Goal: Task Accomplishment & Management: Use online tool/utility

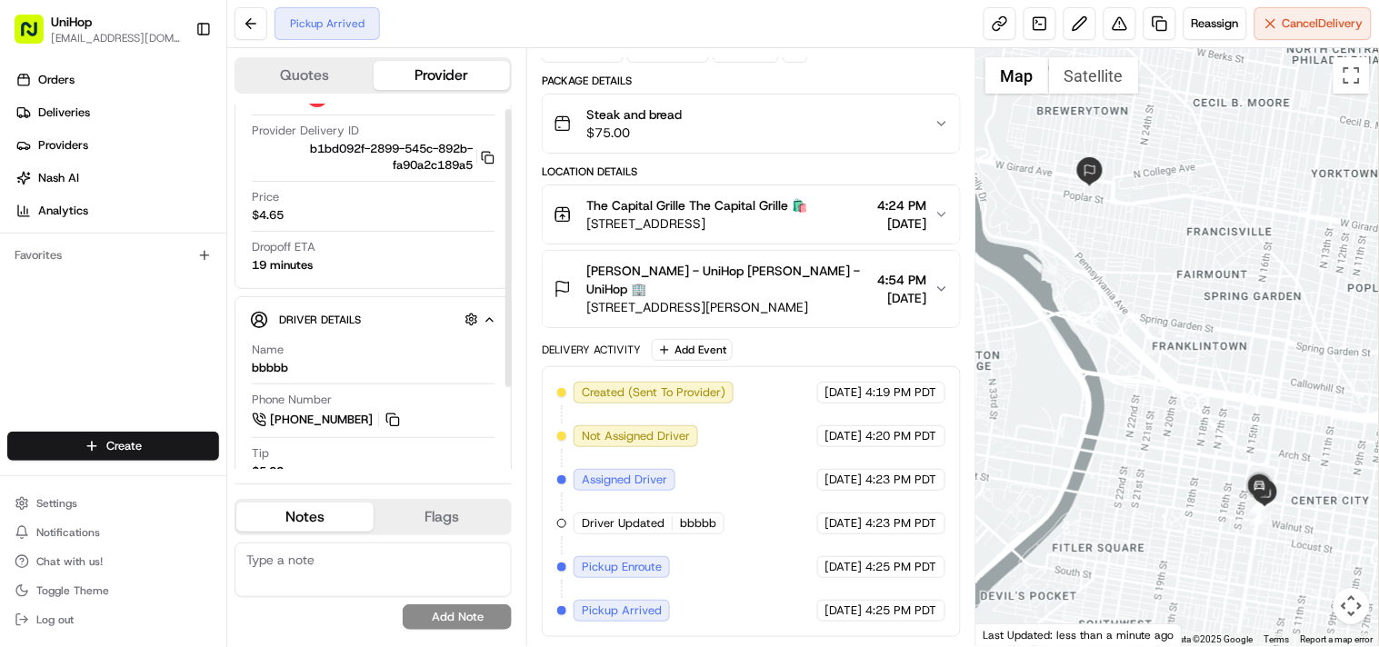
scroll to position [113, 0]
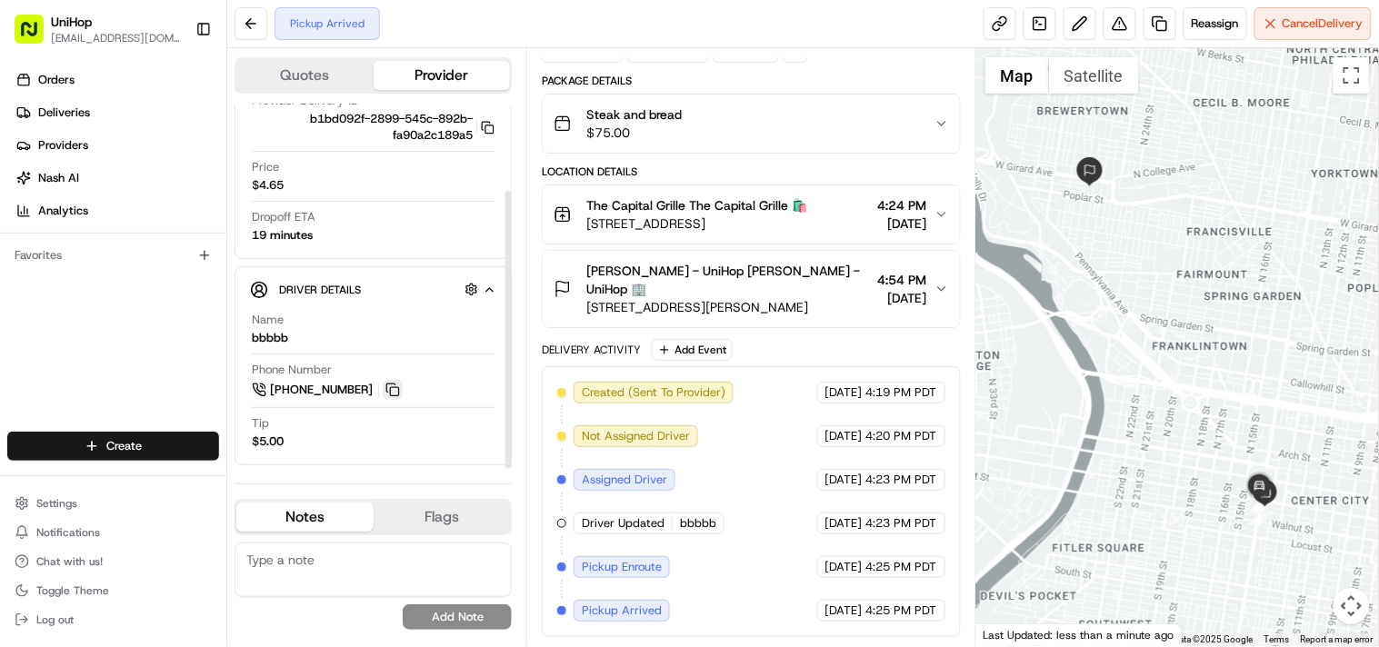
click at [392, 393] on button at bounding box center [393, 390] width 20 height 20
click at [937, 287] on icon "button" at bounding box center [942, 289] width 15 height 15
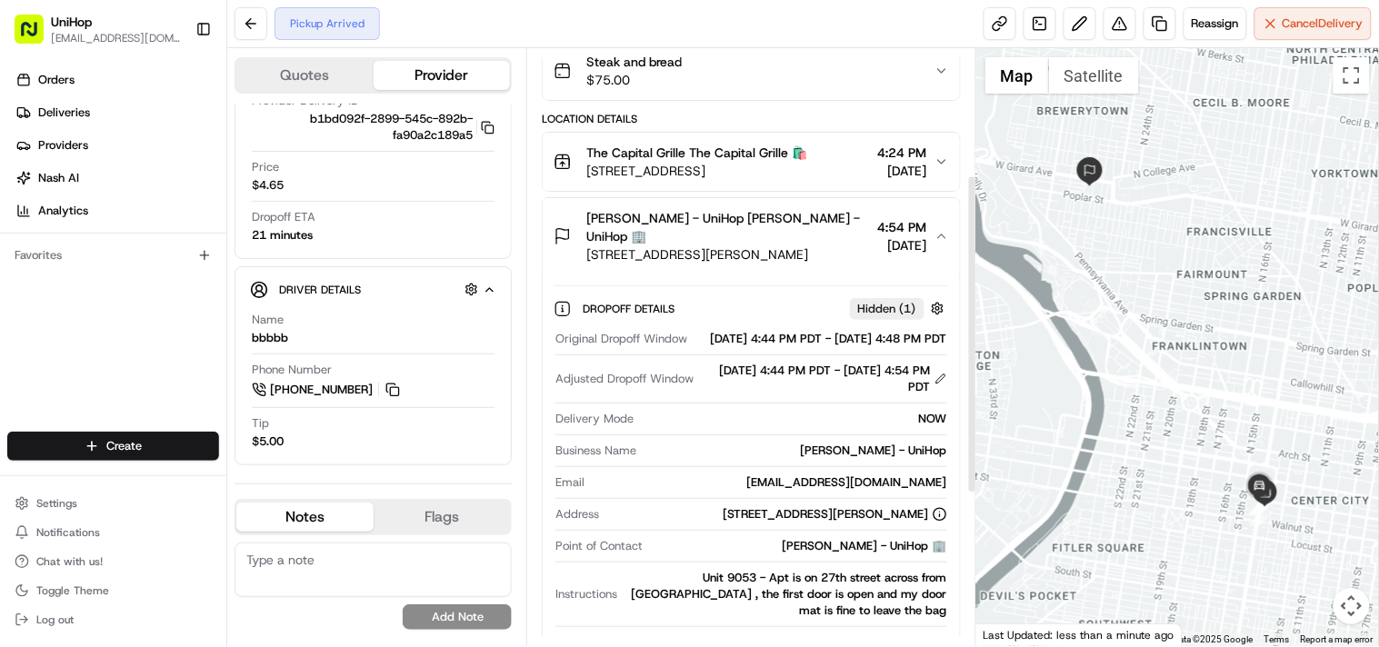
scroll to position [115, 0]
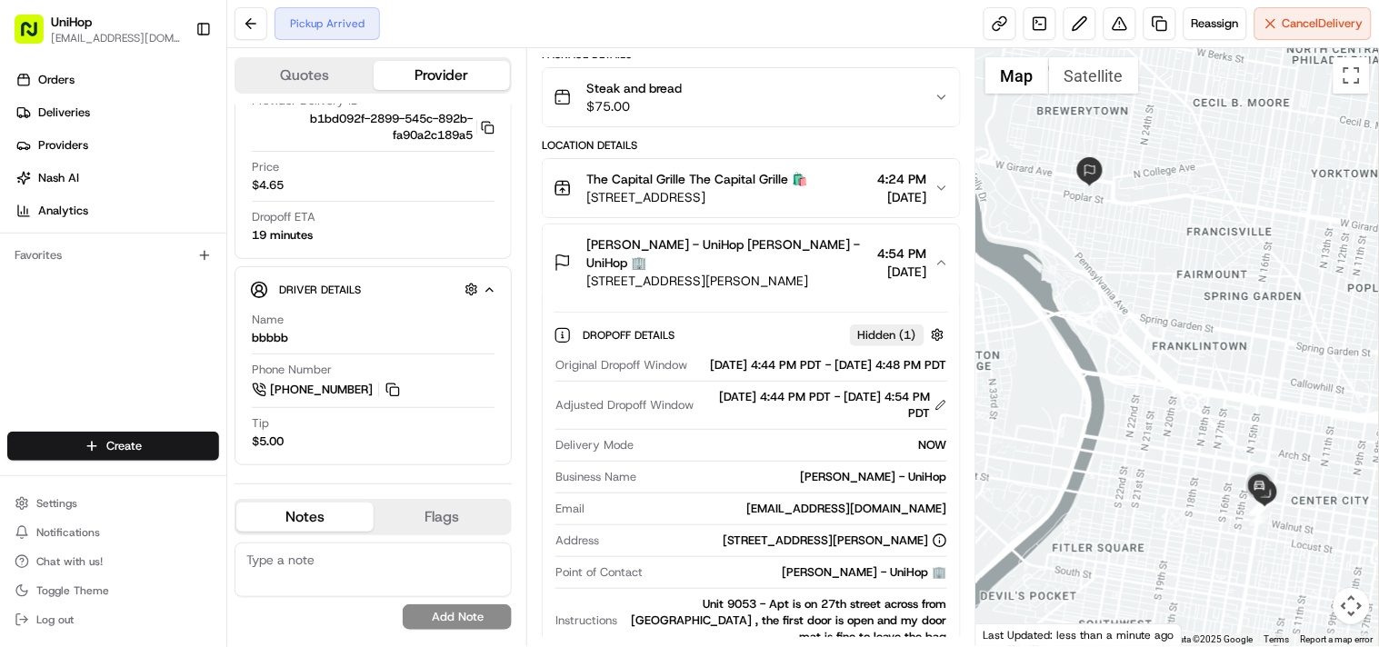
click at [940, 187] on icon "button" at bounding box center [941, 188] width 7 height 4
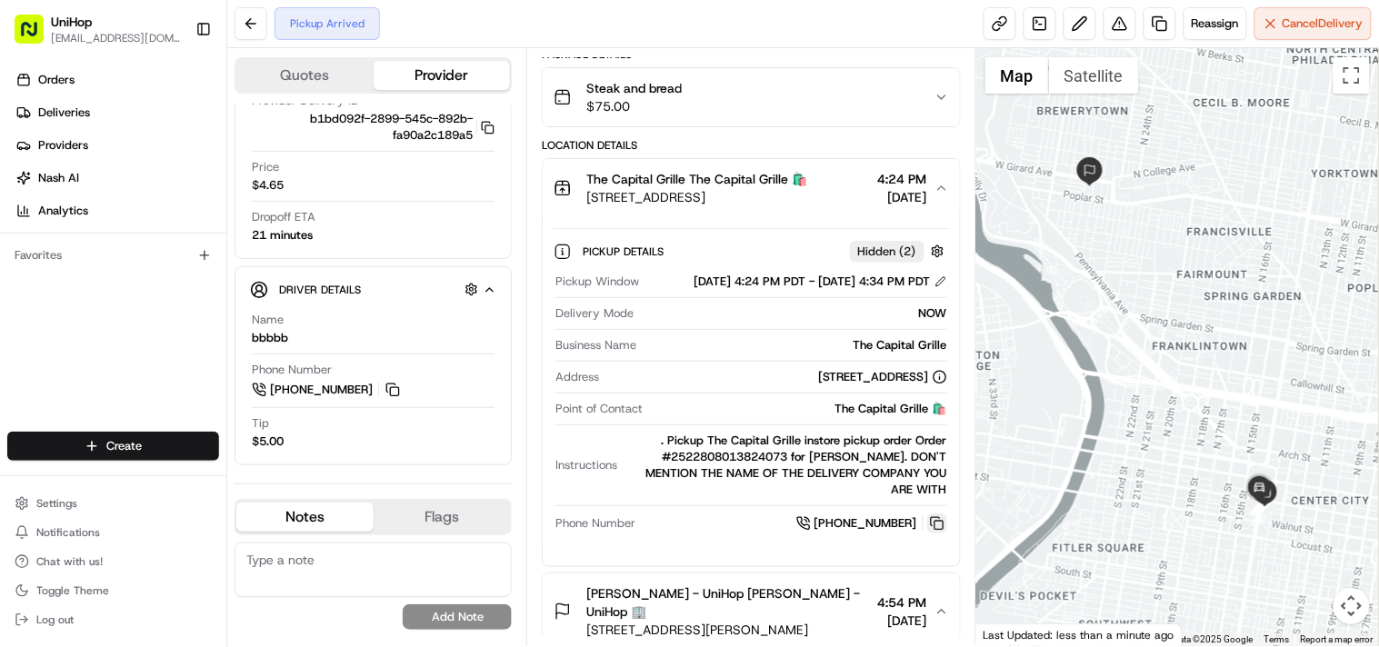
click at [939, 518] on button at bounding box center [937, 524] width 20 height 20
click at [111, 316] on div "Orders Deliveries Providers [PERSON_NAME] Analytics Favorites" at bounding box center [113, 250] width 226 height 385
drag, startPoint x: 587, startPoint y: 171, endPoint x: 684, endPoint y: 179, distance: 96.7
click at [684, 179] on span "The Capital Grille The Capital Grille 🛍️" at bounding box center [696, 179] width 221 height 18
copy span "The Capital Grille"
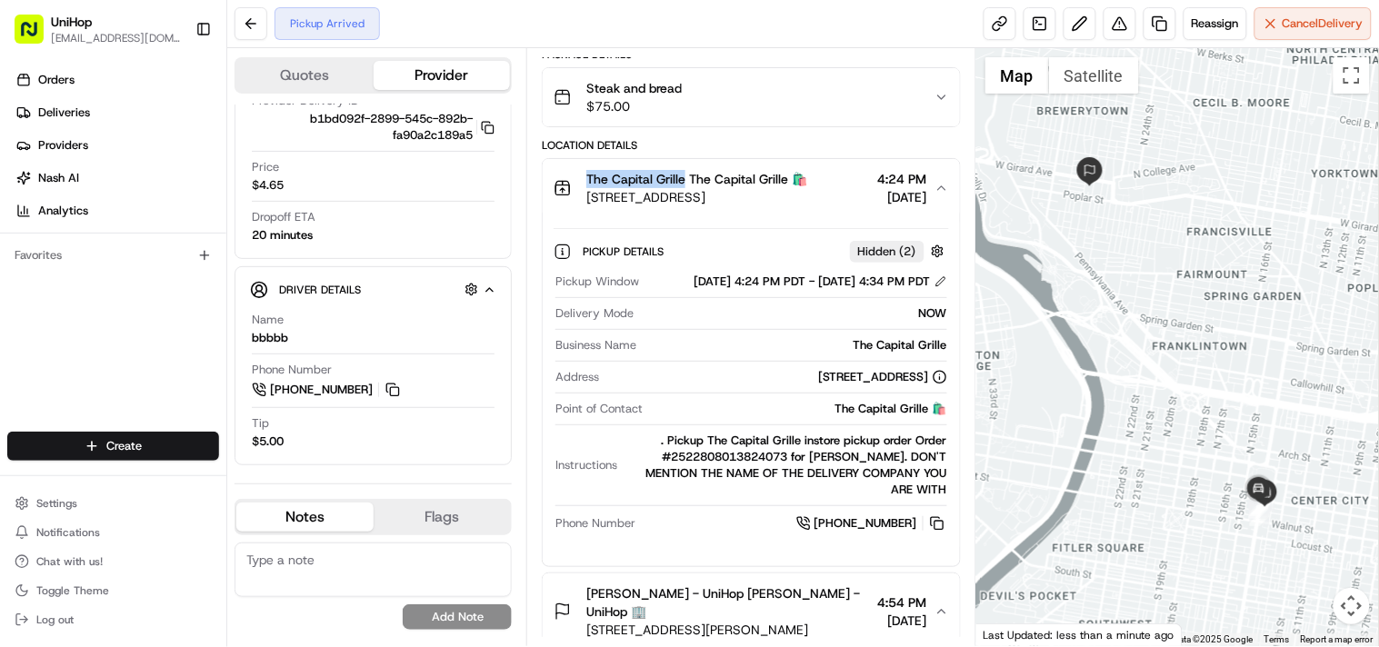
drag, startPoint x: 587, startPoint y: 193, endPoint x: 807, endPoint y: 206, distance: 220.4
click at [807, 206] on button "The Capital Grille The Capital Grille 🛍️ 1338-46 Chestnut St, Philadelphia, PA …" at bounding box center [751, 188] width 416 height 58
copy span "1338-46 Chestnut St, Philadelphia, PA 19107, USA"
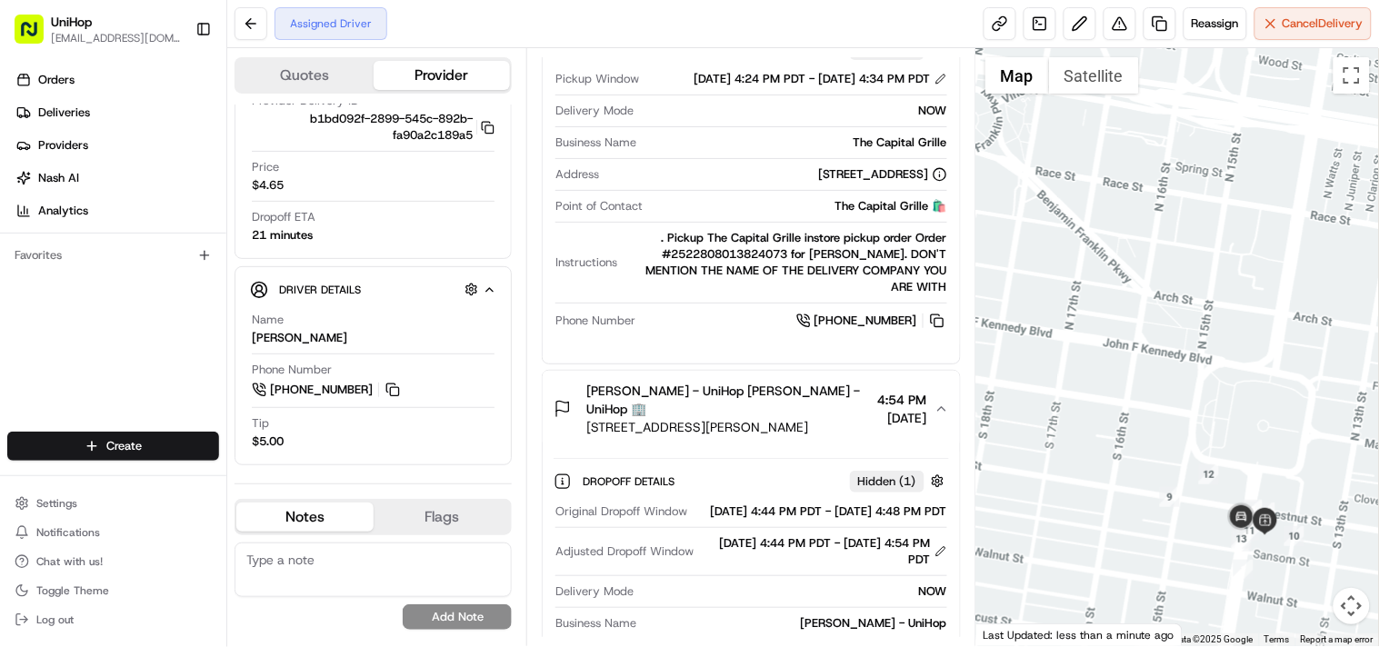
scroll to position [15, 0]
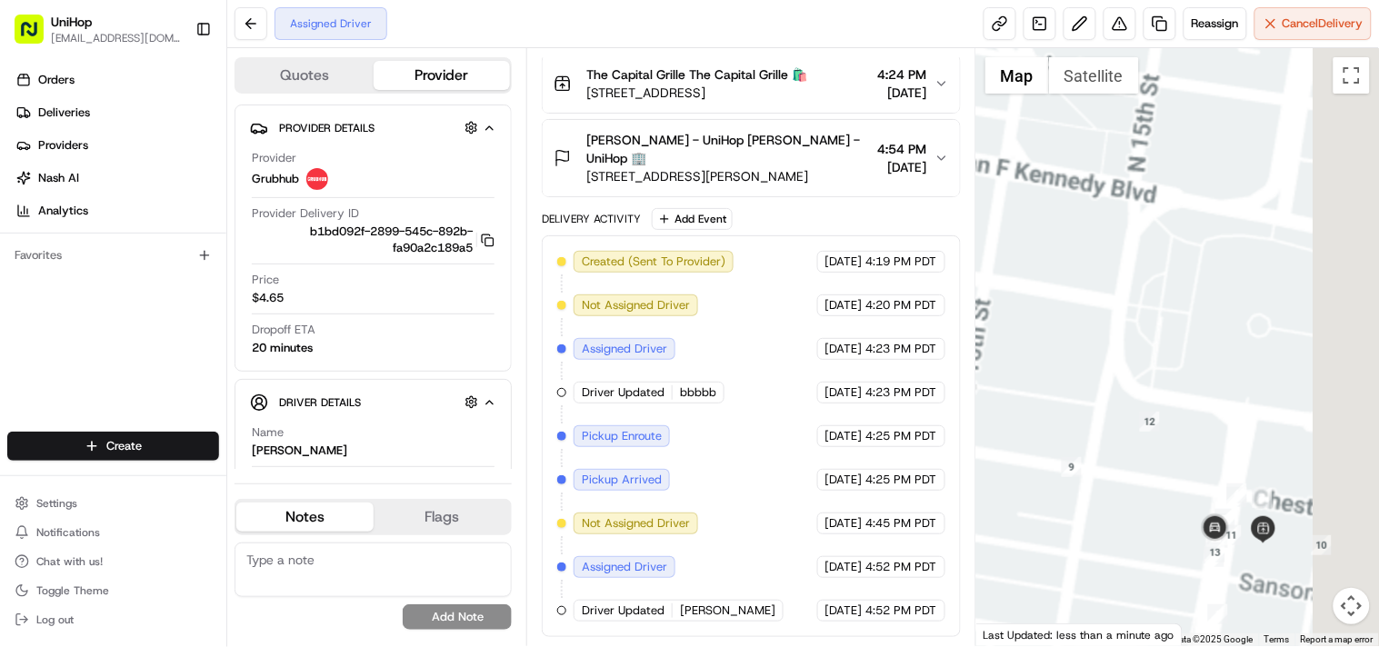
drag, startPoint x: 1287, startPoint y: 514, endPoint x: 1180, endPoint y: 297, distance: 241.5
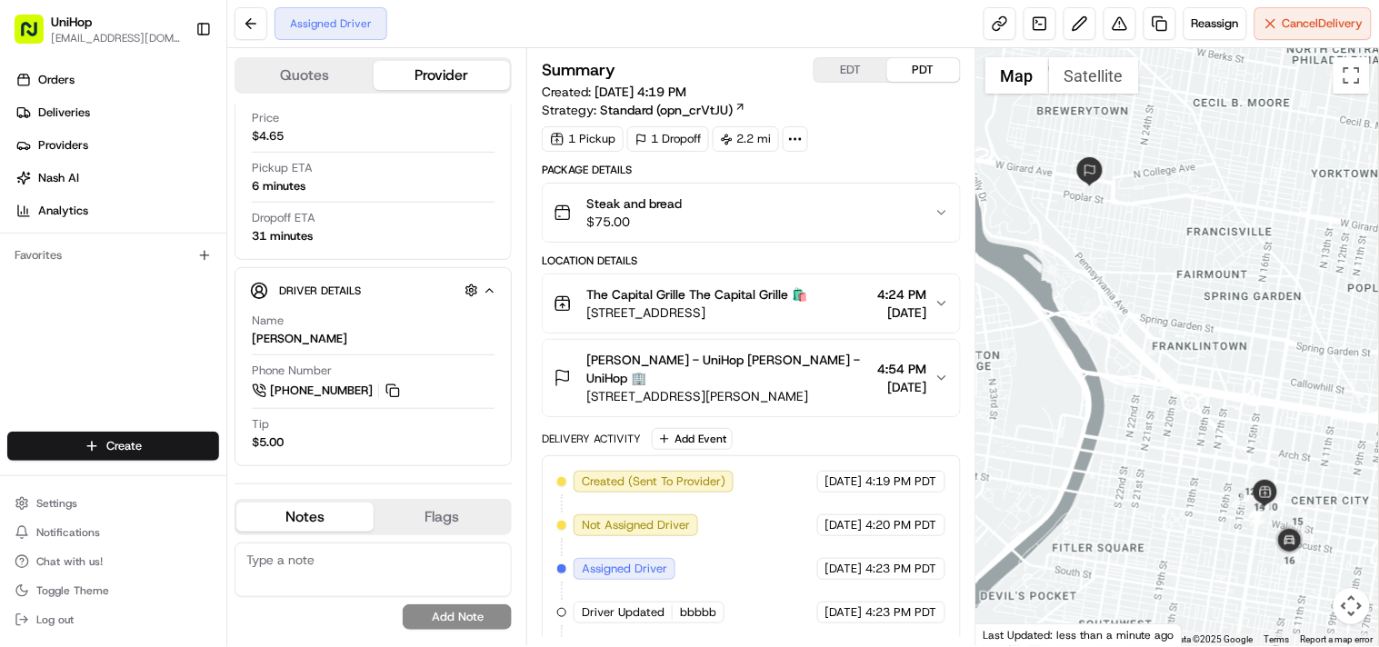
click at [935, 370] on button "[PERSON_NAME] - UniHop [PERSON_NAME] - UniHop 🏢 [STREET_ADDRESS][PERSON_NAME] 4…" at bounding box center [751, 378] width 416 height 76
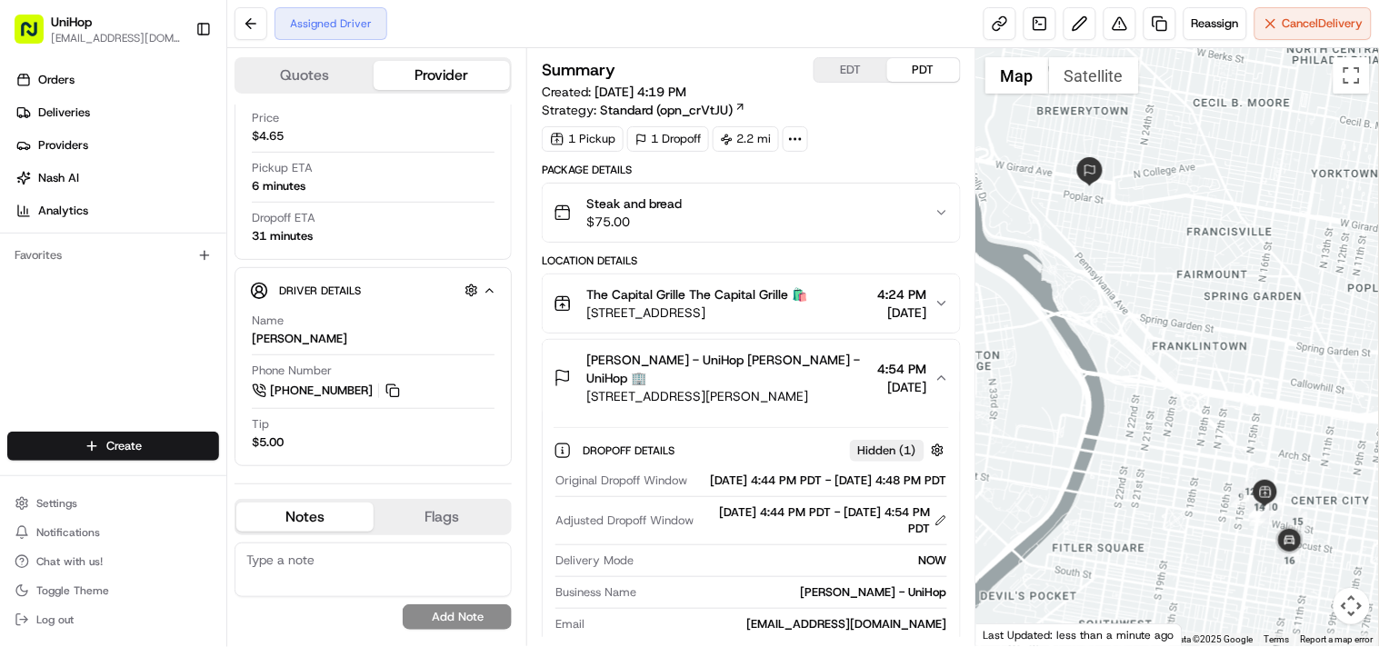
click at [944, 304] on icon "button" at bounding box center [941, 304] width 7 height 4
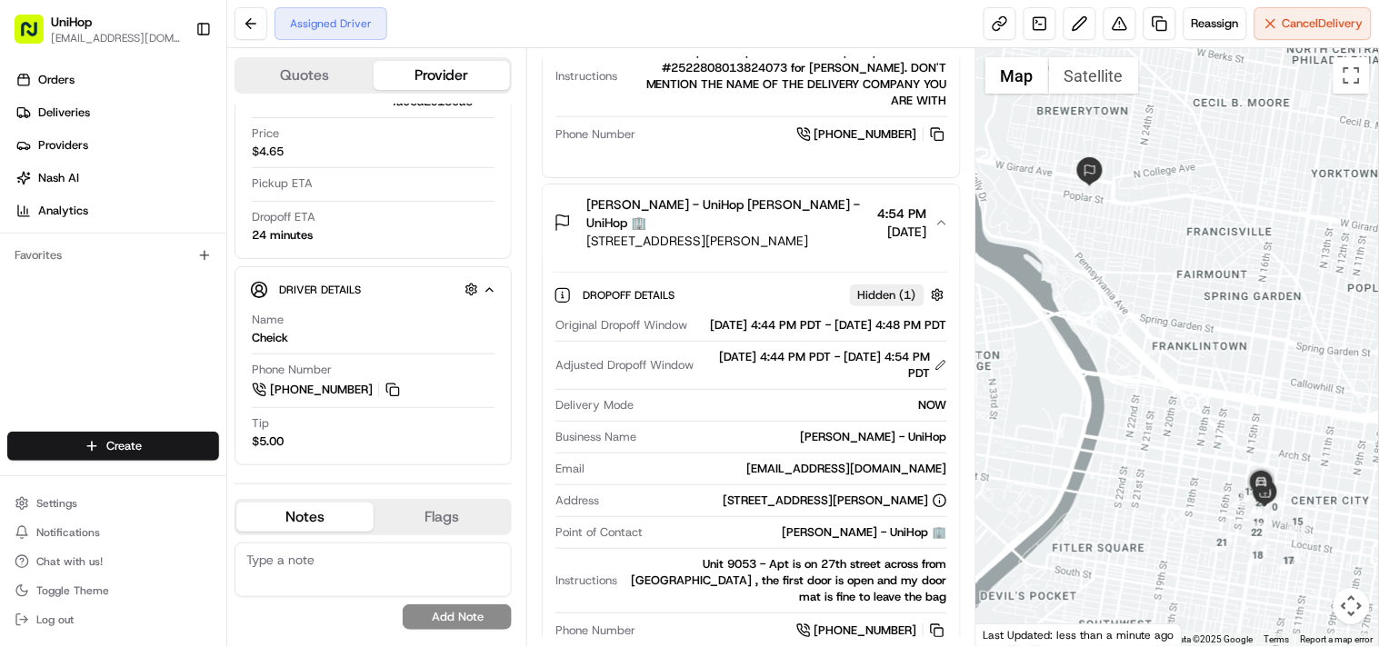
scroll to position [146, 0]
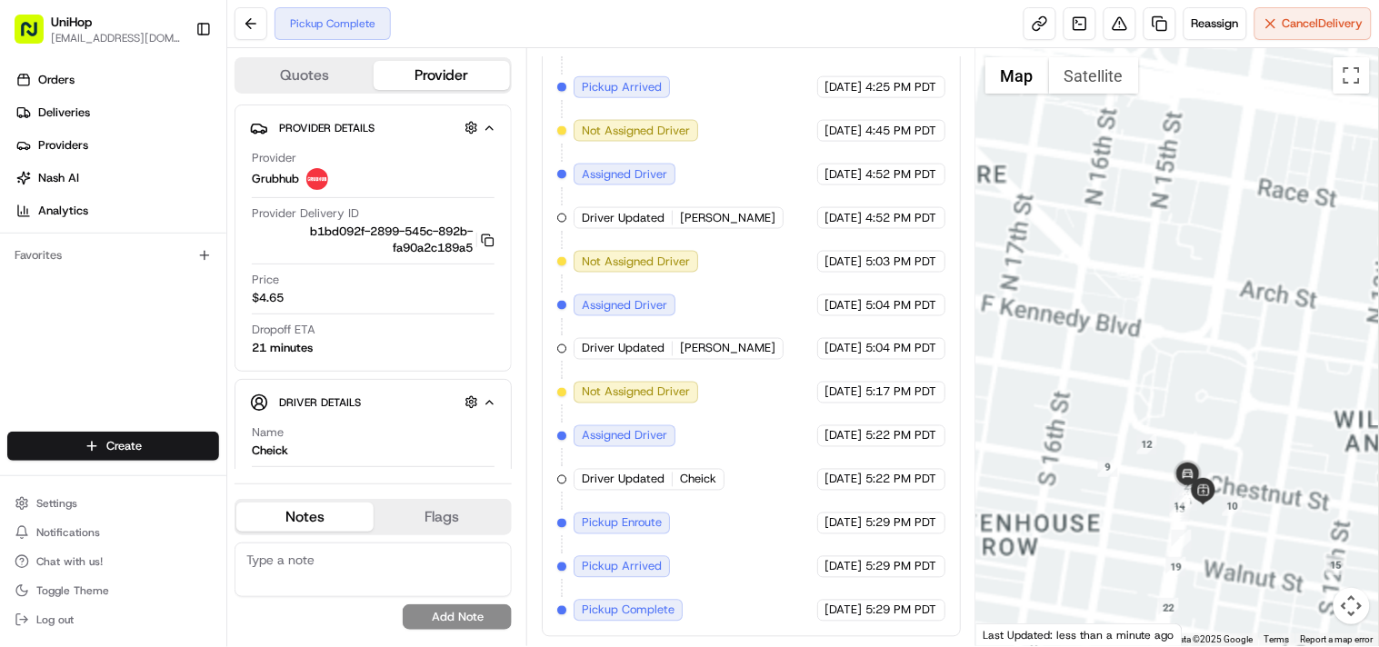
drag, startPoint x: 1261, startPoint y: 510, endPoint x: 1225, endPoint y: 375, distance: 139.4
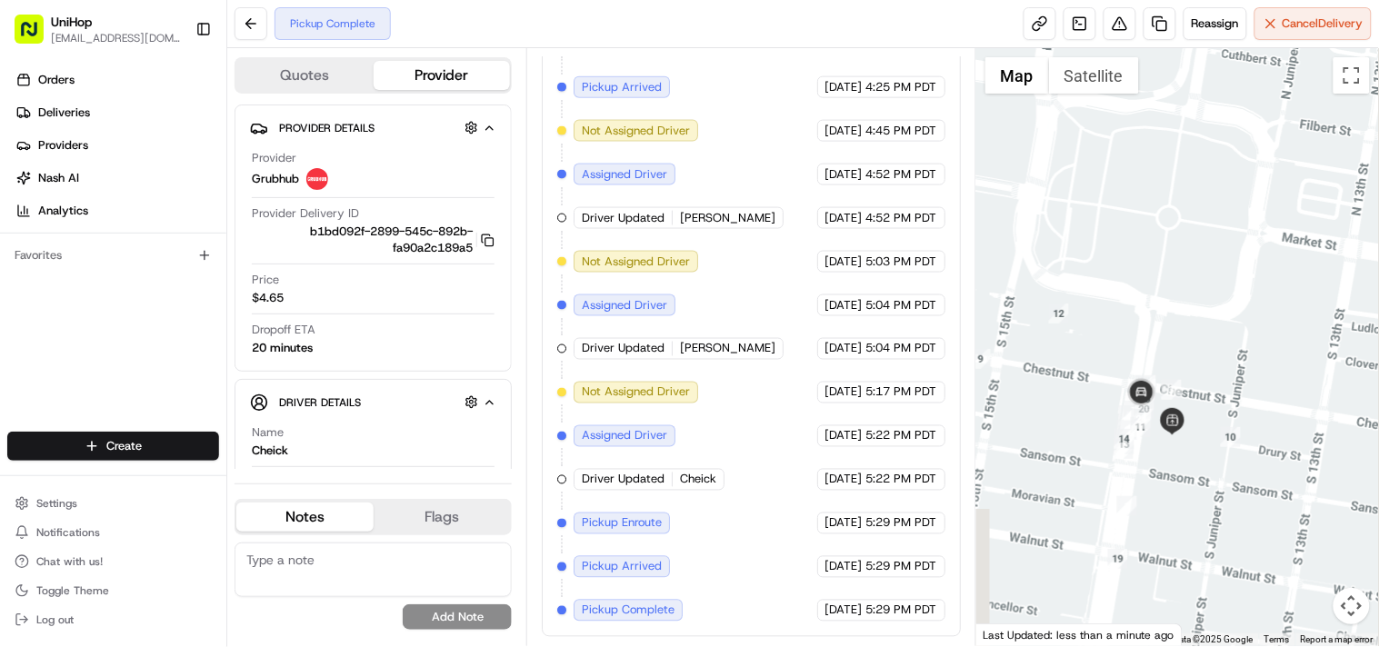
drag, startPoint x: 1279, startPoint y: 502, endPoint x: 1220, endPoint y: 392, distance: 124.9
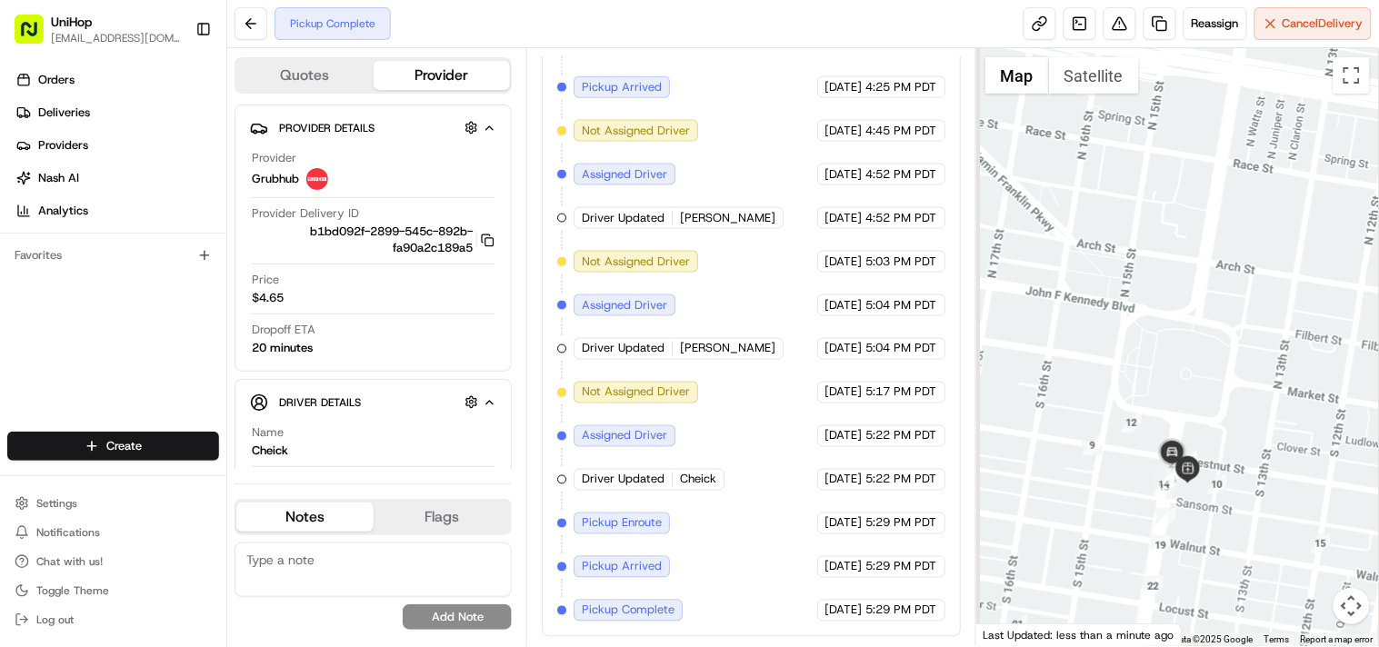
drag, startPoint x: 1096, startPoint y: 418, endPoint x: 1238, endPoint y: 405, distance: 142.4
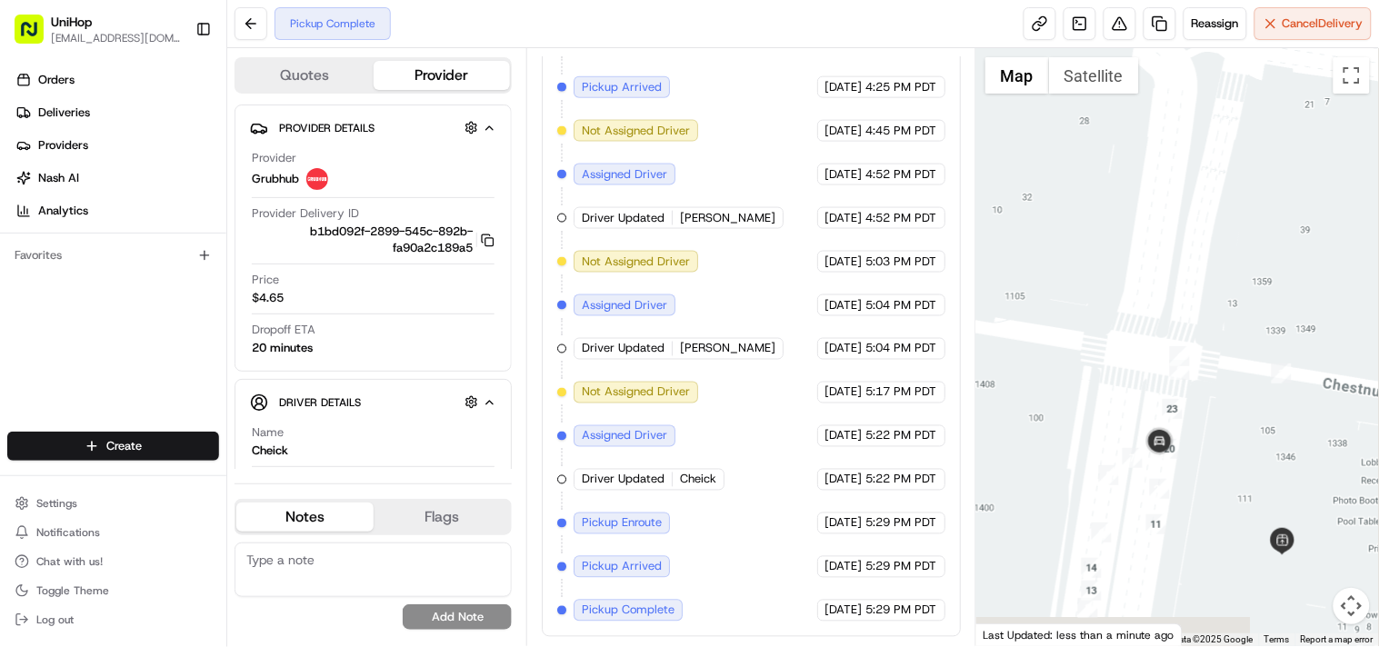
drag, startPoint x: 1169, startPoint y: 534, endPoint x: 1205, endPoint y: 320, distance: 216.6
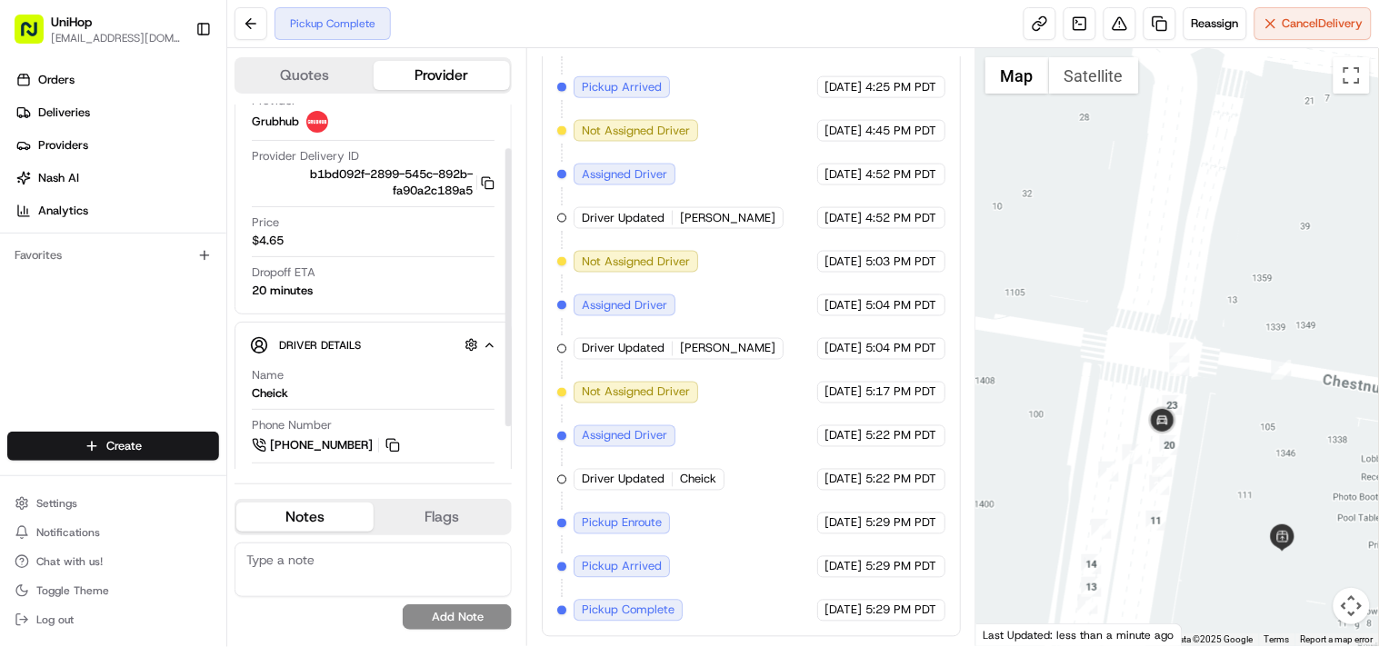
scroll to position [113, 0]
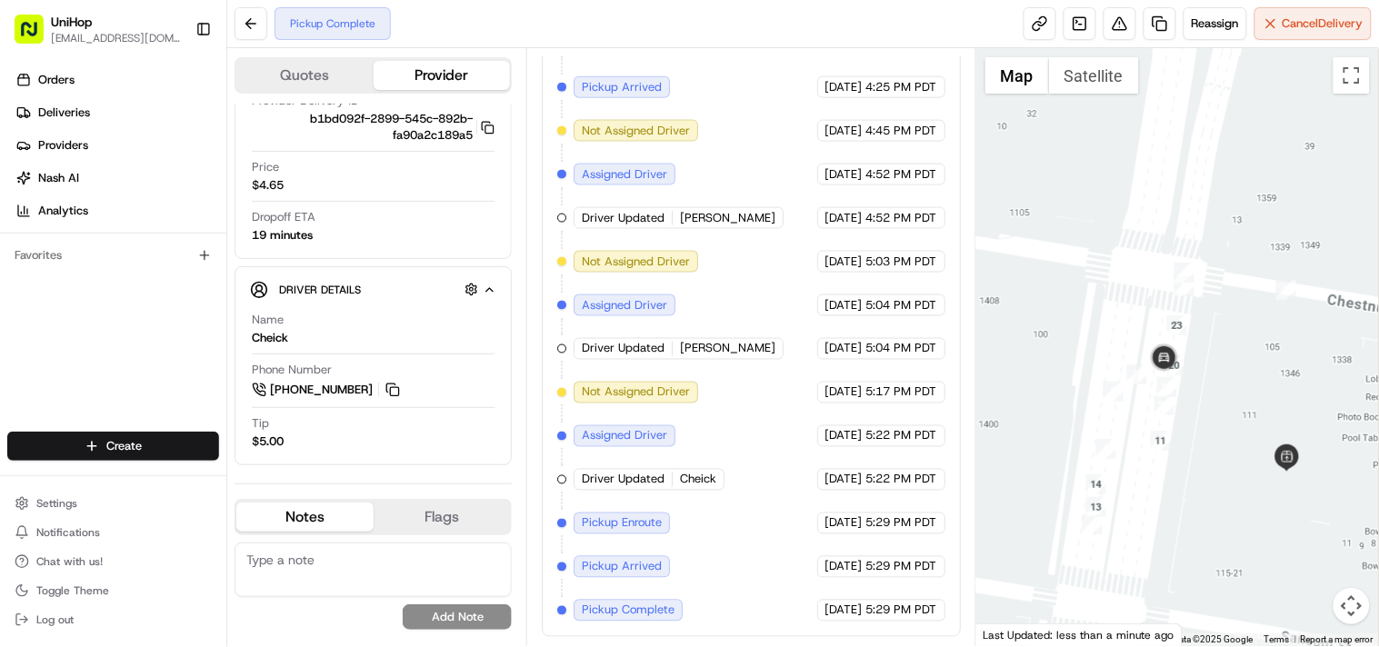
drag, startPoint x: 1176, startPoint y: 471, endPoint x: 1209, endPoint y: 355, distance: 121.1
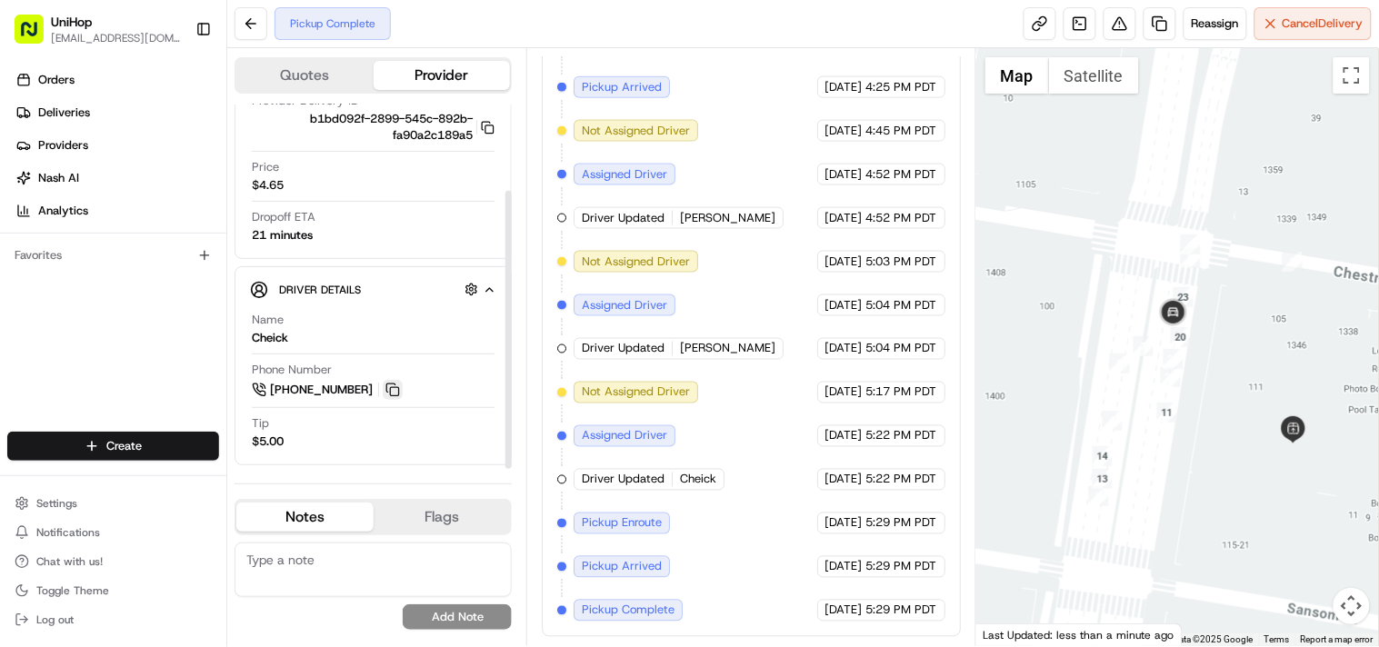
click at [395, 394] on button at bounding box center [393, 390] width 20 height 20
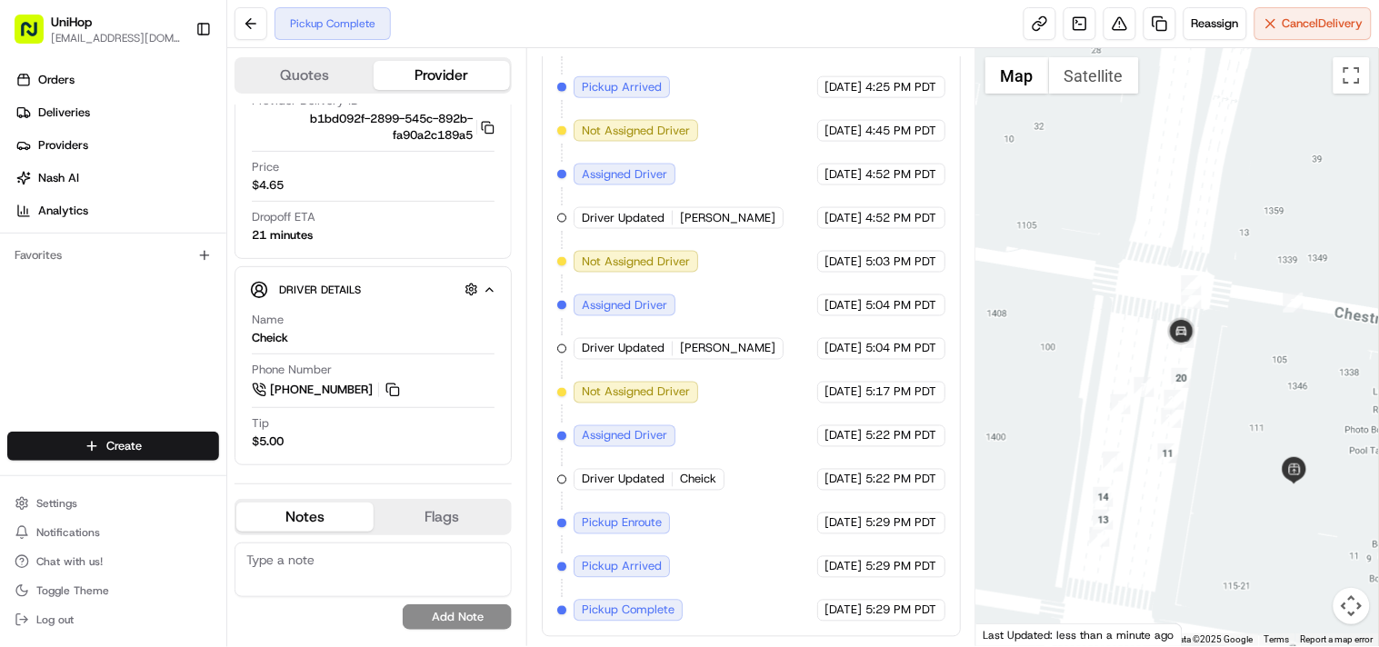
drag, startPoint x: 1056, startPoint y: 295, endPoint x: 1240, endPoint y: 315, distance: 185.5
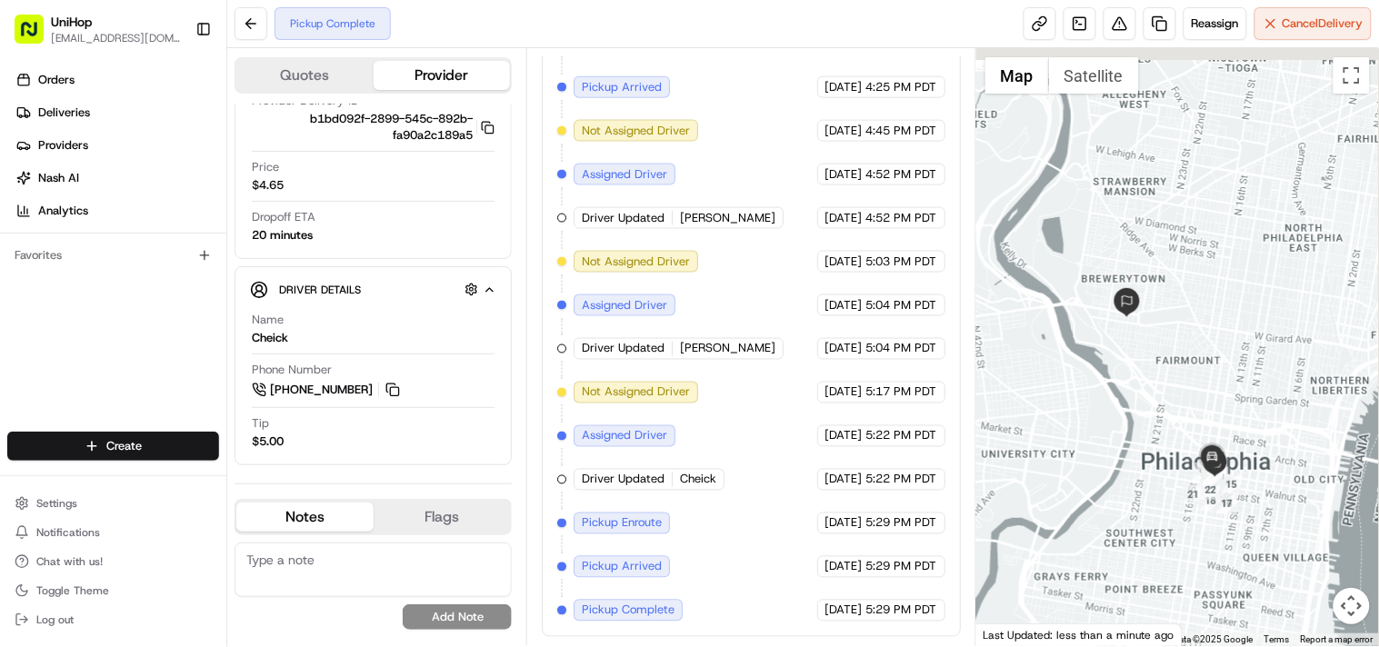
drag, startPoint x: 1085, startPoint y: 313, endPoint x: 1197, endPoint y: 397, distance: 140.9
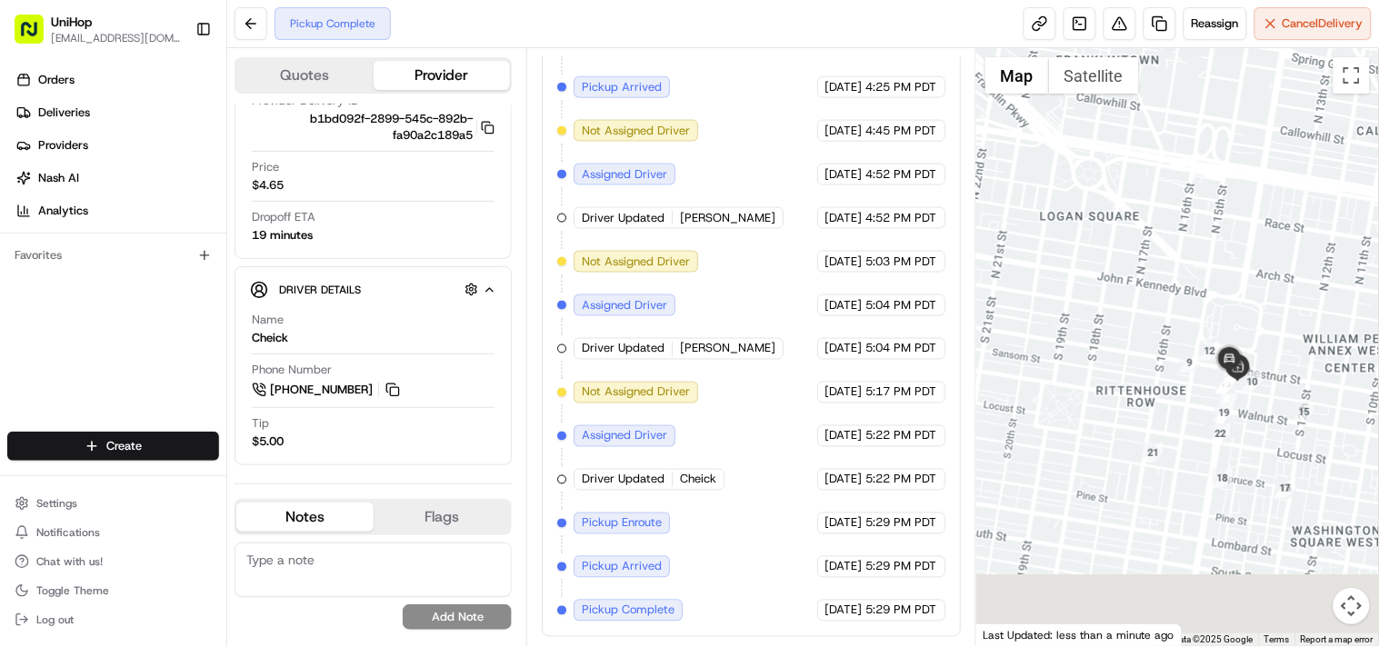
drag, startPoint x: 1225, startPoint y: 498, endPoint x: 1191, endPoint y: 159, distance: 340.8
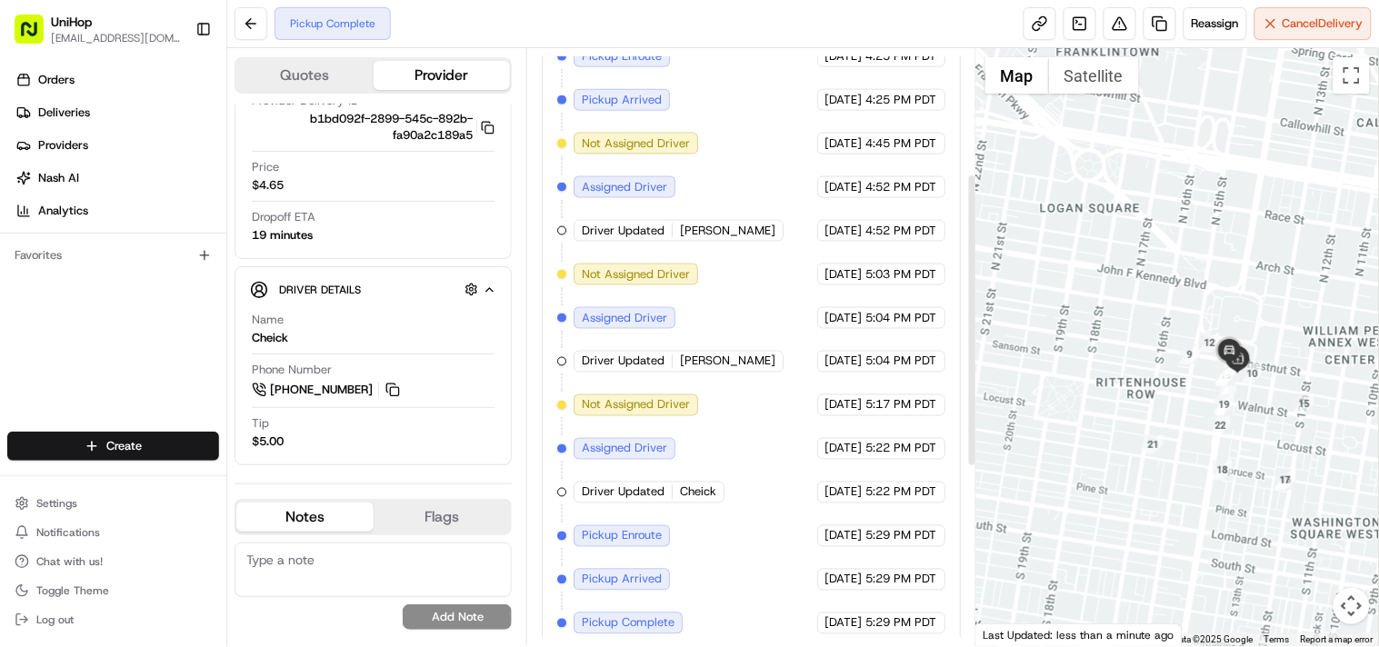
scroll to position [616, 0]
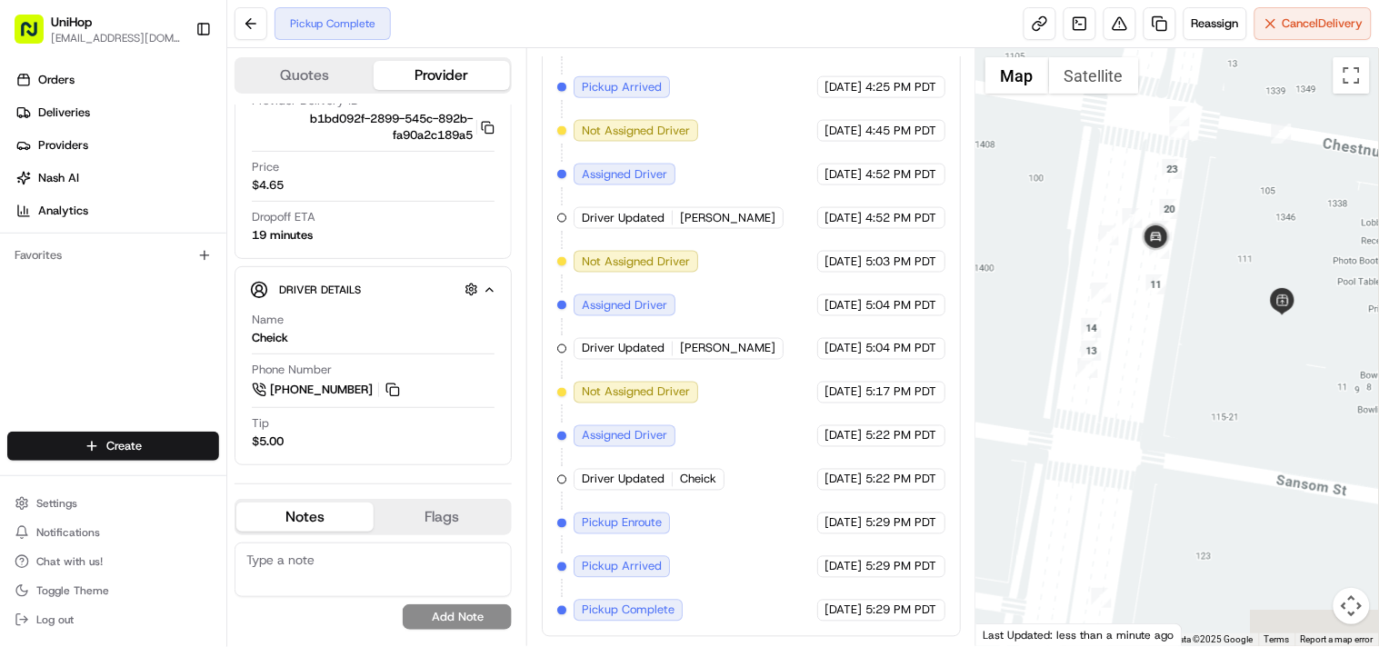
drag, startPoint x: 1302, startPoint y: 300, endPoint x: 1152, endPoint y: 369, distance: 165.2
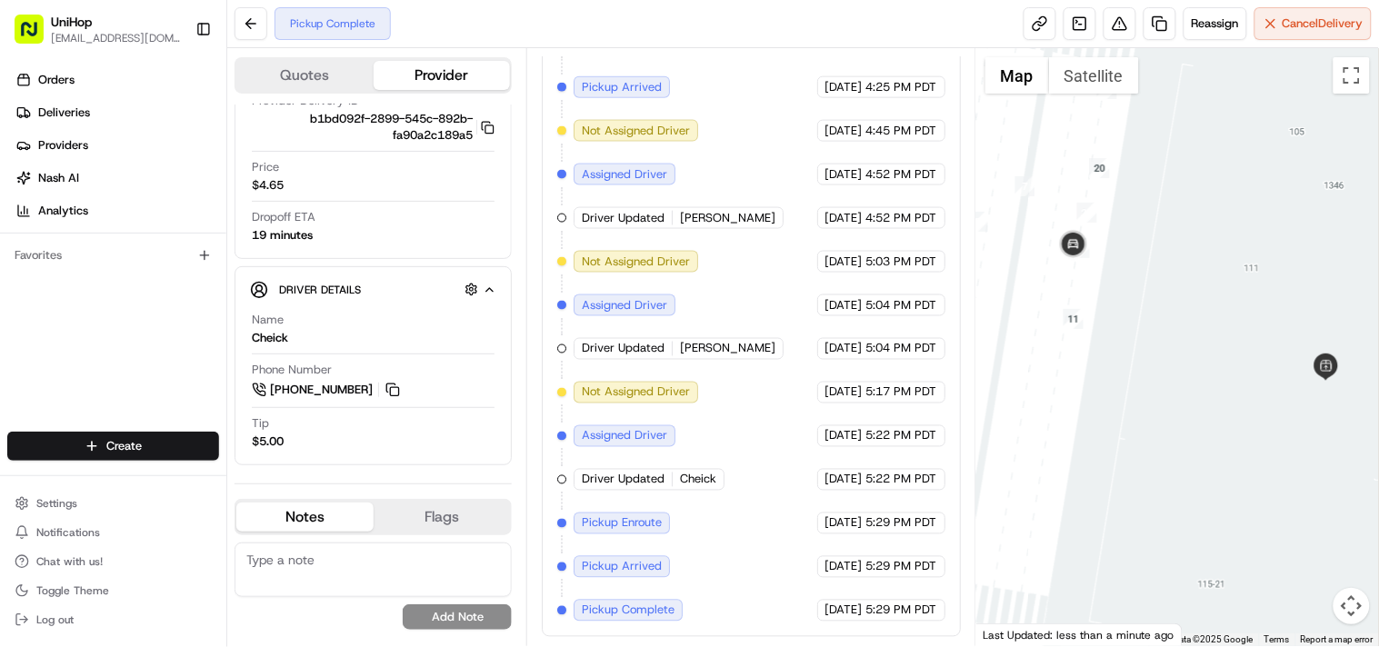
drag, startPoint x: 1182, startPoint y: 218, endPoint x: 1116, endPoint y: 305, distance: 109.1
click at [395, 387] on button at bounding box center [393, 390] width 20 height 20
click at [396, 395] on button at bounding box center [393, 390] width 20 height 20
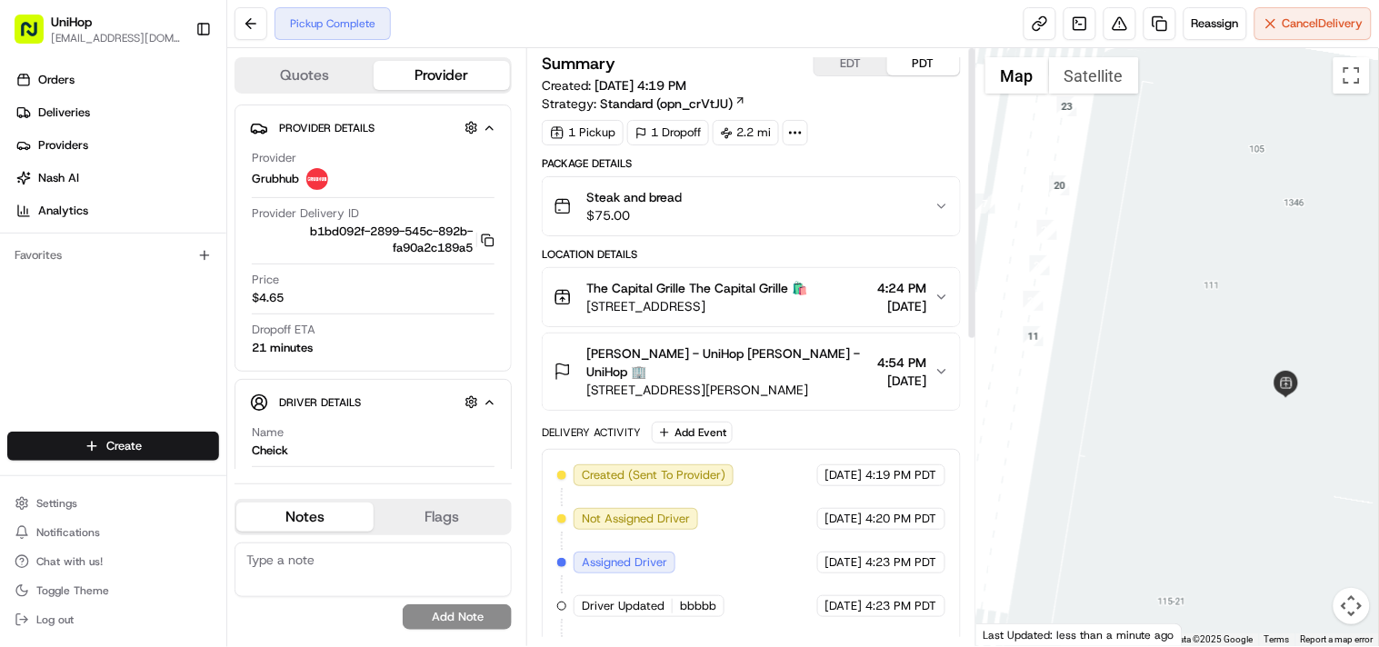
scroll to position [0, 0]
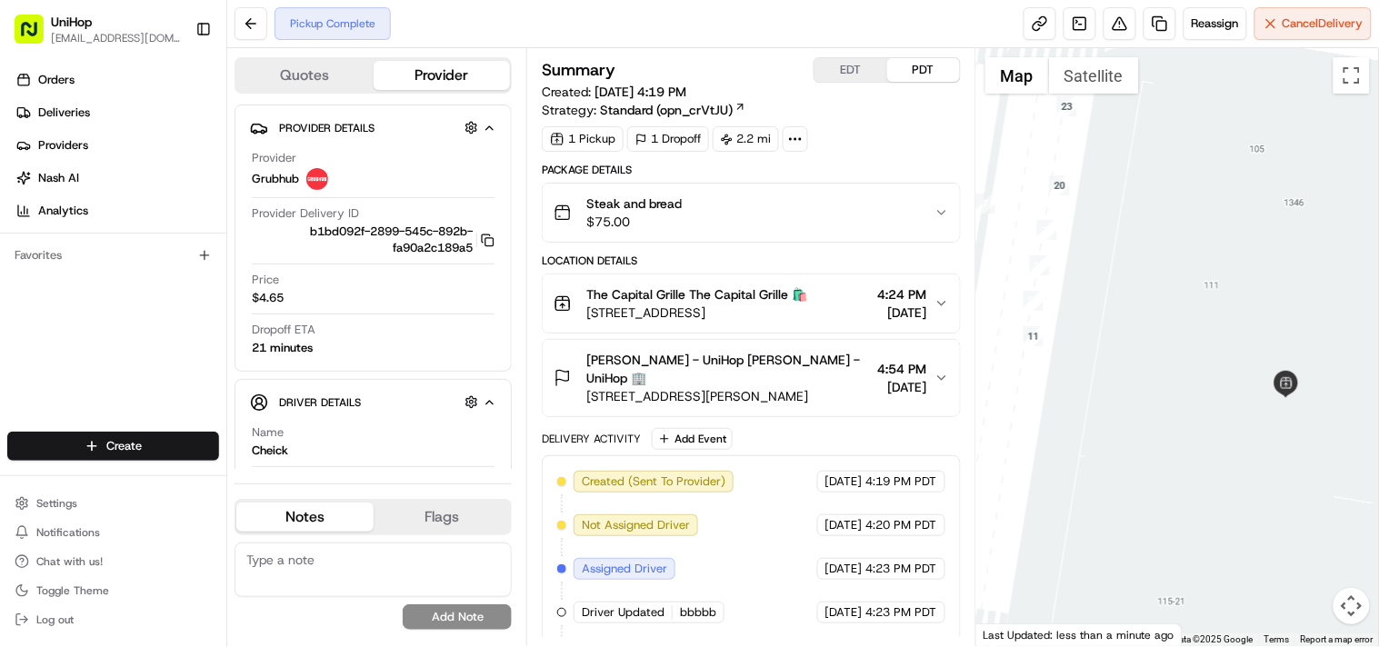
click at [937, 302] on icon "button" at bounding box center [942, 303] width 15 height 15
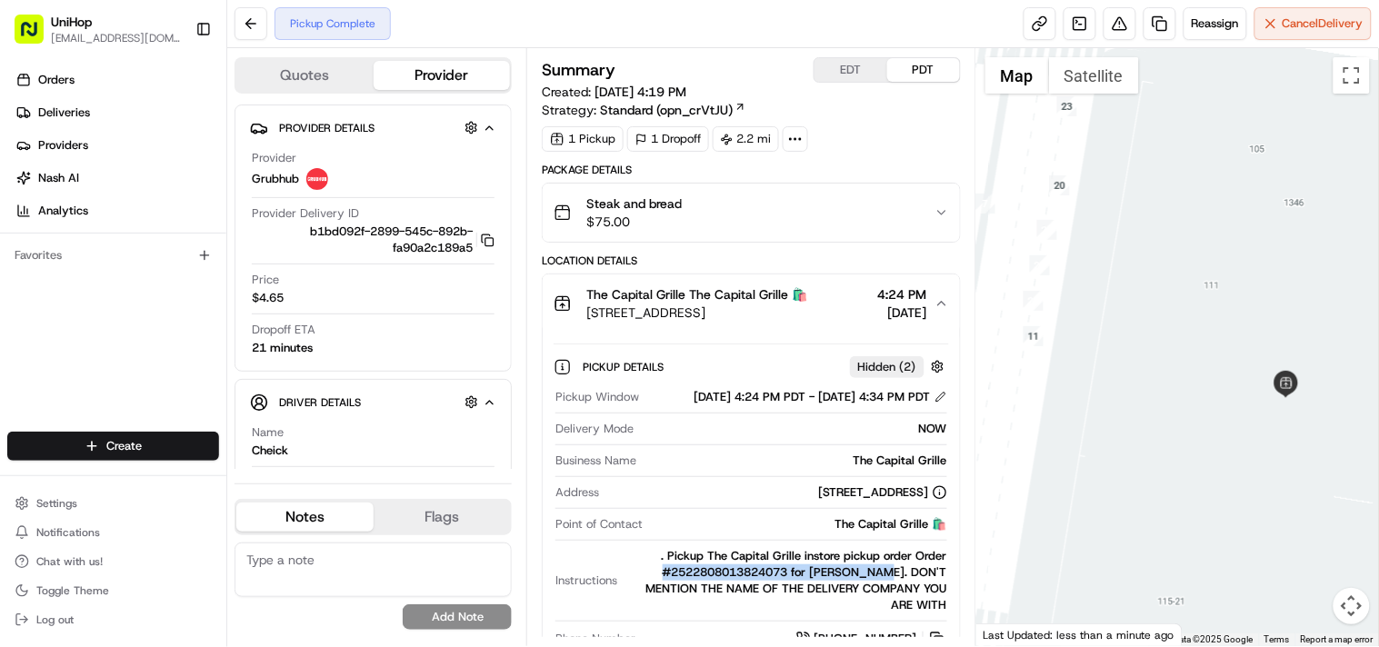
drag, startPoint x: 629, startPoint y: 588, endPoint x: 850, endPoint y: 588, distance: 220.9
click at [850, 588] on div ". Pickup The Capital Grille instore pickup order Order #2522808013824073 for Sa…" at bounding box center [786, 580] width 322 height 65
drag, startPoint x: 916, startPoint y: 570, endPoint x: 853, endPoint y: 592, distance: 66.4
click at [853, 592] on div ". Pickup The Capital Grille instore pickup order Order #2522808013824073 for Sa…" at bounding box center [786, 580] width 322 height 65
drag, startPoint x: 803, startPoint y: 571, endPoint x: 852, endPoint y: 587, distance: 51.8
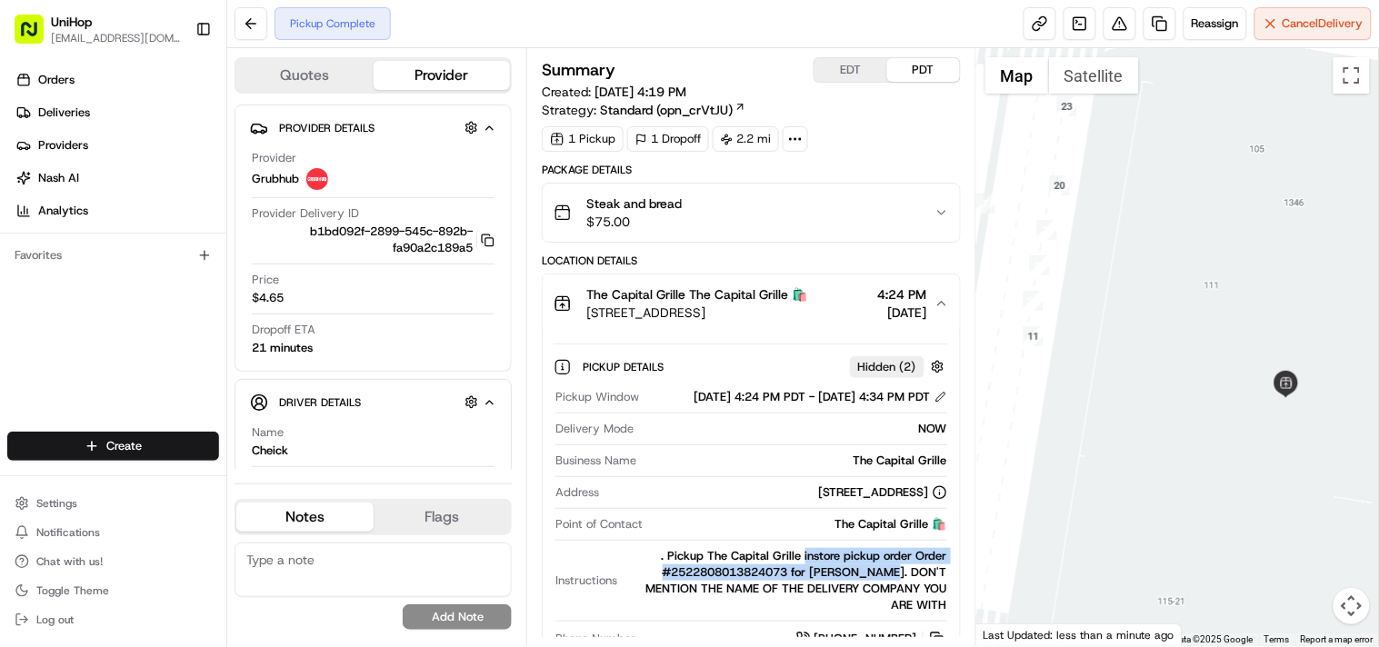
click at [852, 587] on div ". Pickup The Capital Grille instore pickup order Order #2522808013824073 for Sa…" at bounding box center [786, 580] width 322 height 65
copy div "instore pickup order Order #2522808013824073 for Sarah Scott."
click at [871, 125] on div "Summary EDT PDT Created: Aug 16 2025 4:19 PM Strategy: Standard (opn_crVtJU) 1 …" at bounding box center [751, 104] width 418 height 95
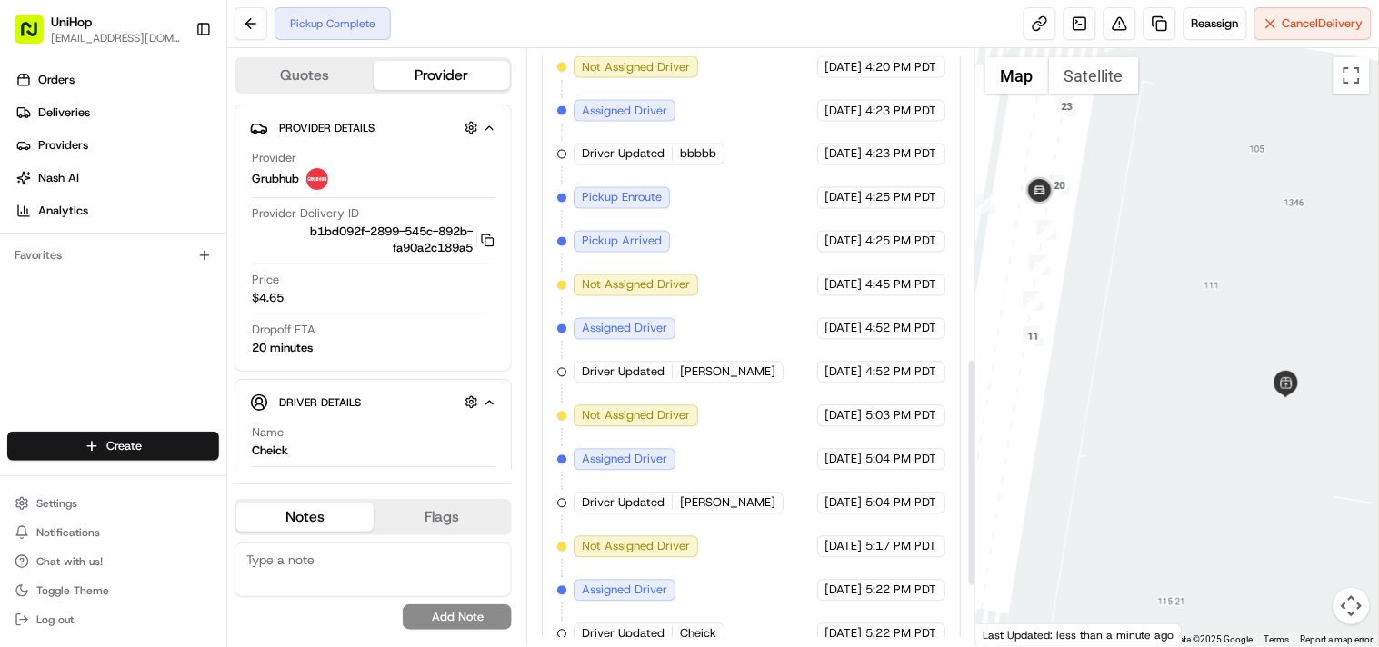
scroll to position [966, 0]
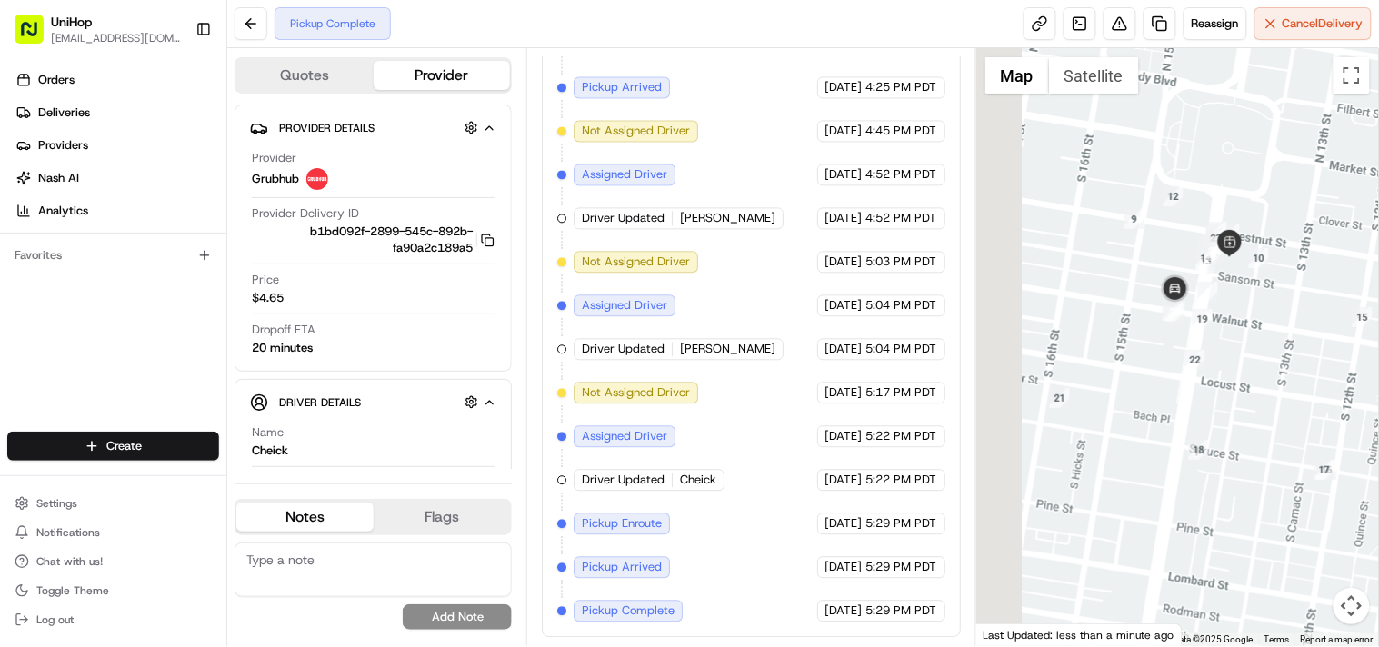
drag, startPoint x: 1078, startPoint y: 266, endPoint x: 1226, endPoint y: 305, distance: 152.2
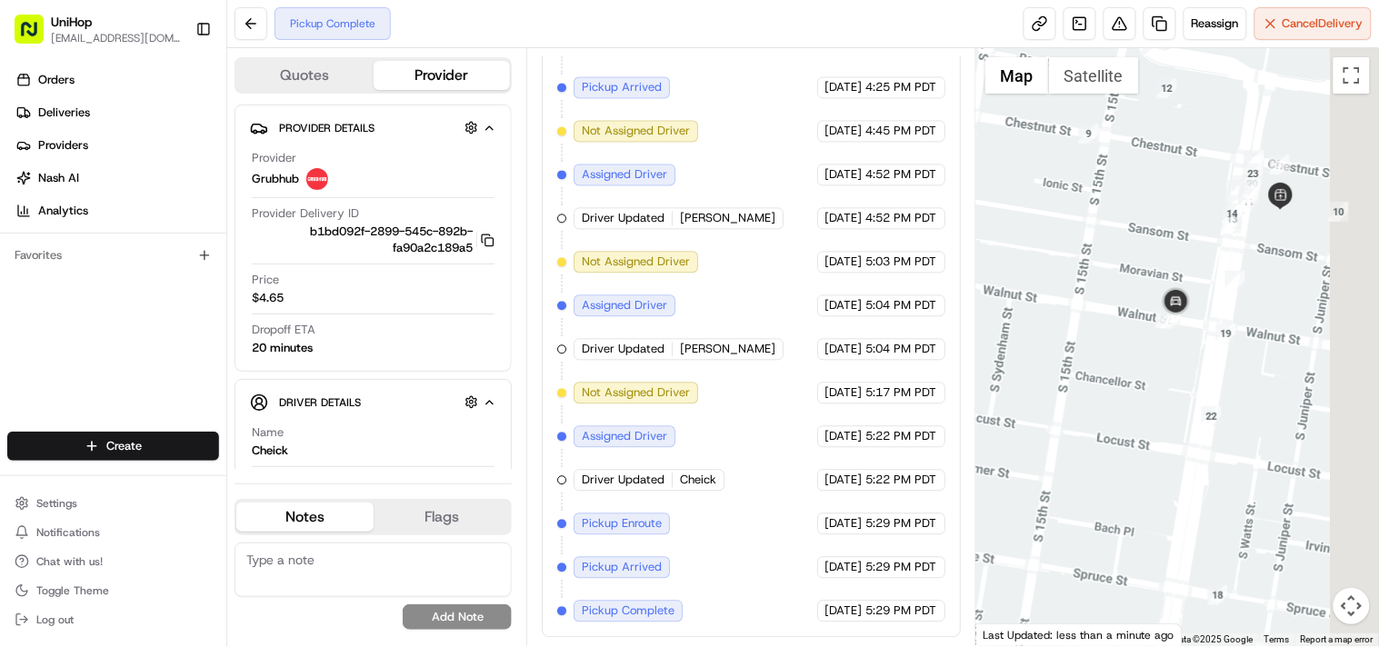
drag, startPoint x: 1260, startPoint y: 352, endPoint x: 1159, endPoint y: 341, distance: 101.5
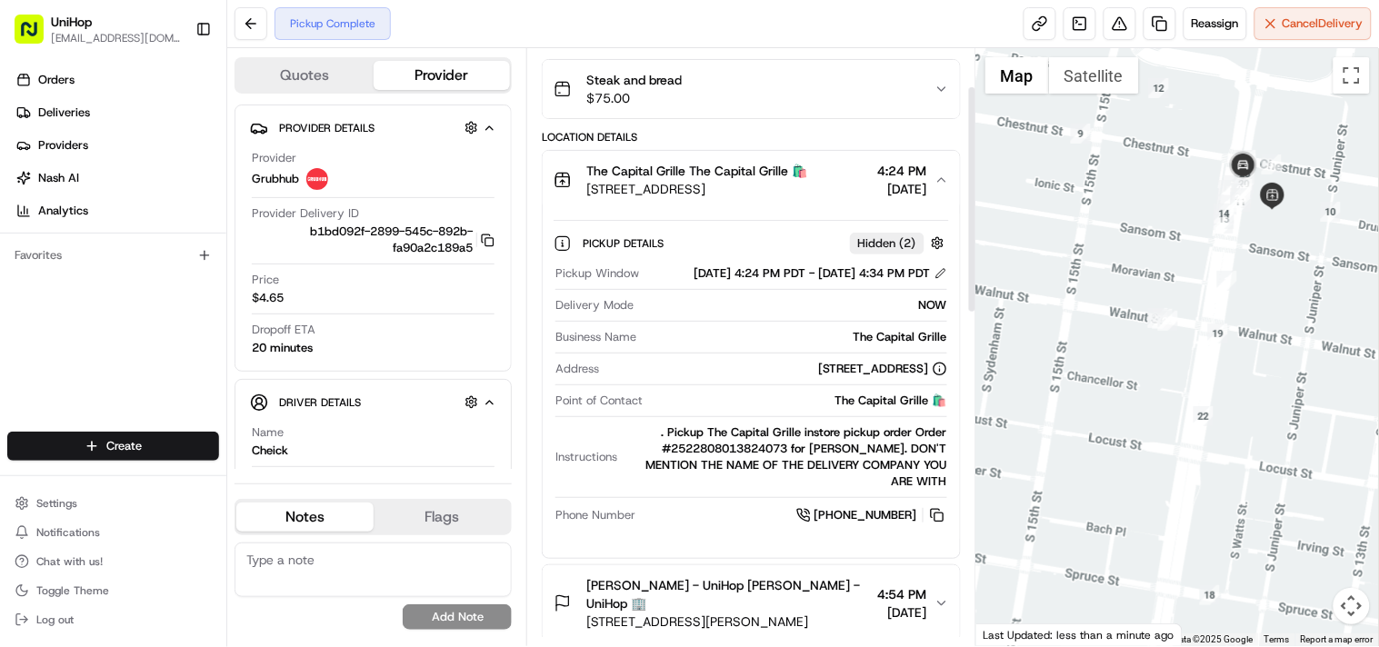
scroll to position [101, 0]
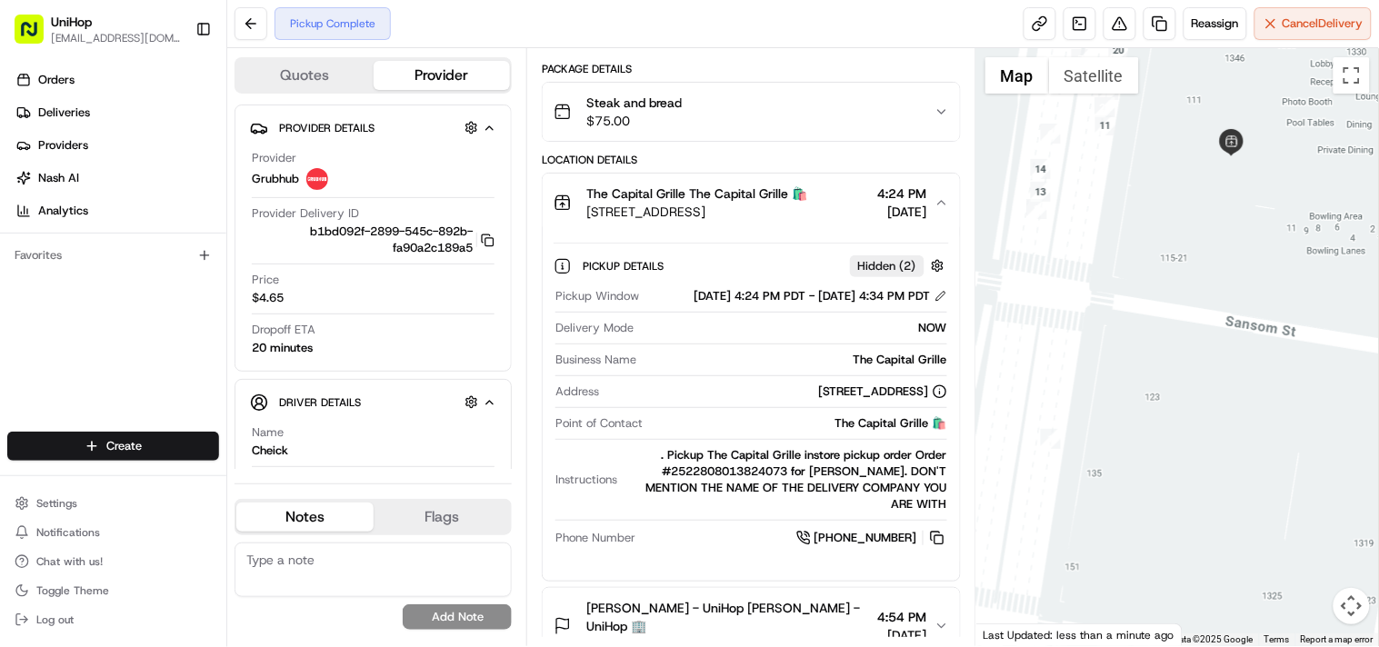
drag, startPoint x: 1153, startPoint y: 136, endPoint x: 1146, endPoint y: 270, distance: 133.8
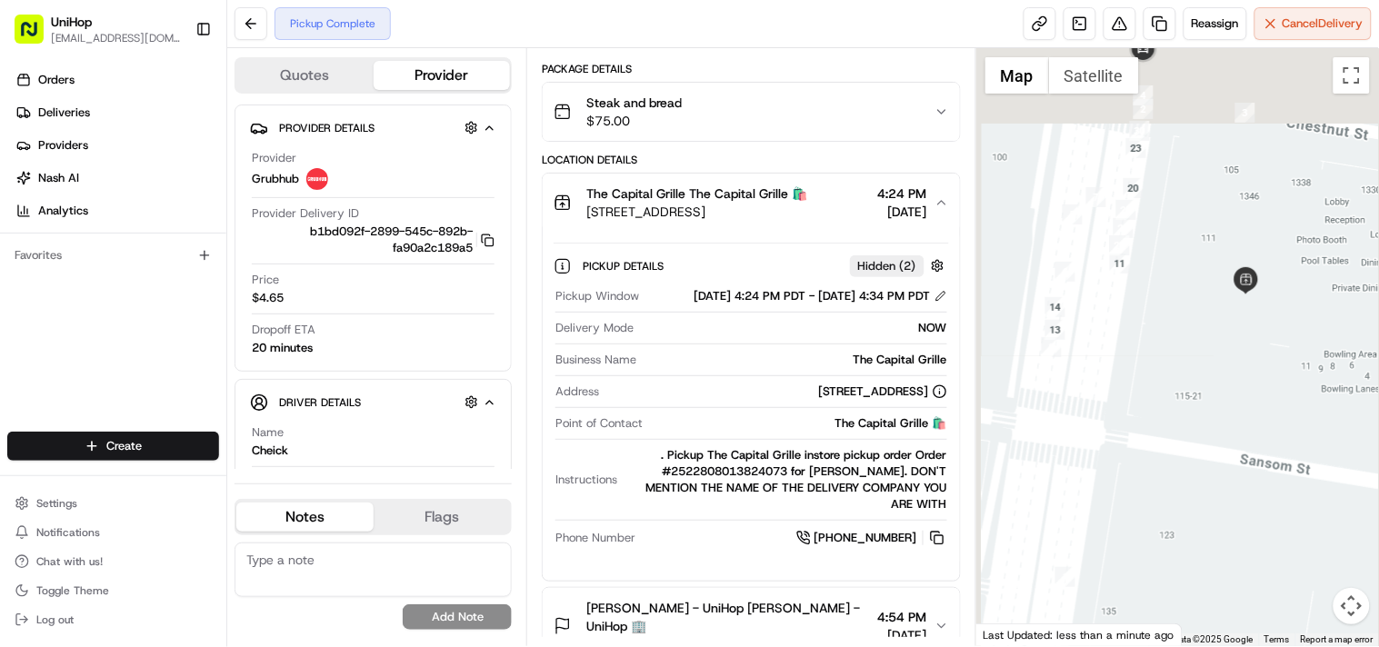
drag, startPoint x: 1159, startPoint y: 149, endPoint x: 1176, endPoint y: 289, distance: 141.1
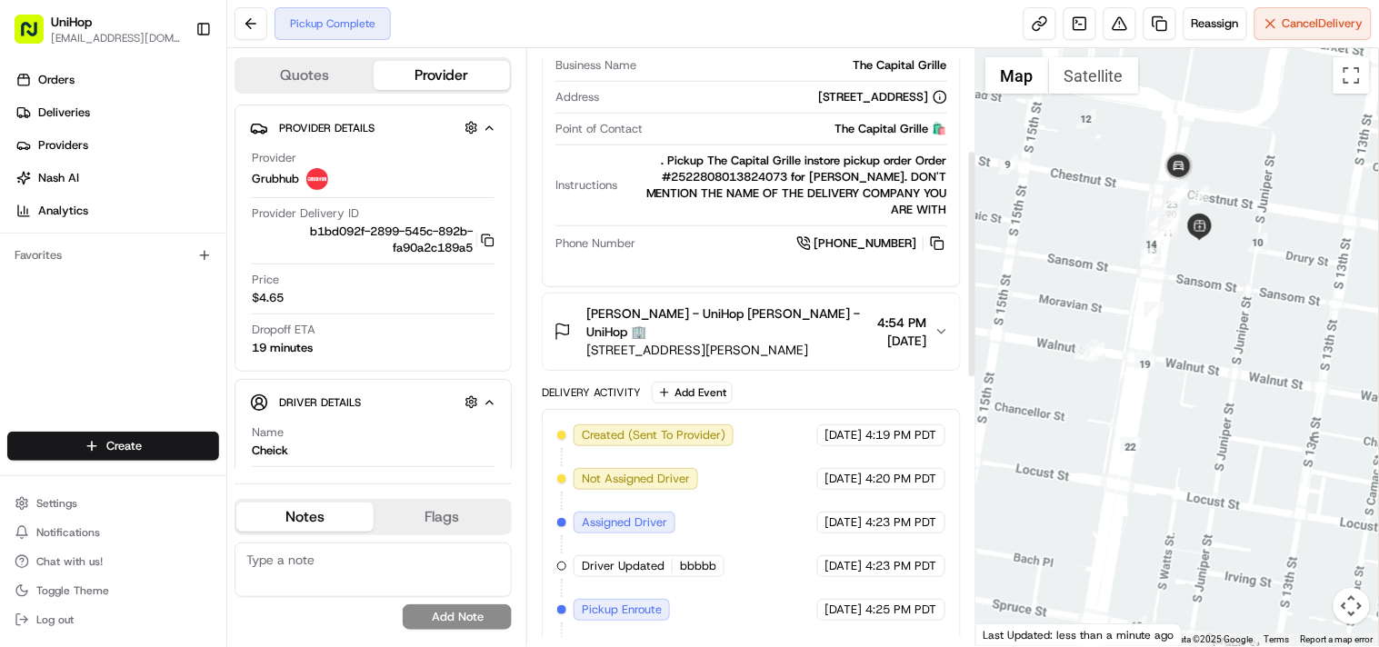
scroll to position [404, 0]
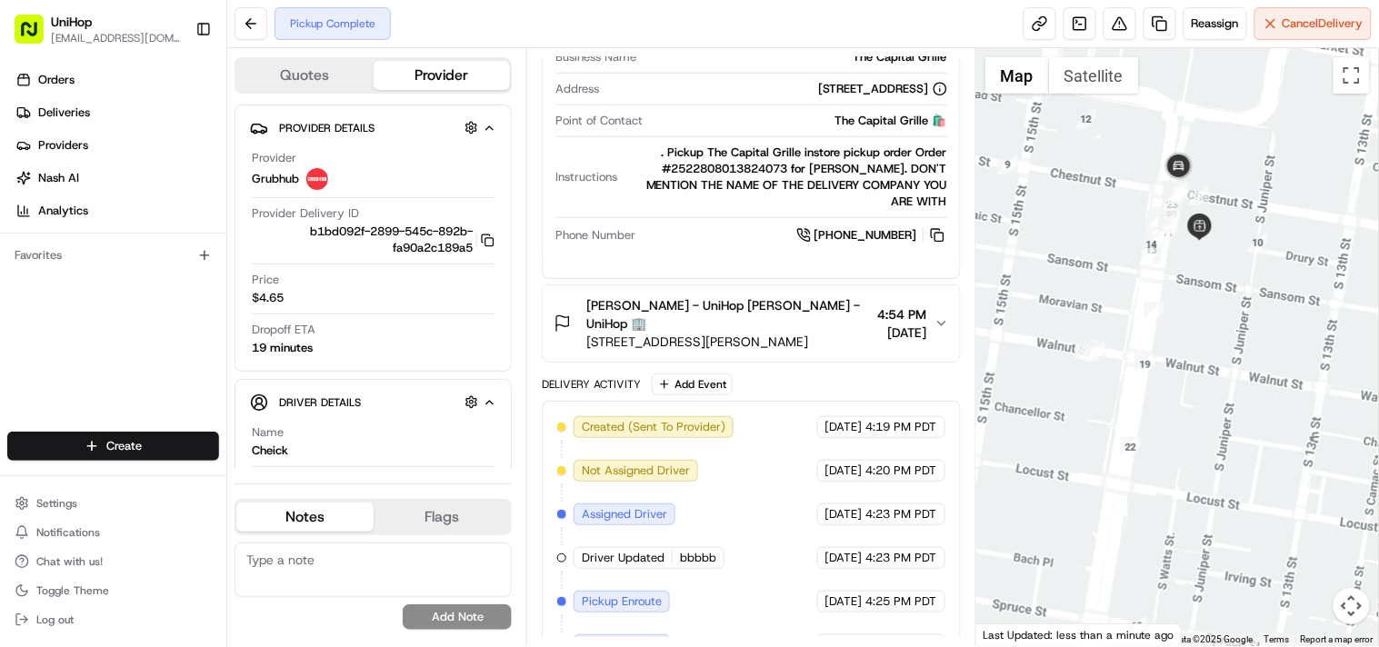
click at [946, 319] on icon "button" at bounding box center [942, 323] width 15 height 15
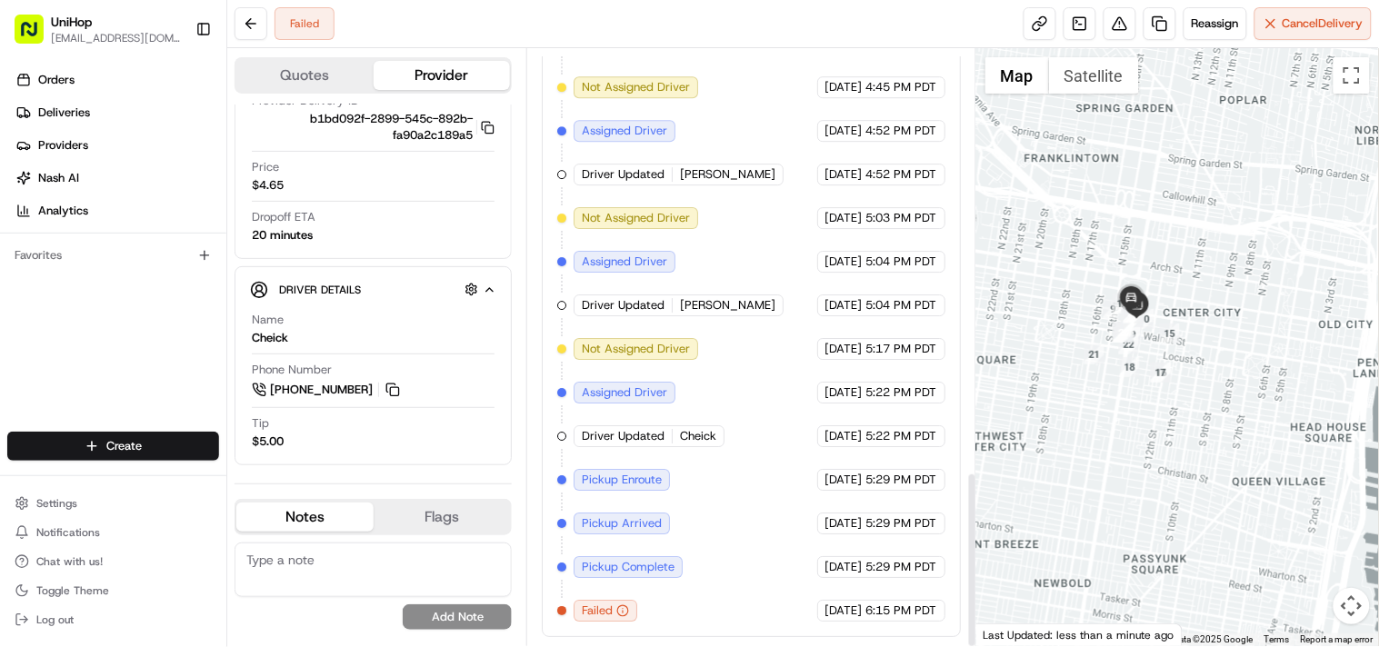
scroll to position [1439, 0]
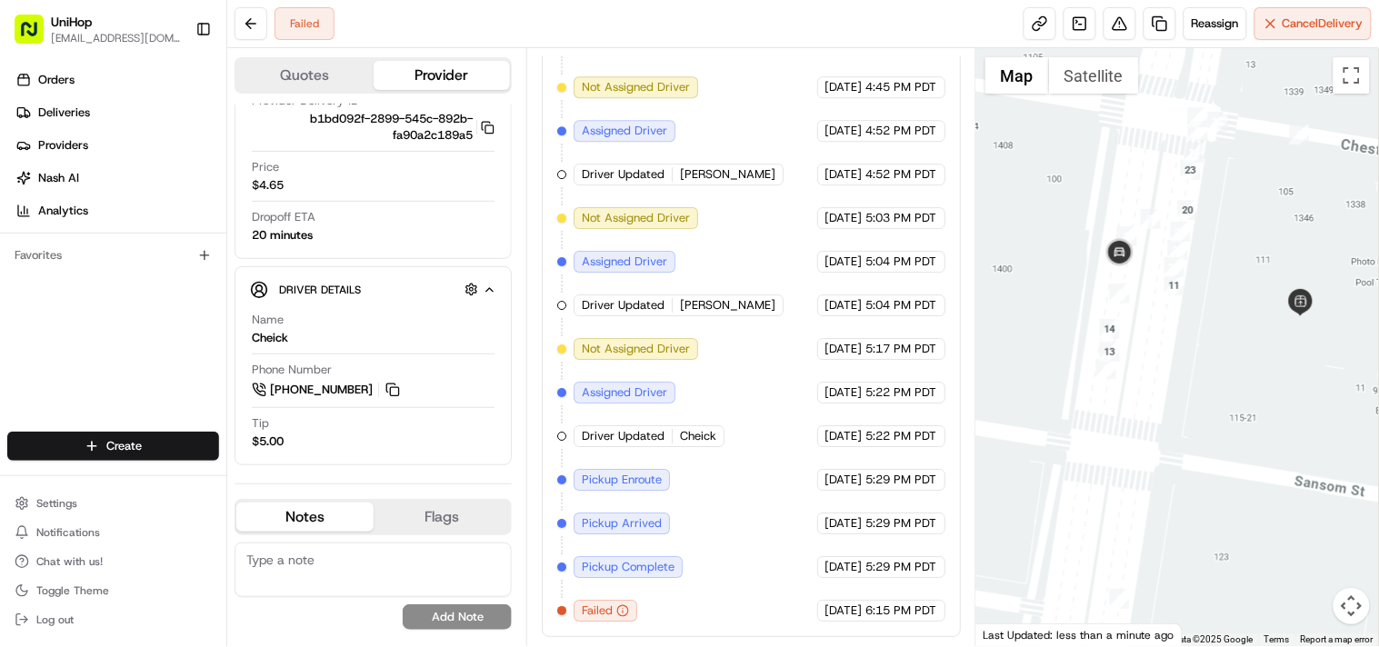
drag, startPoint x: 1129, startPoint y: 188, endPoint x: 1156, endPoint y: 338, distance: 152.3
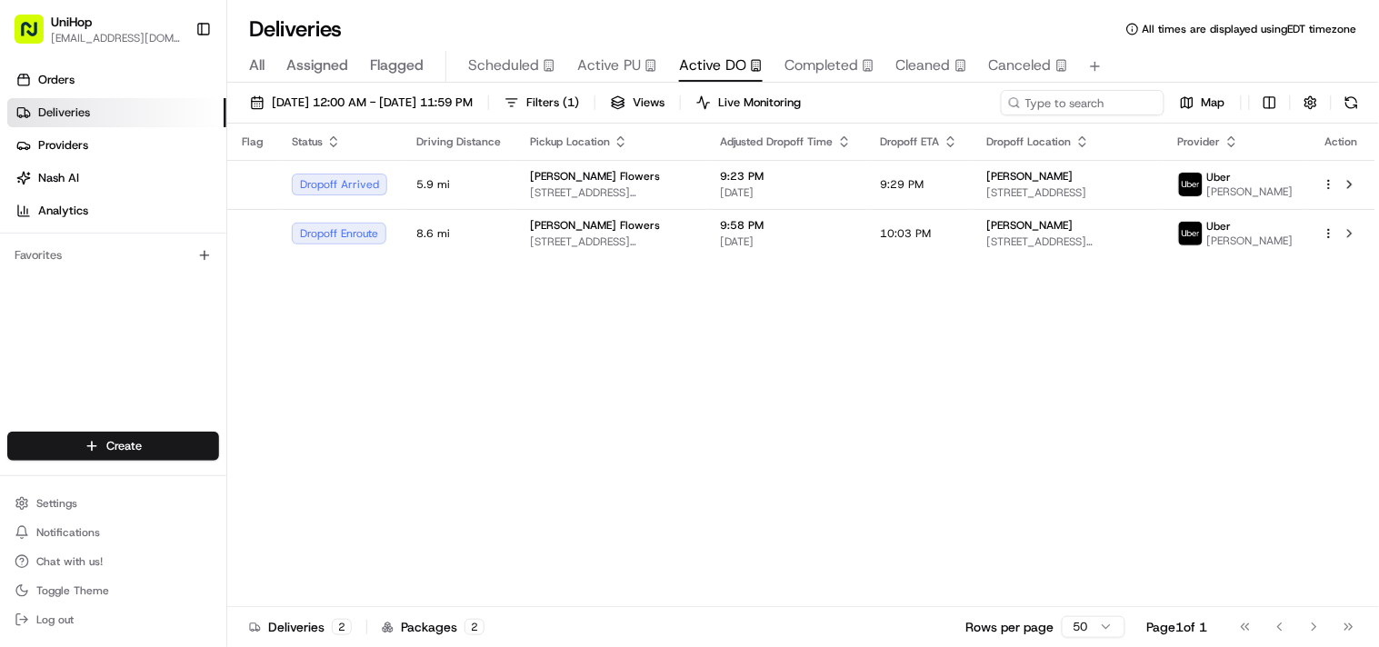
click at [609, 65] on span "Active PU" at bounding box center [609, 66] width 64 height 22
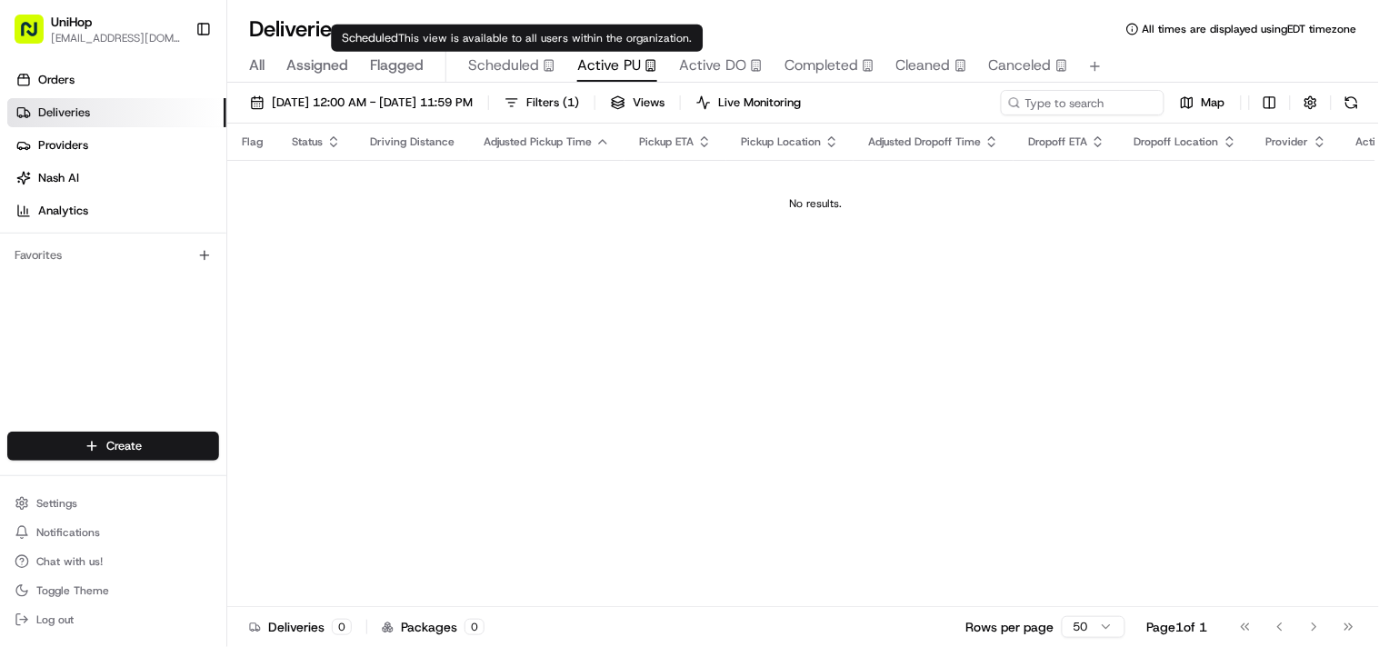
click at [482, 67] on span "Scheduled" at bounding box center [503, 66] width 71 height 22
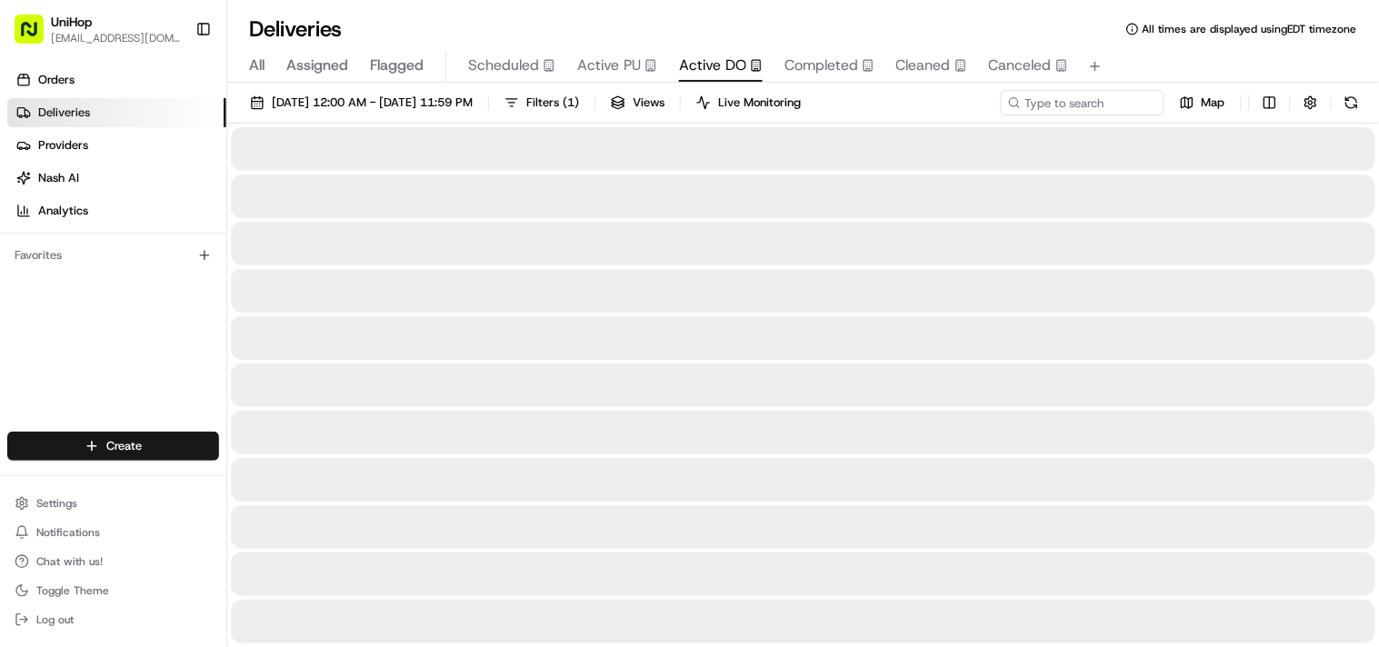
click at [687, 65] on span "Active DO" at bounding box center [712, 66] width 67 height 22
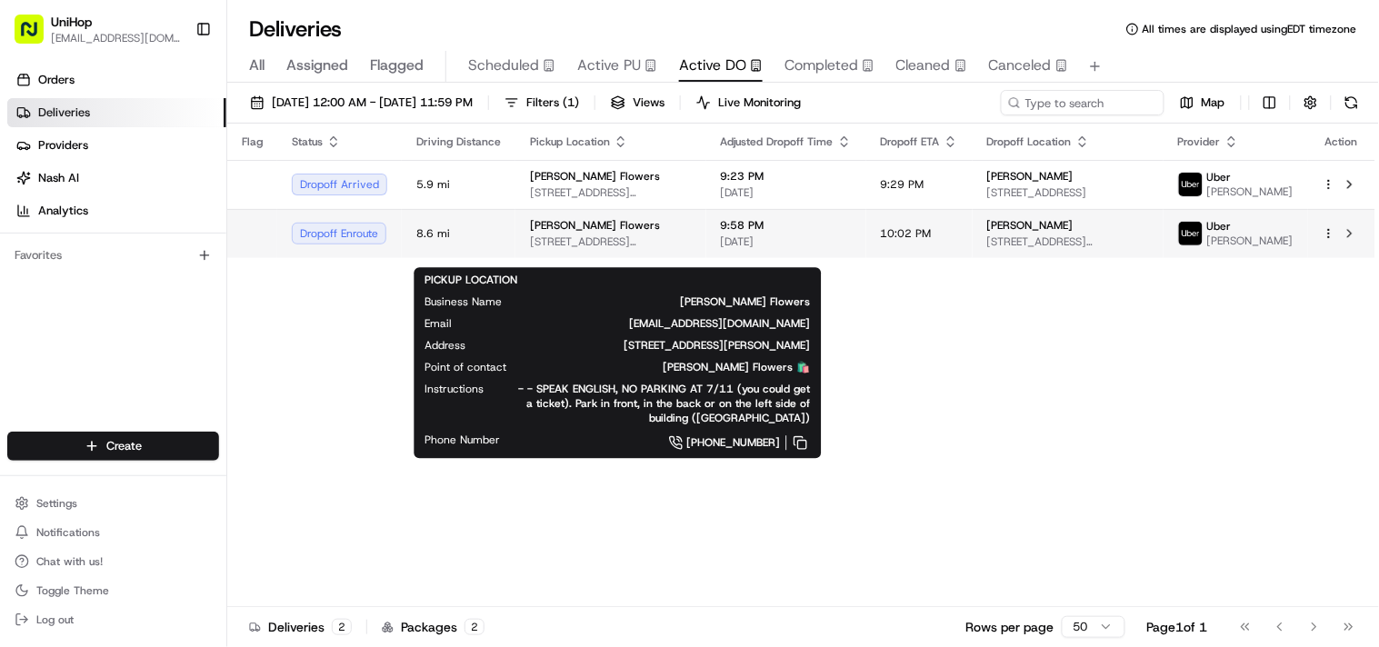
click at [616, 249] on span "[STREET_ADDRESS][PERSON_NAME]" at bounding box center [611, 242] width 162 height 15
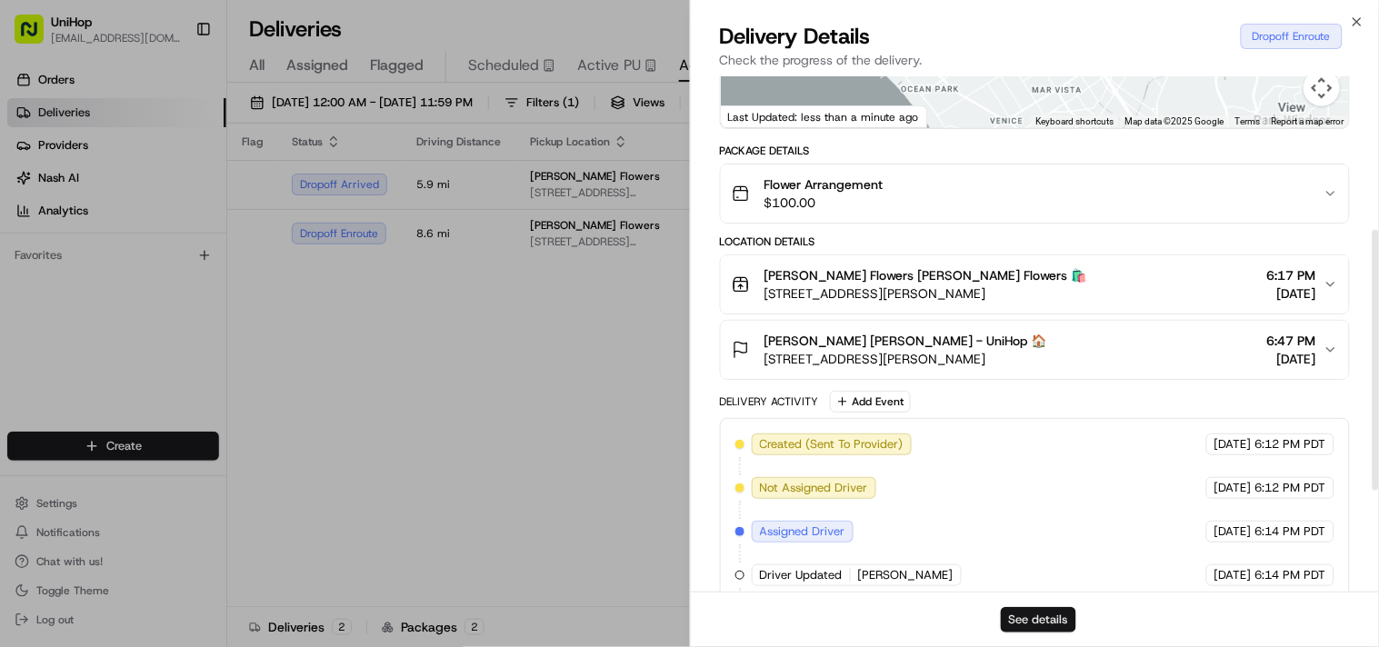
scroll to position [303, 0]
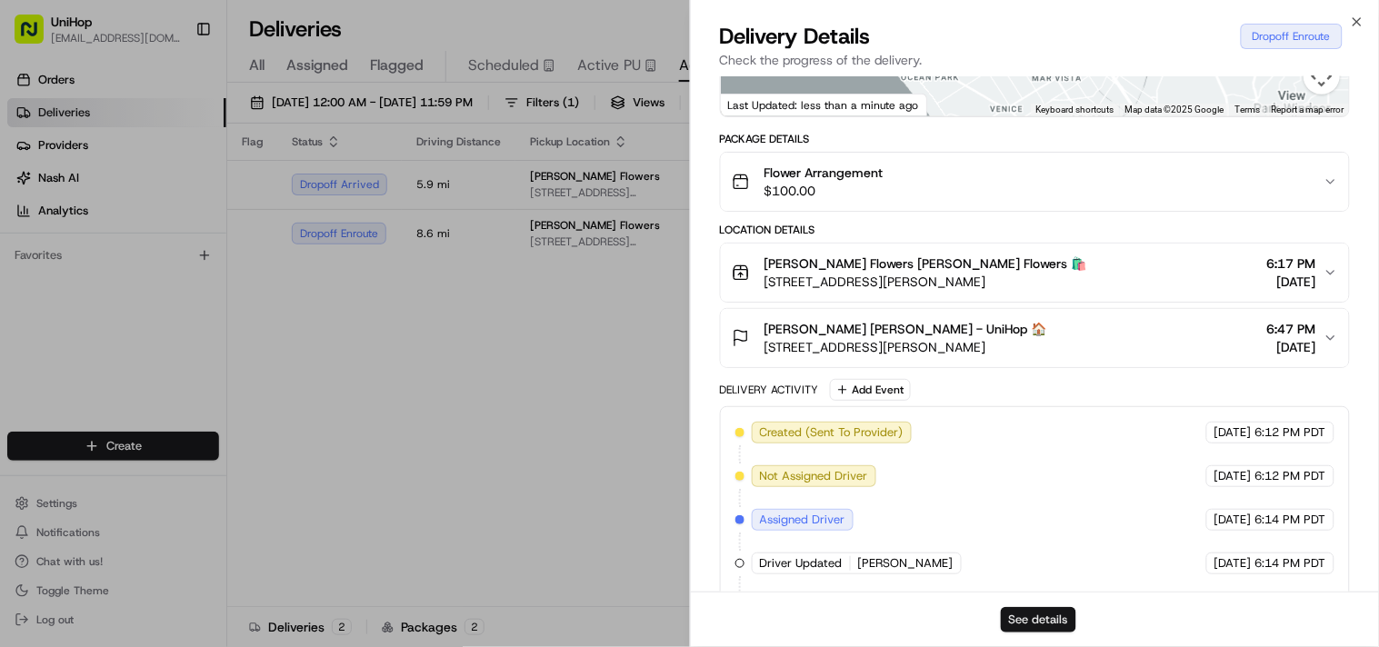
click at [1041, 621] on button "See details" at bounding box center [1038, 619] width 75 height 25
click at [1359, 25] on icon "button" at bounding box center [1357, 22] width 15 height 15
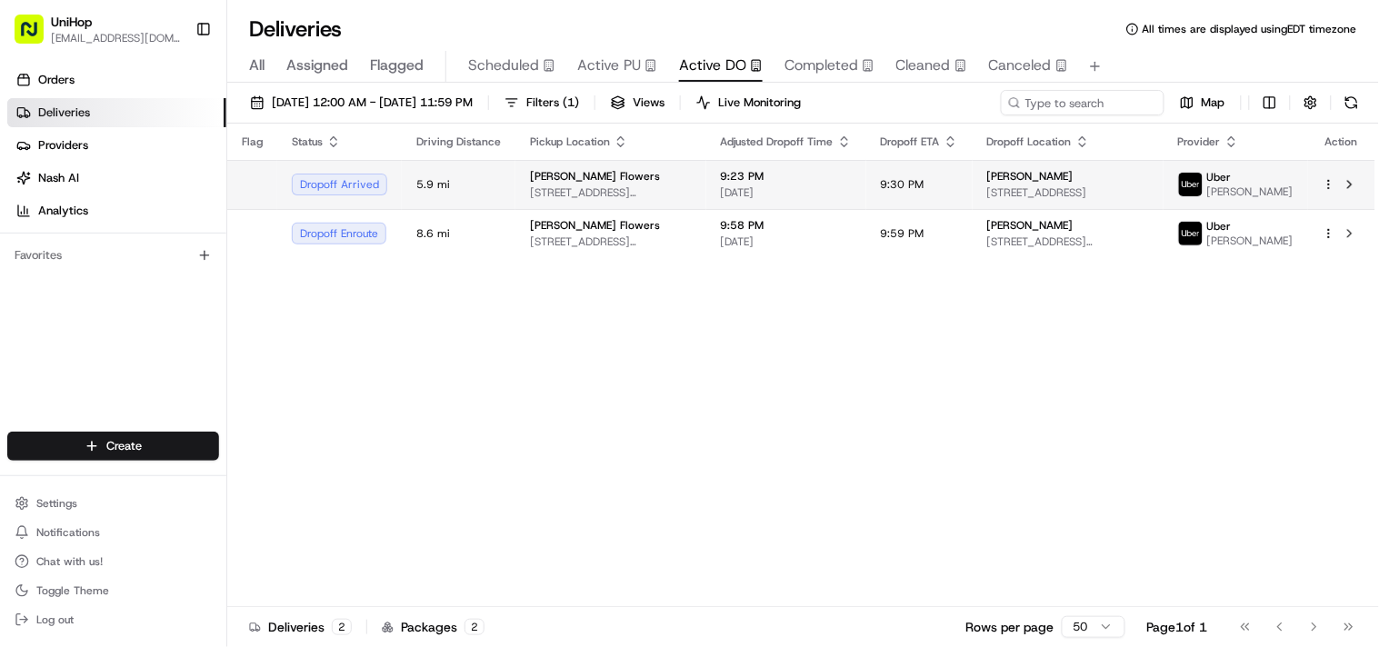
click at [584, 184] on span "[PERSON_NAME] Flowers" at bounding box center [595, 176] width 130 height 15
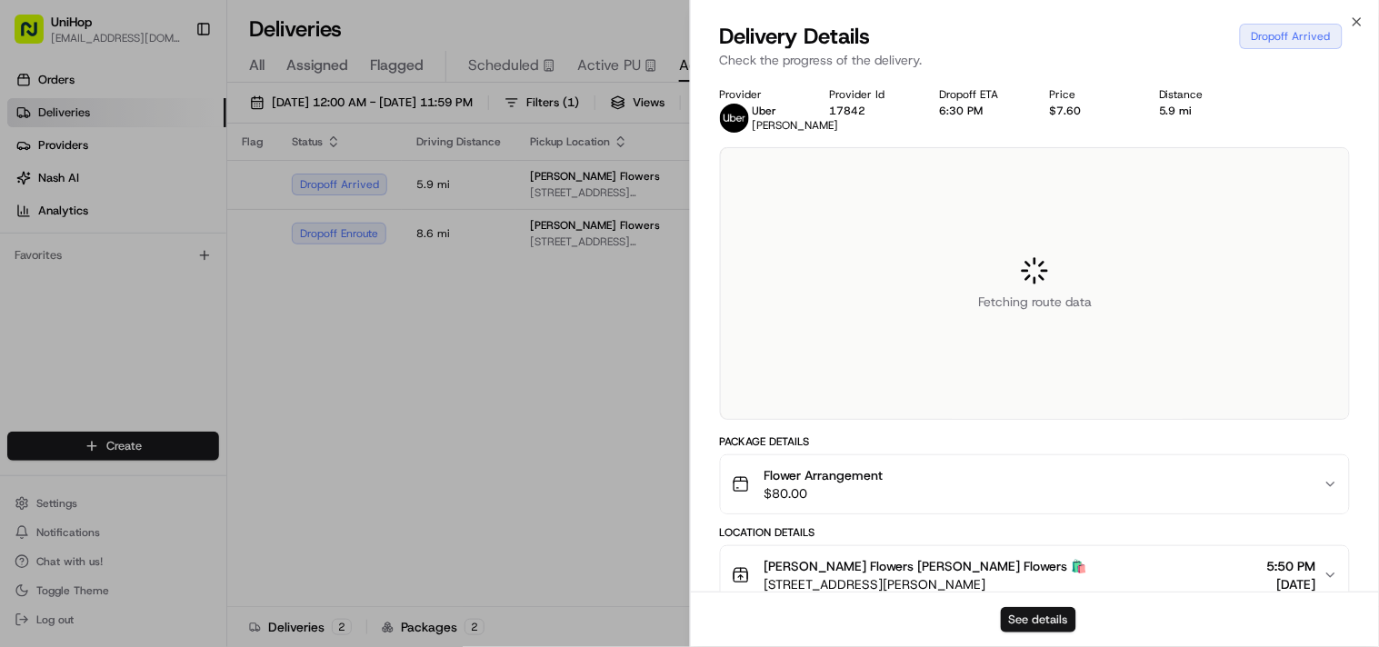
click at [1030, 618] on button "See details" at bounding box center [1038, 619] width 75 height 25
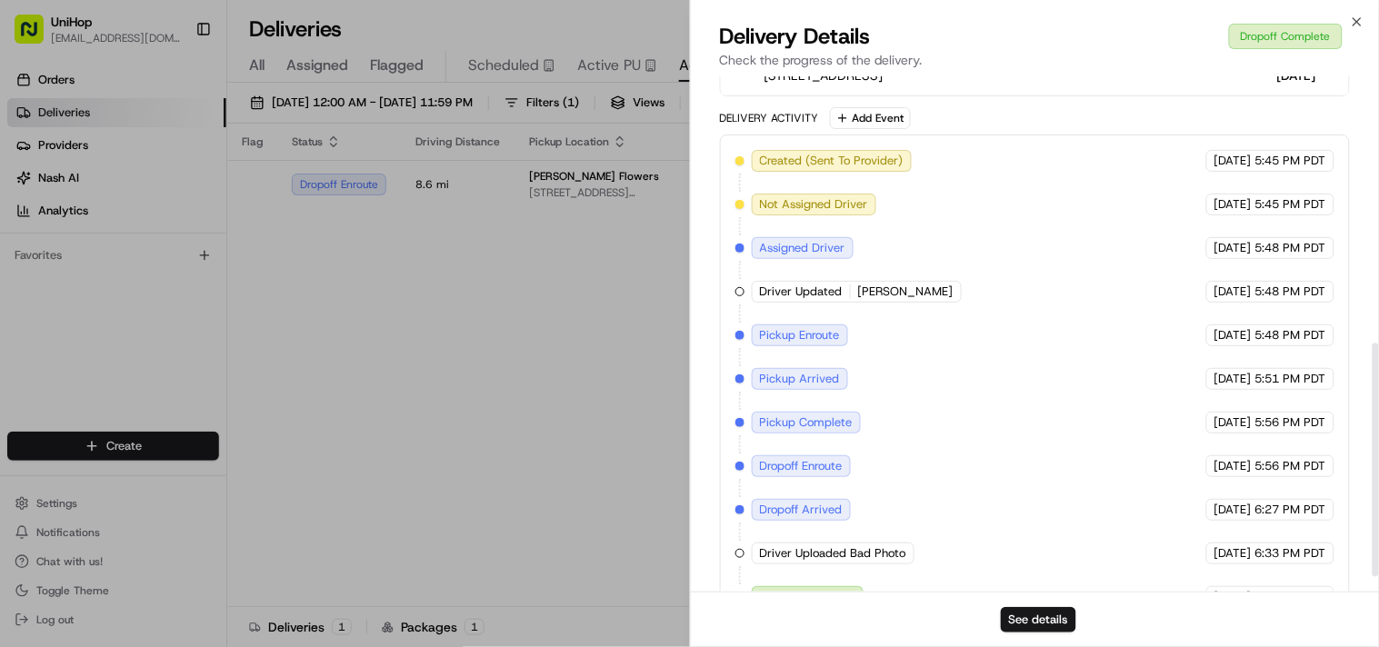
scroll to position [620, 0]
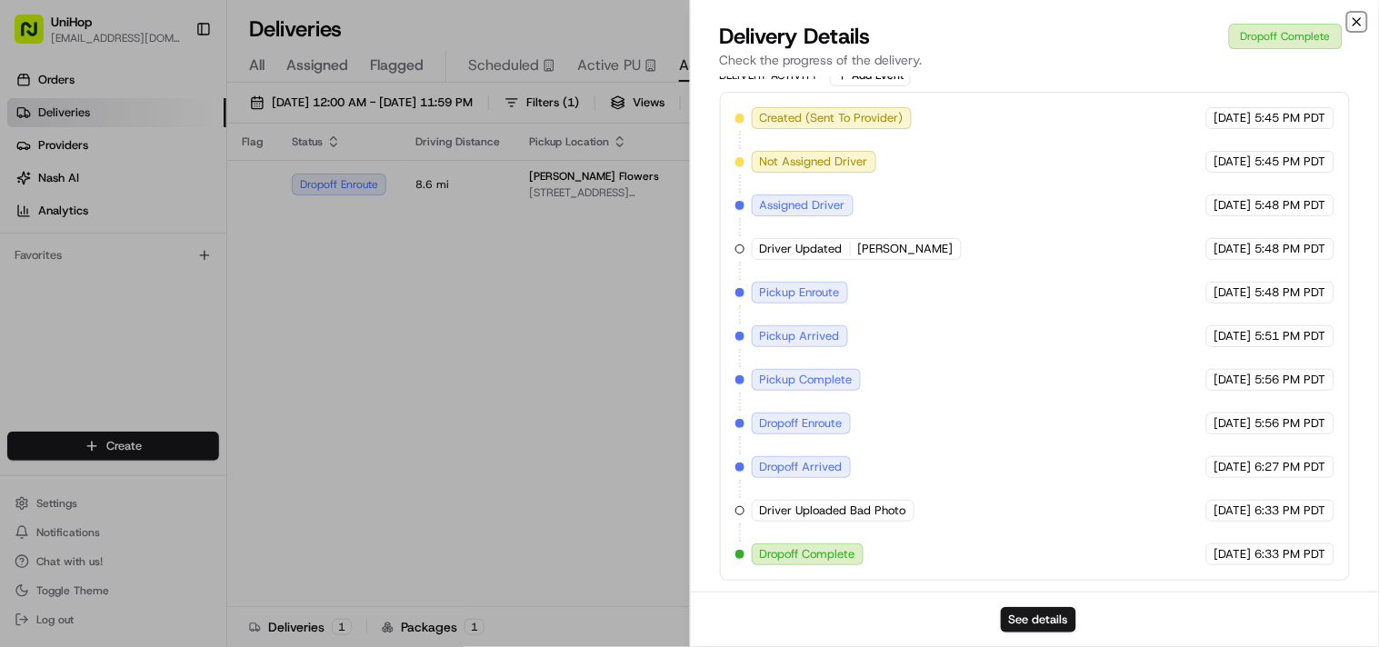
click at [1353, 15] on icon "button" at bounding box center [1357, 22] width 15 height 15
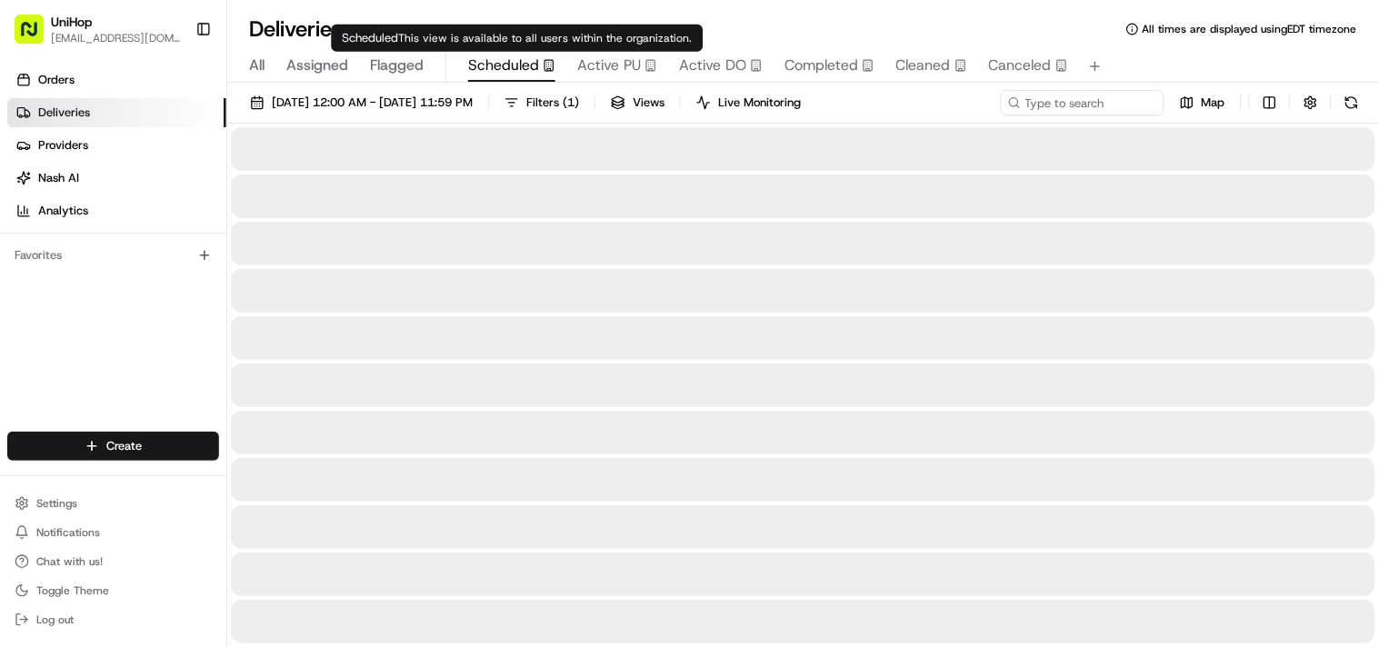
click at [505, 62] on span "Scheduled" at bounding box center [503, 66] width 71 height 22
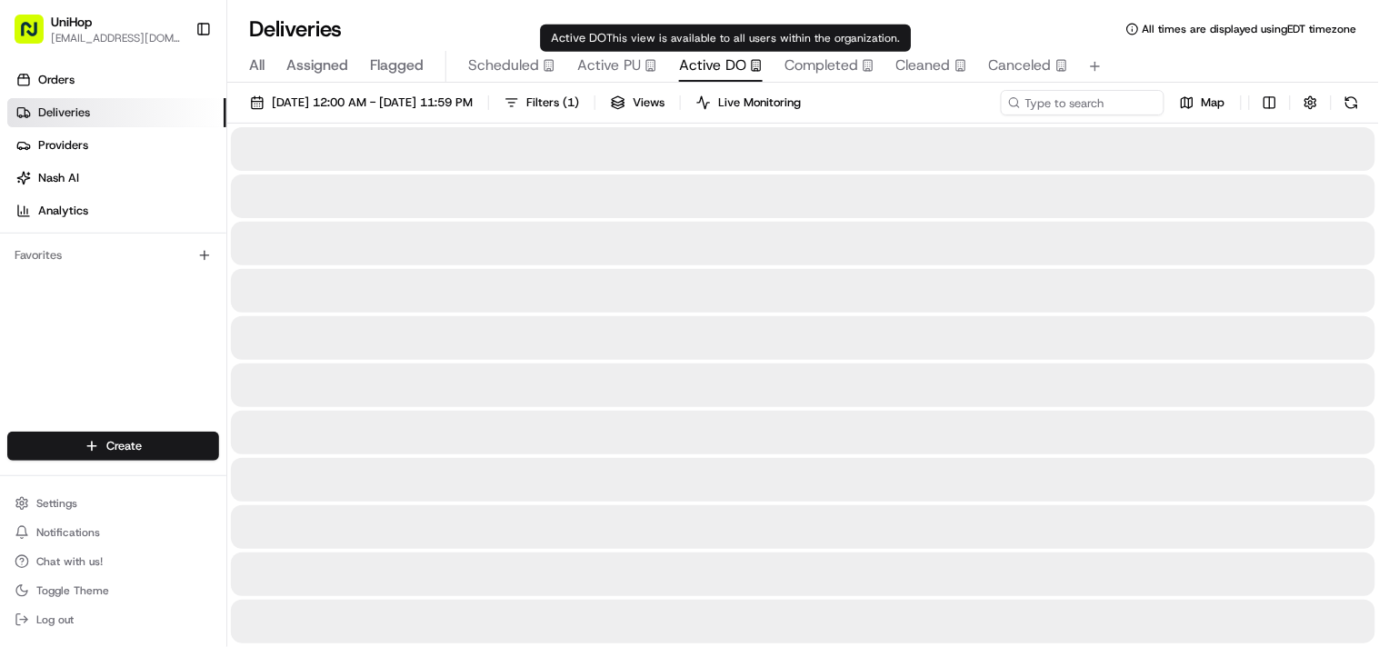
click at [727, 67] on span "Active DO" at bounding box center [712, 66] width 67 height 22
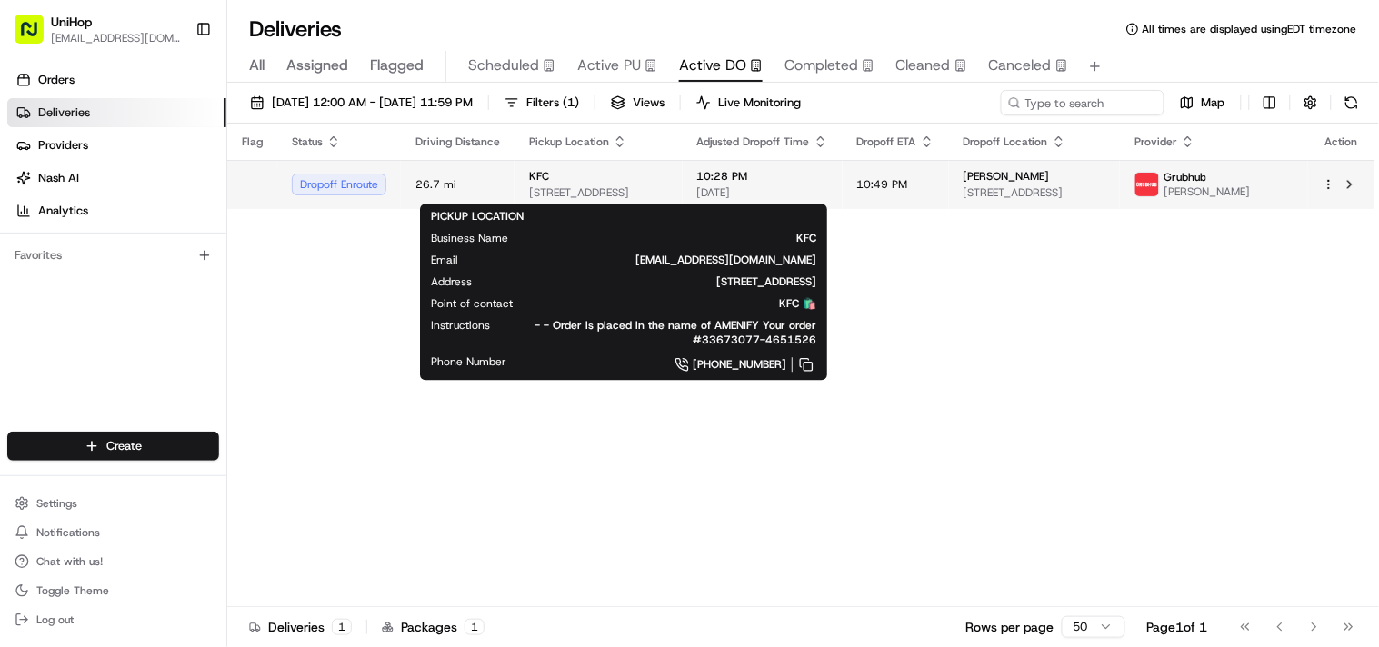
click at [668, 197] on span "250 W 136th Ave, Westminster, CO 80234, USA" at bounding box center [598, 192] width 139 height 15
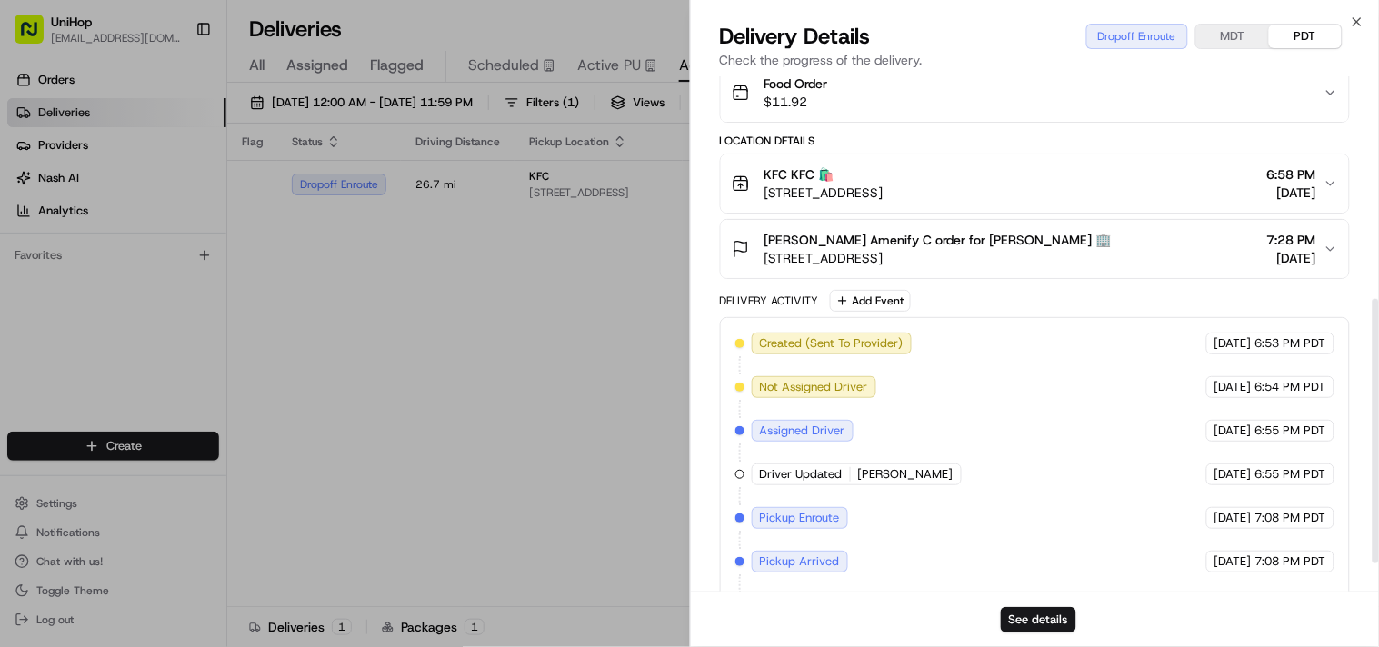
scroll to position [488, 0]
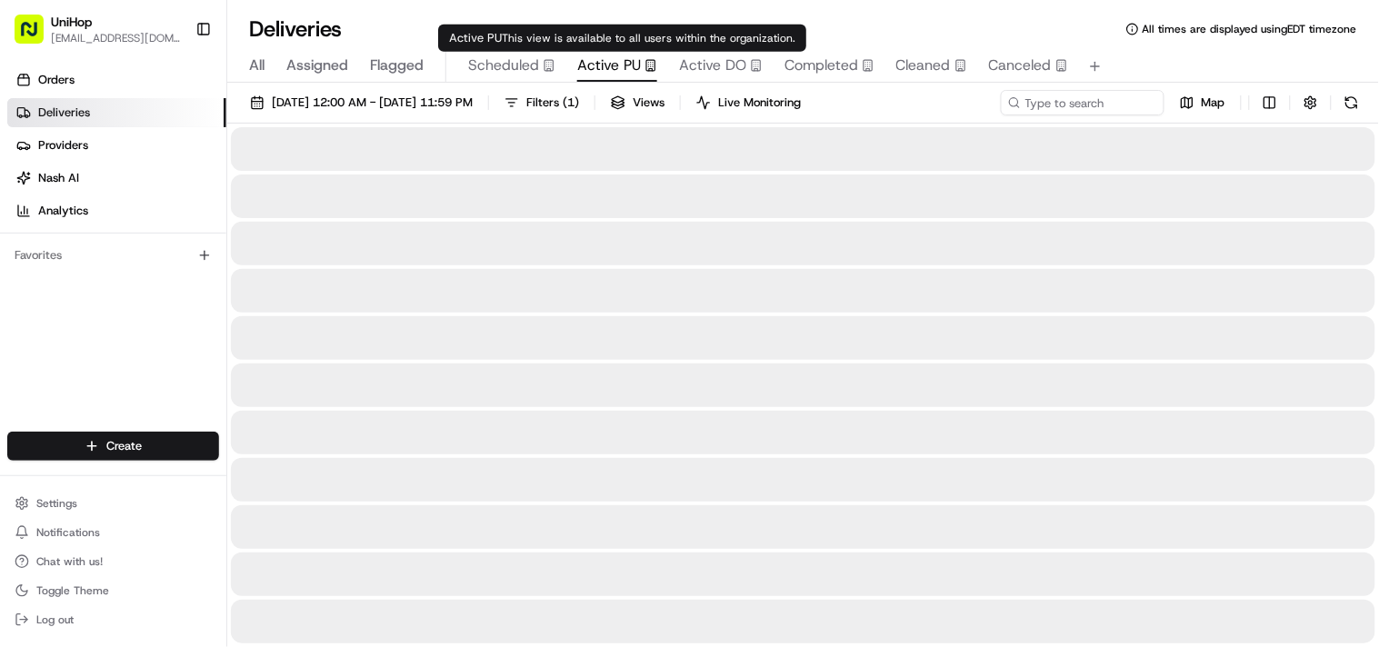
click at [603, 70] on span "Active PU" at bounding box center [609, 66] width 64 height 22
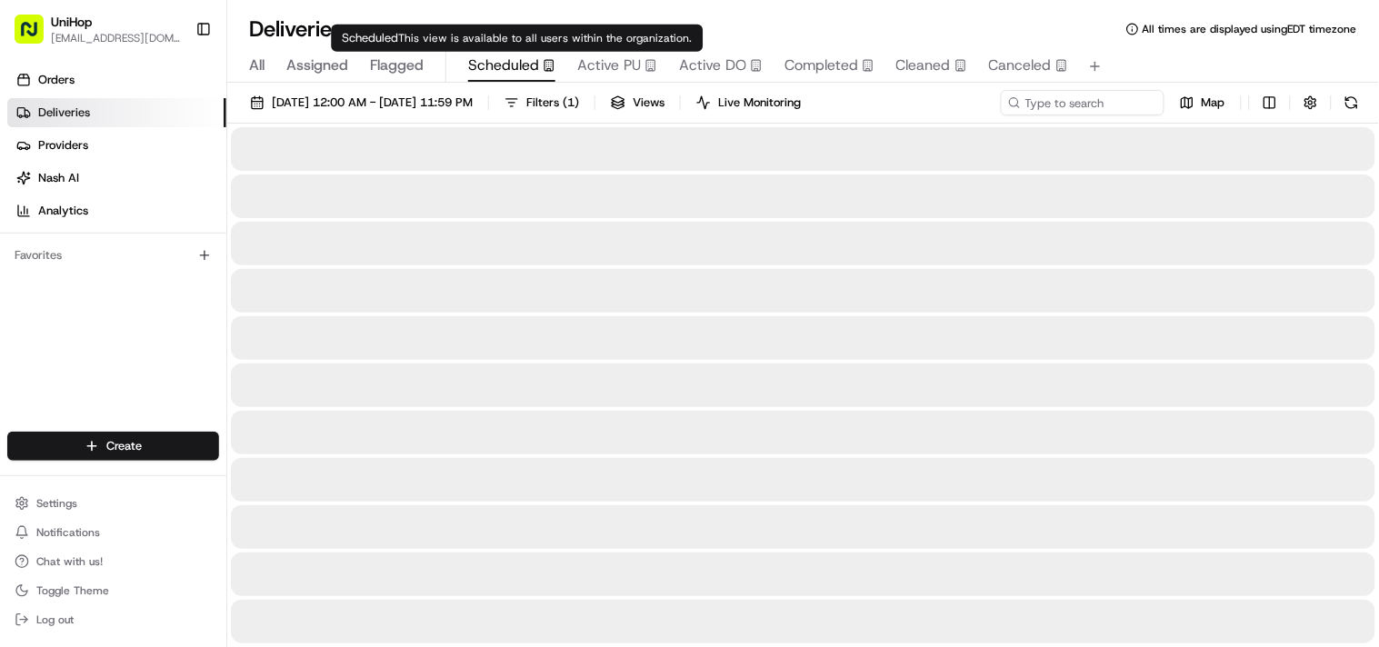
click at [524, 65] on span "Scheduled" at bounding box center [503, 66] width 71 height 22
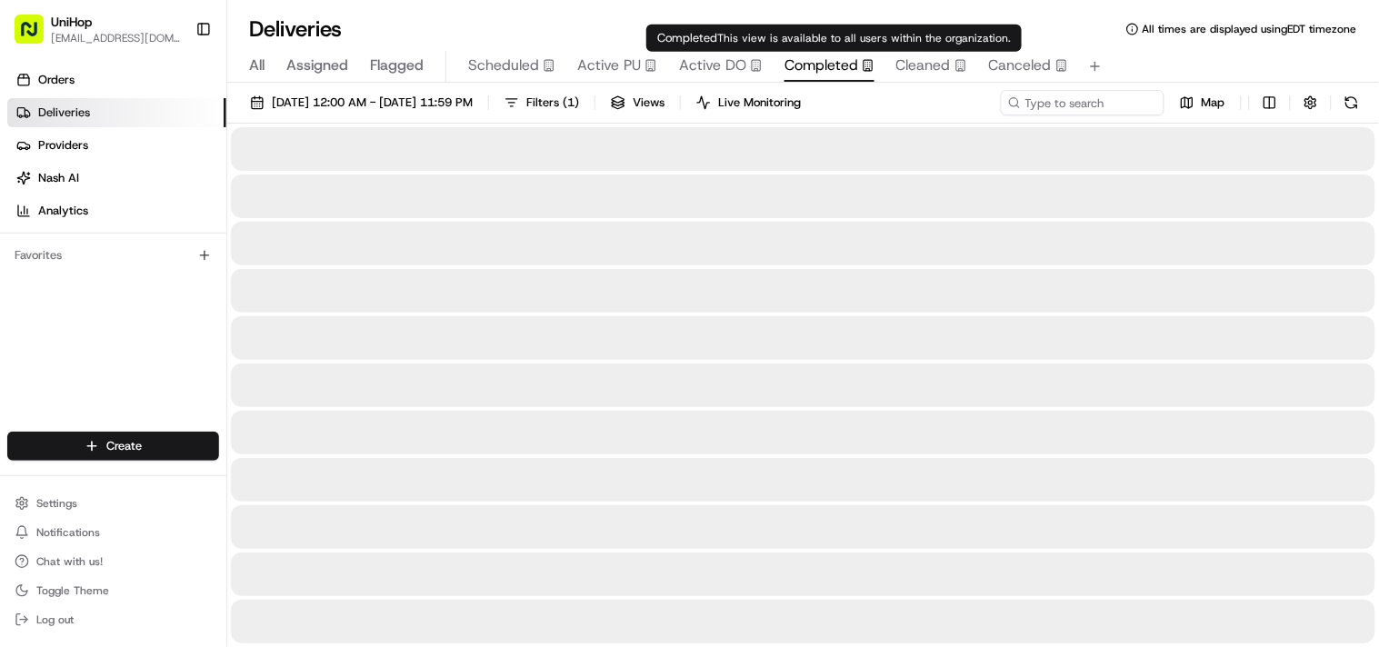
click at [819, 67] on span "Completed" at bounding box center [822, 66] width 74 height 22
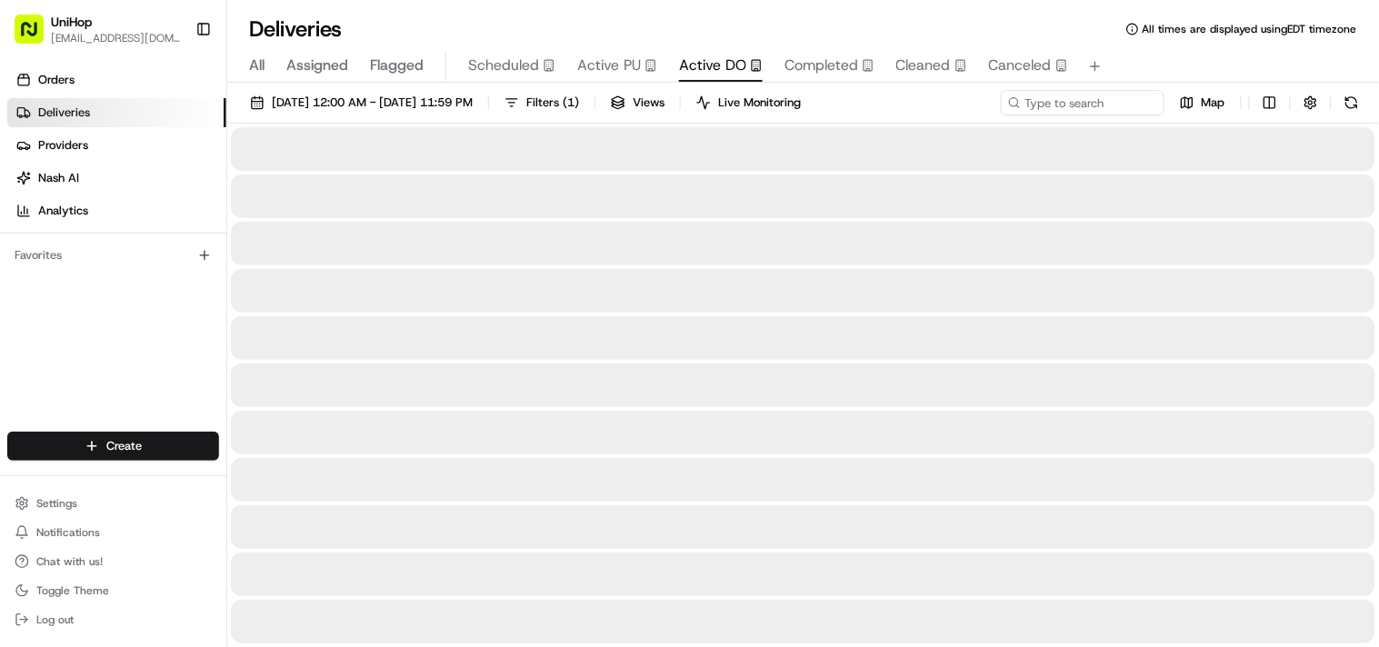
click at [704, 68] on span "Active DO" at bounding box center [712, 66] width 67 height 22
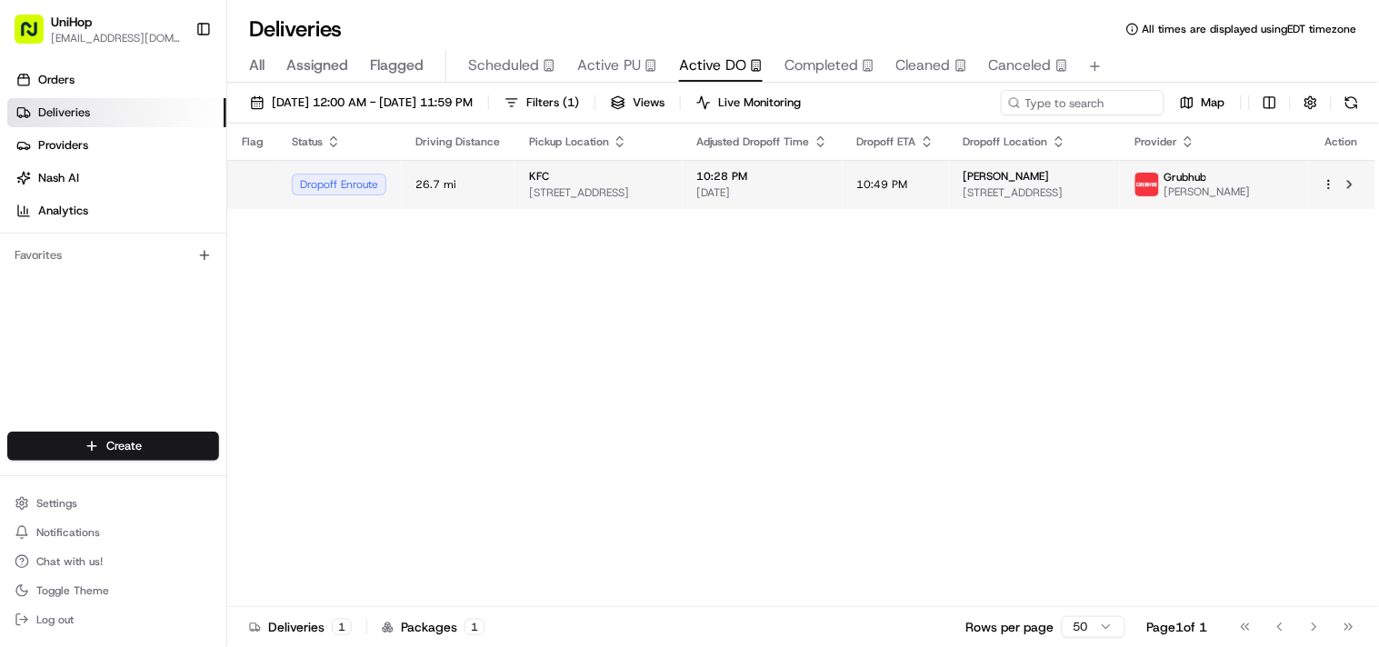
click at [736, 176] on td "10:28 PM Aug 16 2025" at bounding box center [763, 184] width 160 height 49
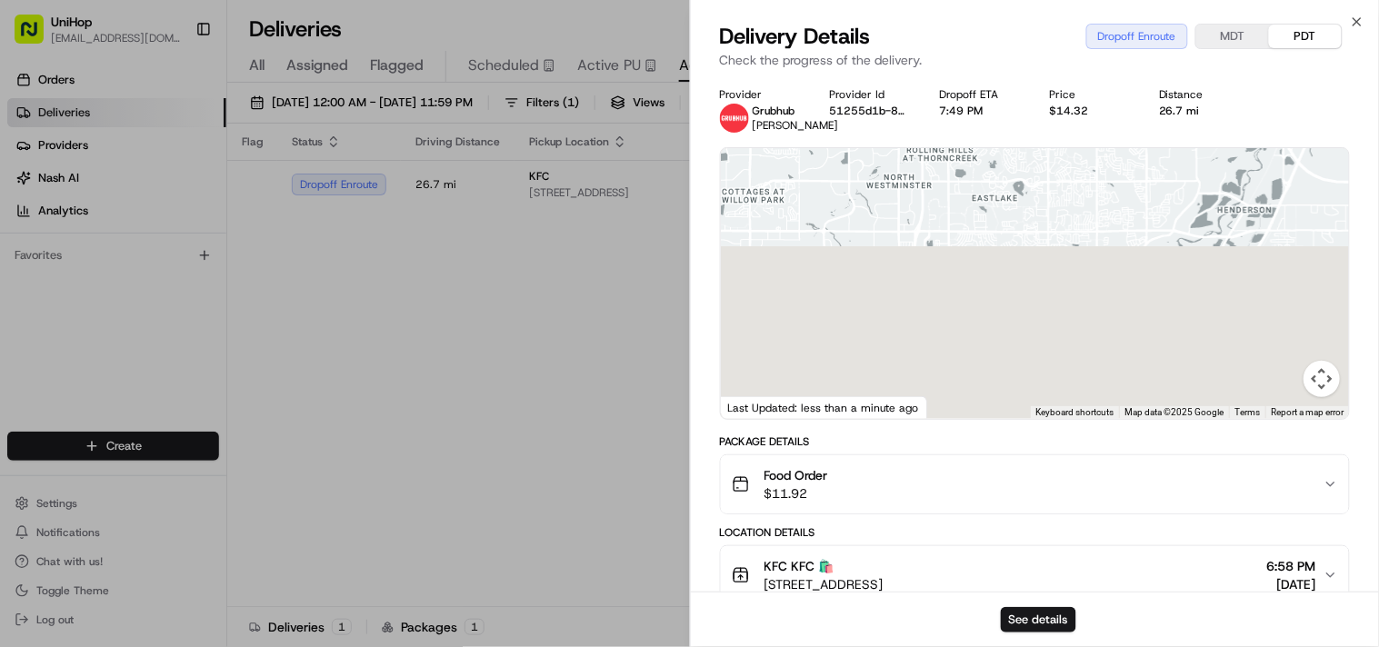
drag, startPoint x: 1007, startPoint y: 307, endPoint x: 970, endPoint y: 127, distance: 183.8
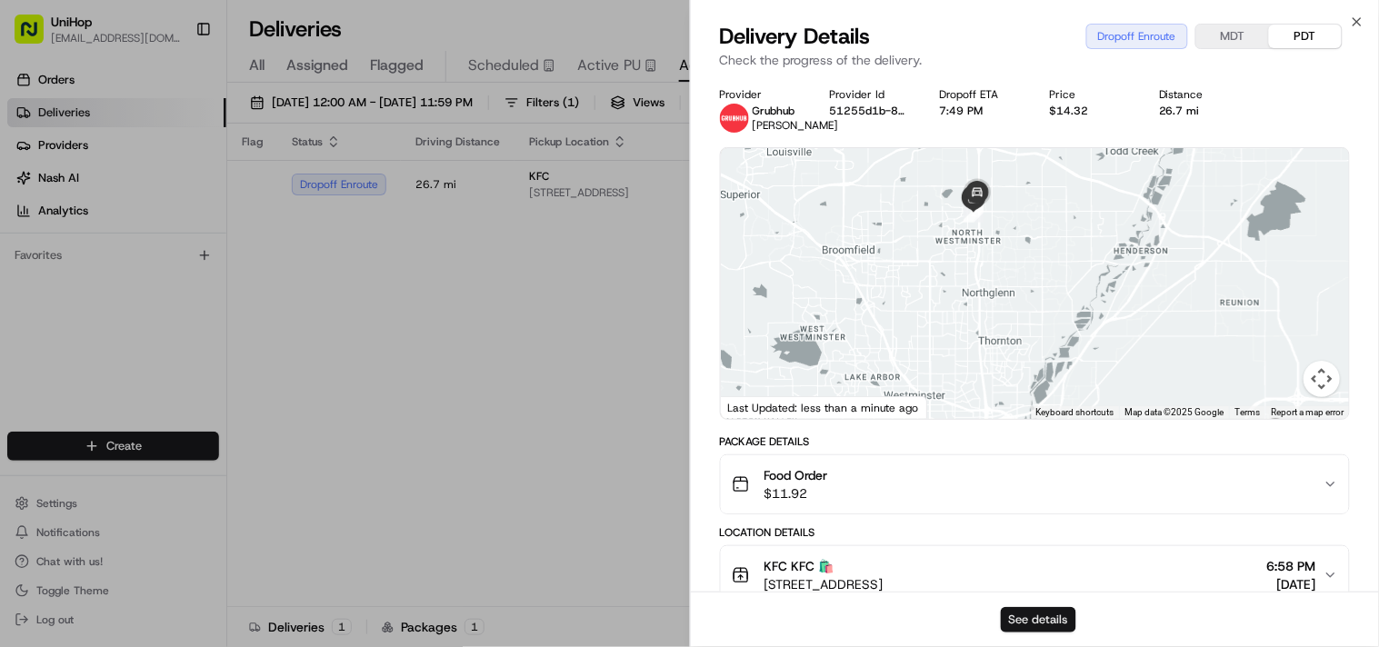
click at [1046, 624] on button "See details" at bounding box center [1038, 619] width 75 height 25
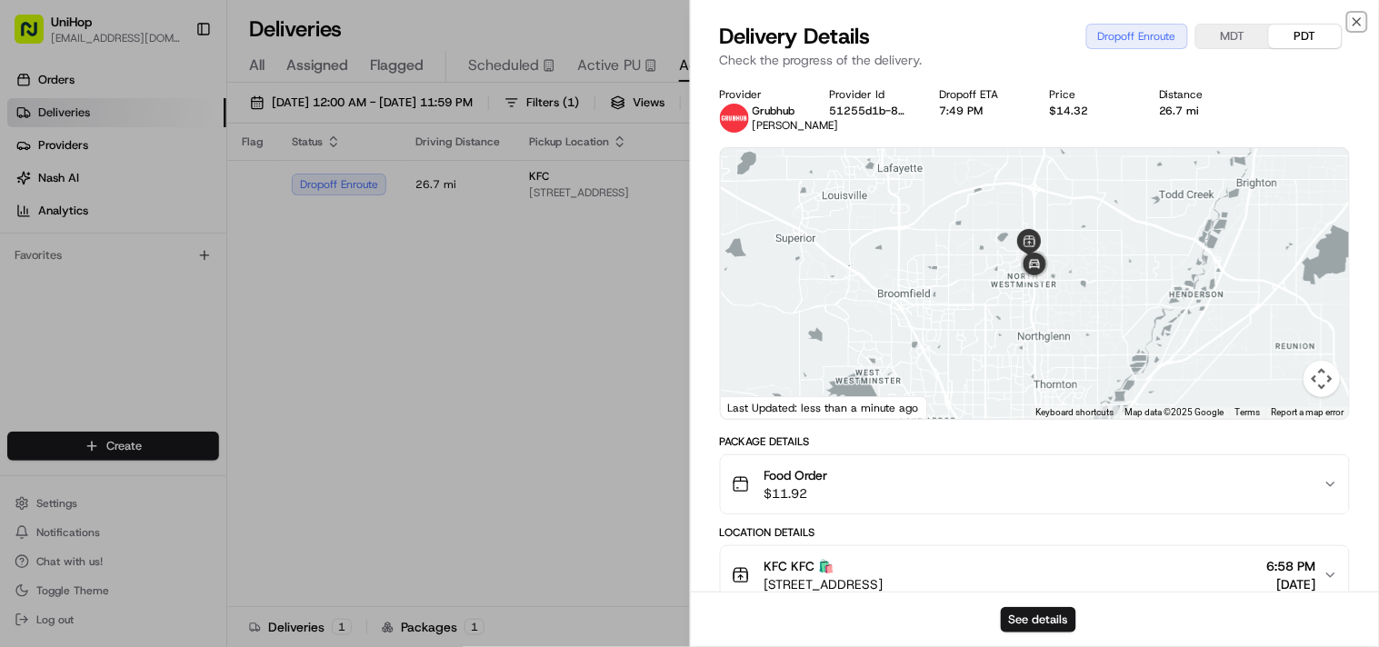
click at [1365, 20] on icon "button" at bounding box center [1357, 22] width 15 height 15
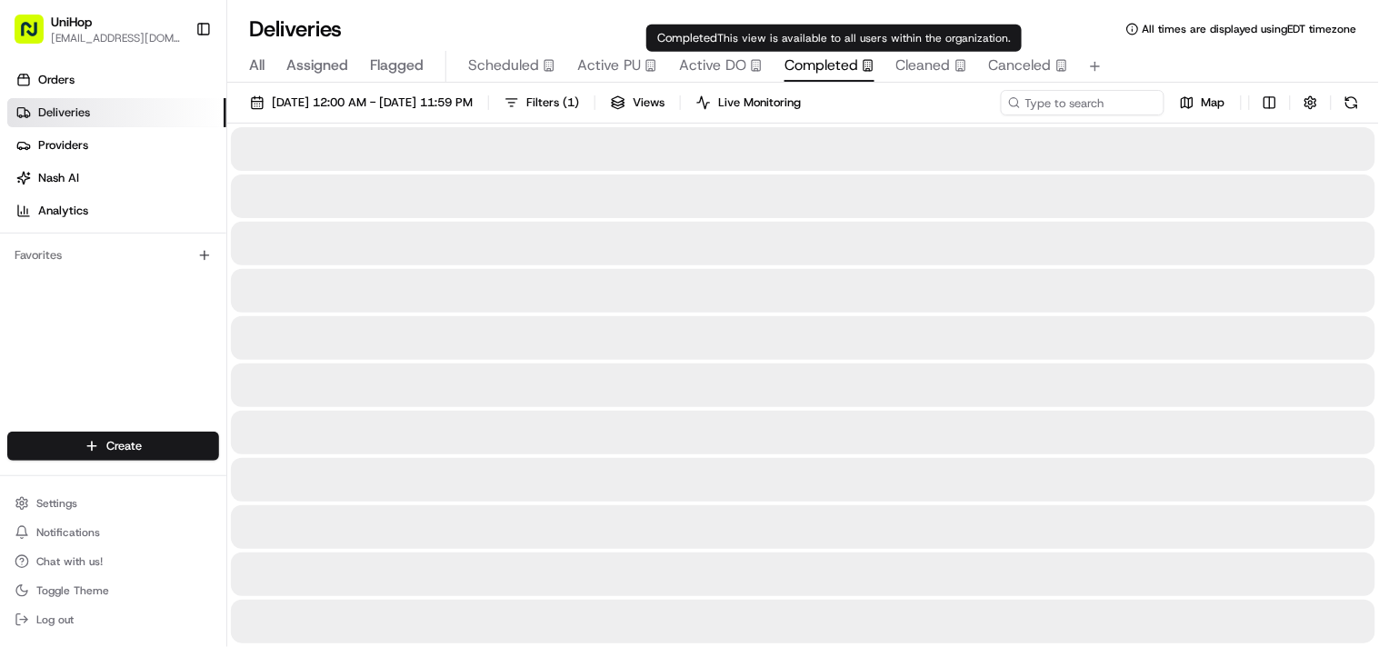
click at [830, 65] on span "Completed" at bounding box center [822, 66] width 74 height 22
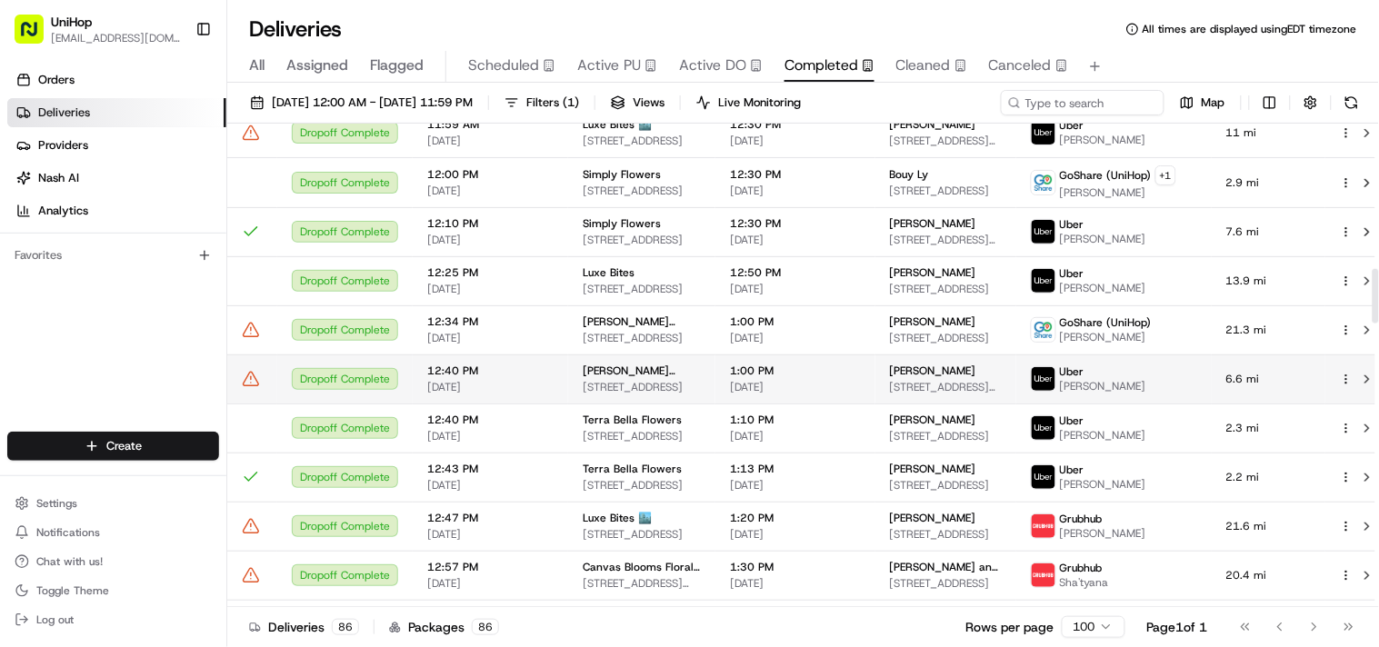
scroll to position [1414, 0]
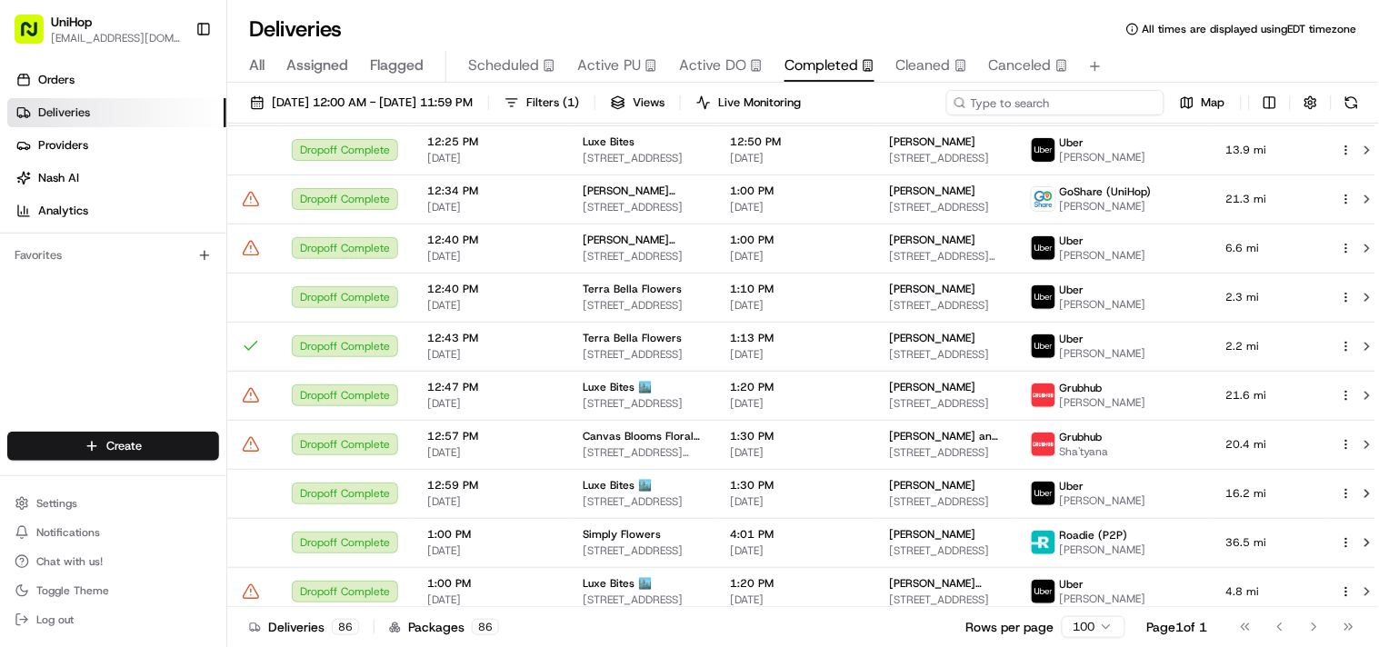
click at [1043, 98] on input at bounding box center [1055, 102] width 218 height 25
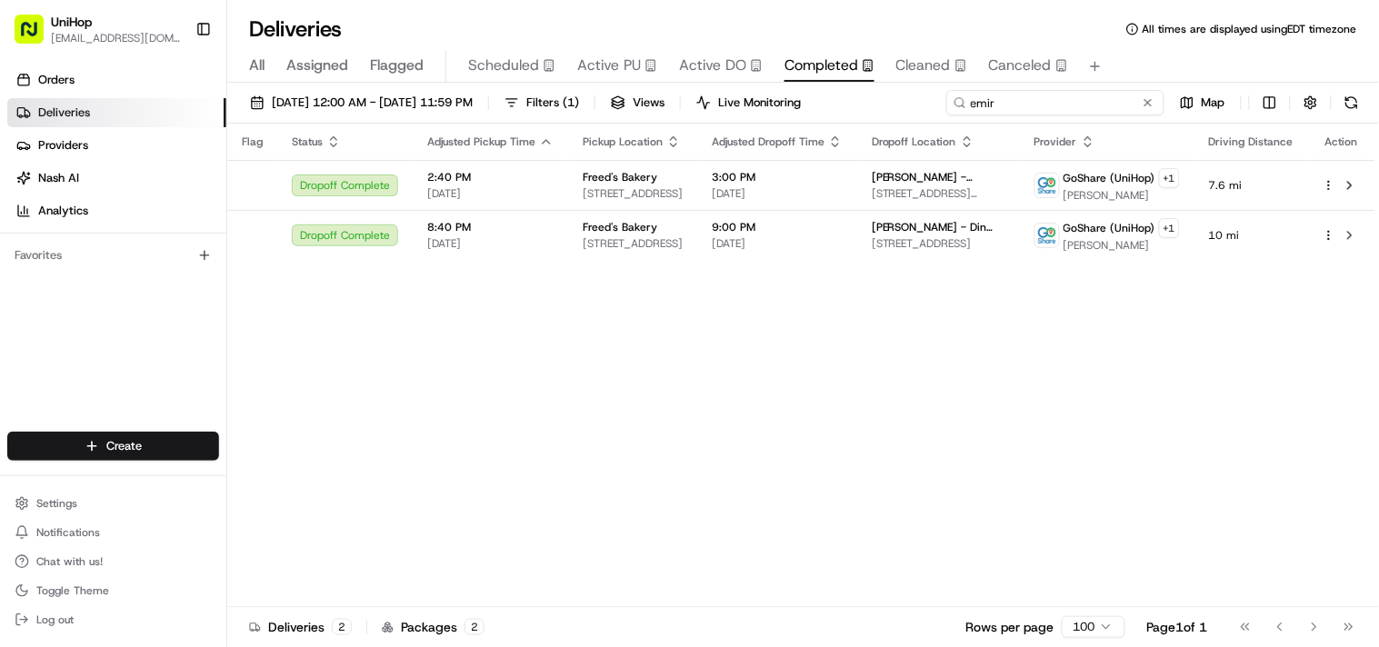
type input "emir"
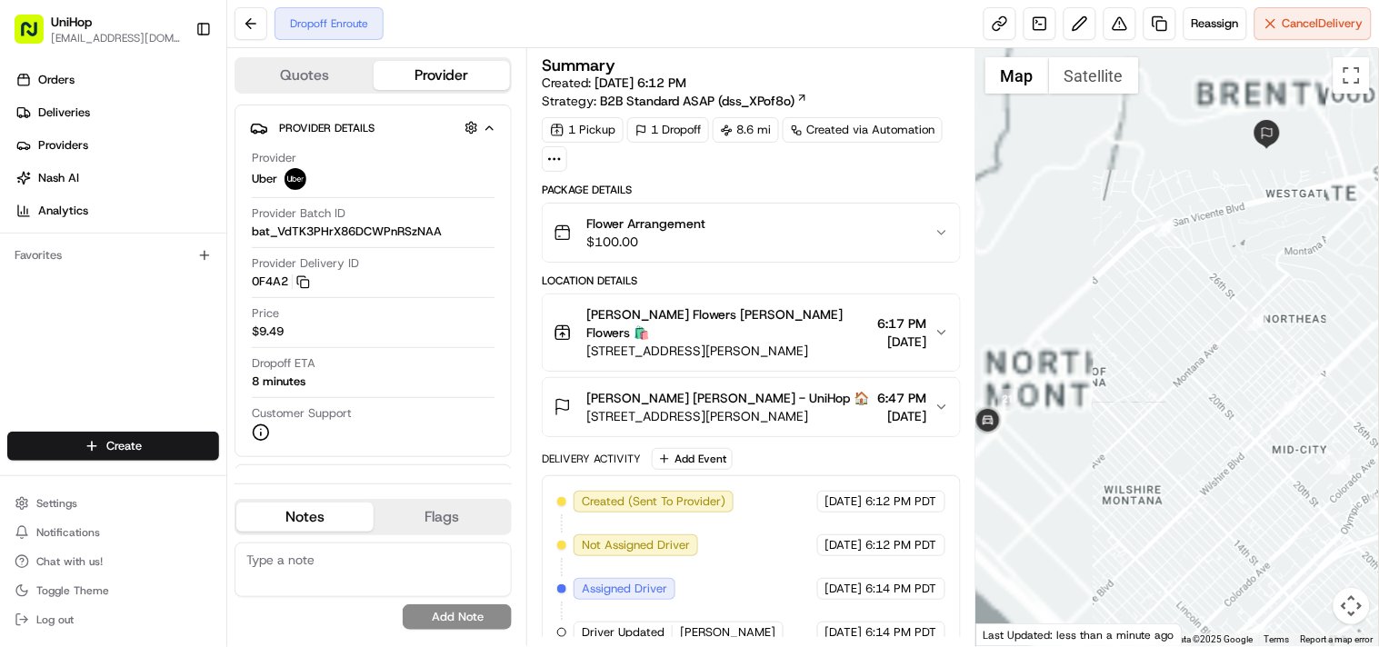
drag, startPoint x: 1070, startPoint y: 379, endPoint x: 1285, endPoint y: 380, distance: 214.6
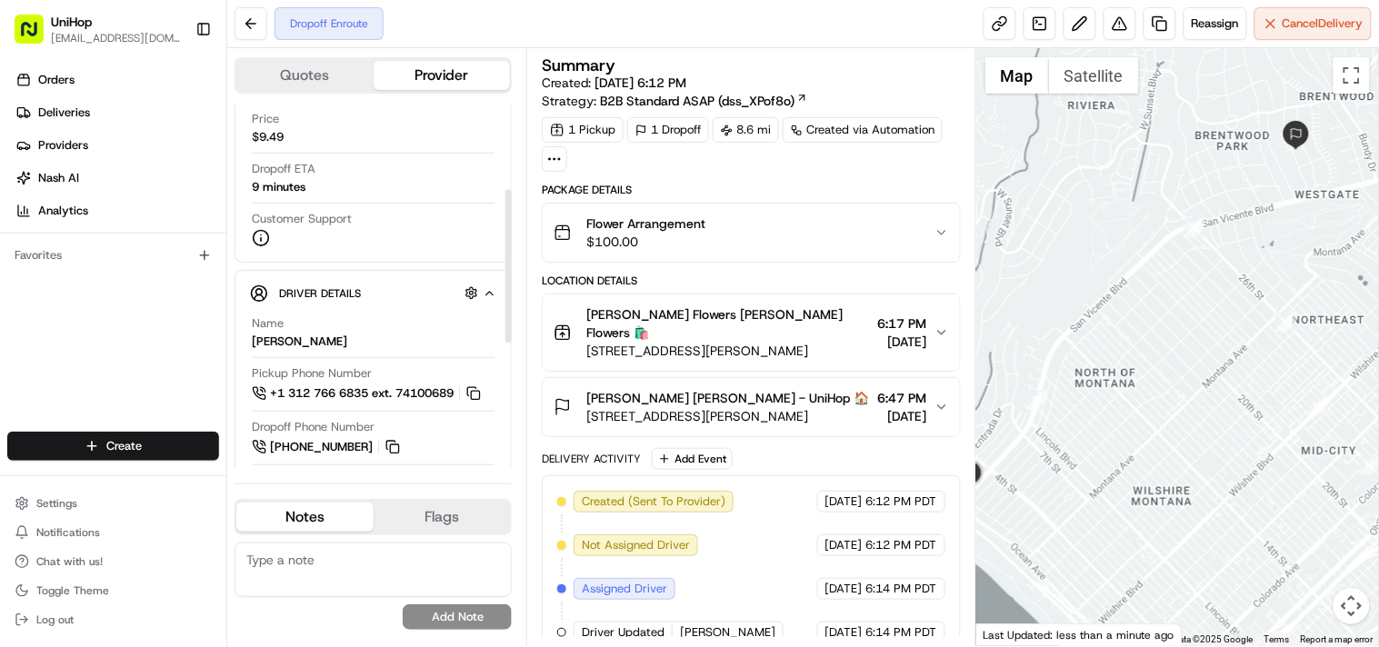
scroll to position [202, 0]
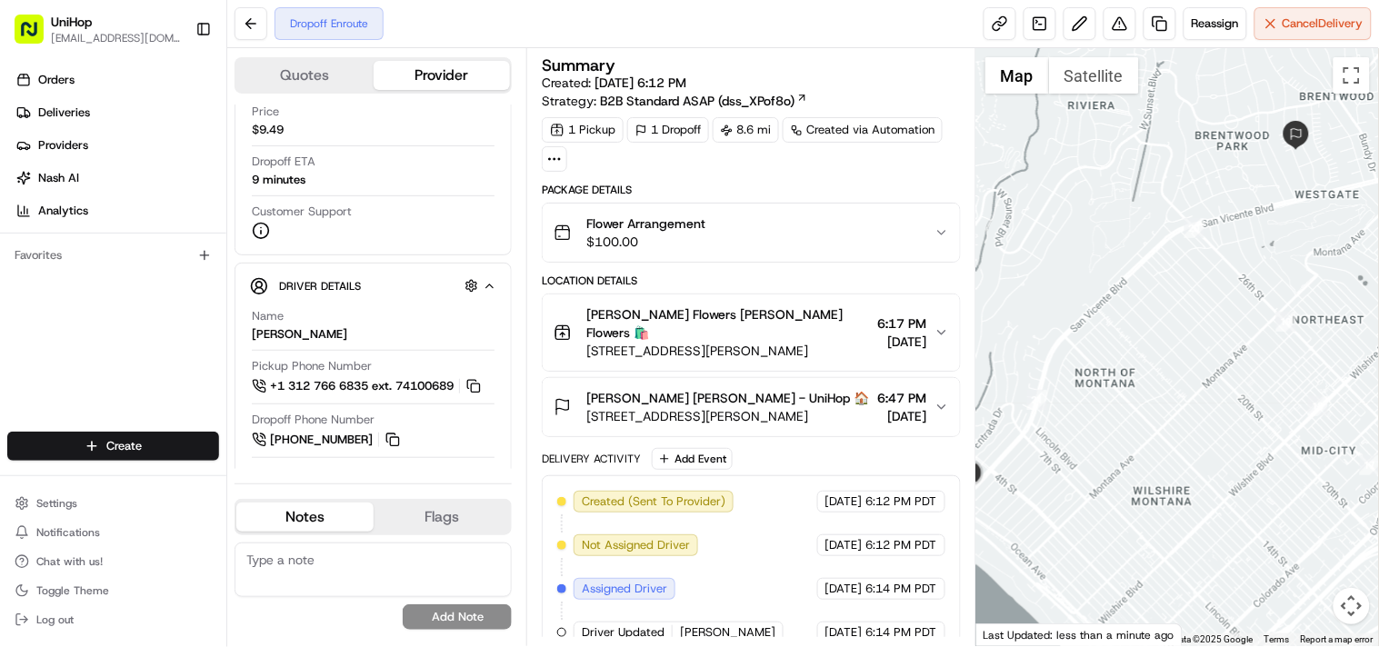
click at [28, 365] on div "Orders Deliveries Providers [PERSON_NAME] Analytics Favorites" at bounding box center [113, 250] width 226 height 385
click at [151, 343] on div "Orders Deliveries Providers [PERSON_NAME] Analytics Favorites" at bounding box center [113, 250] width 226 height 385
click at [115, 349] on div "Orders Deliveries Providers Nash AI Analytics Favorites" at bounding box center [113, 250] width 226 height 385
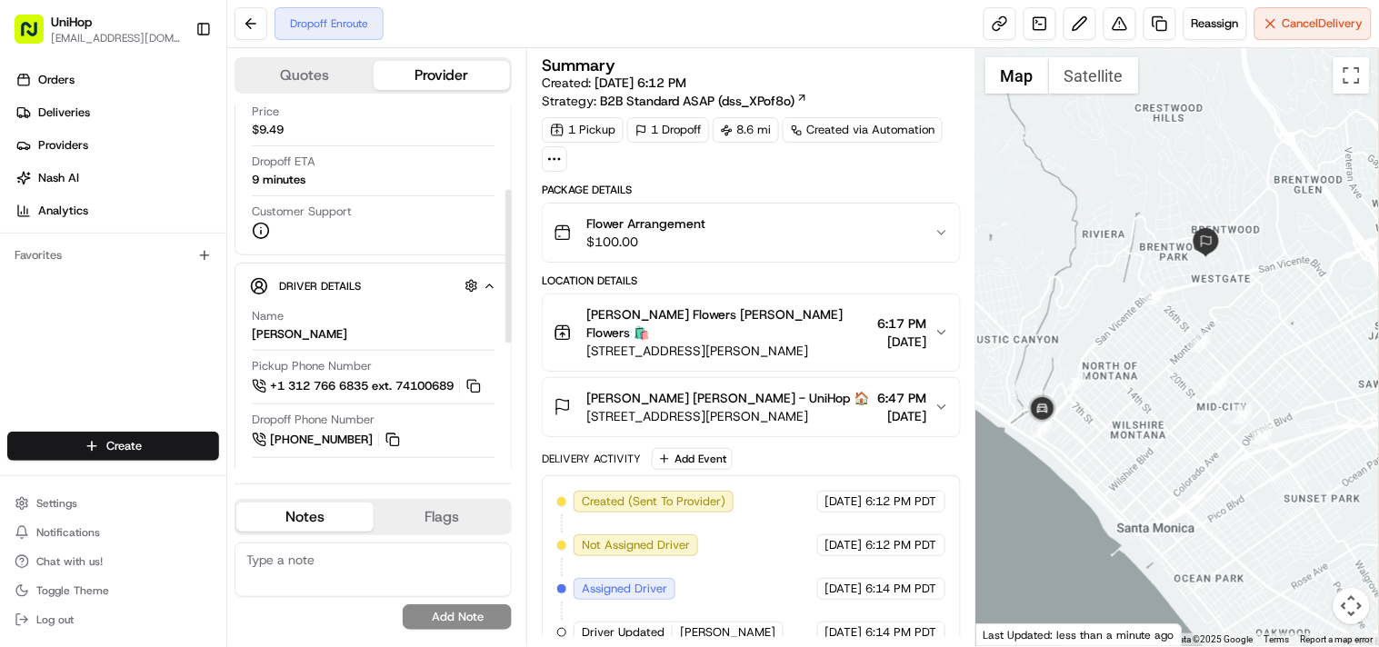
scroll to position [0, 0]
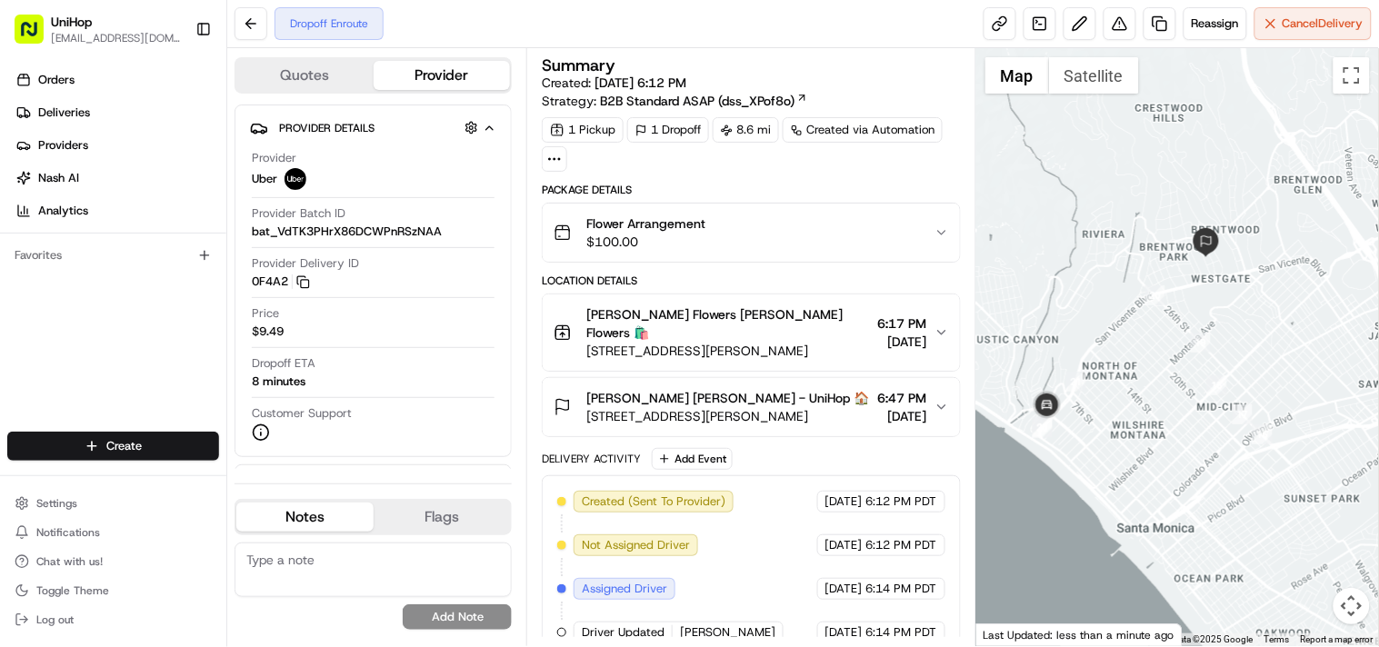
click at [941, 325] on icon "button" at bounding box center [942, 332] width 15 height 15
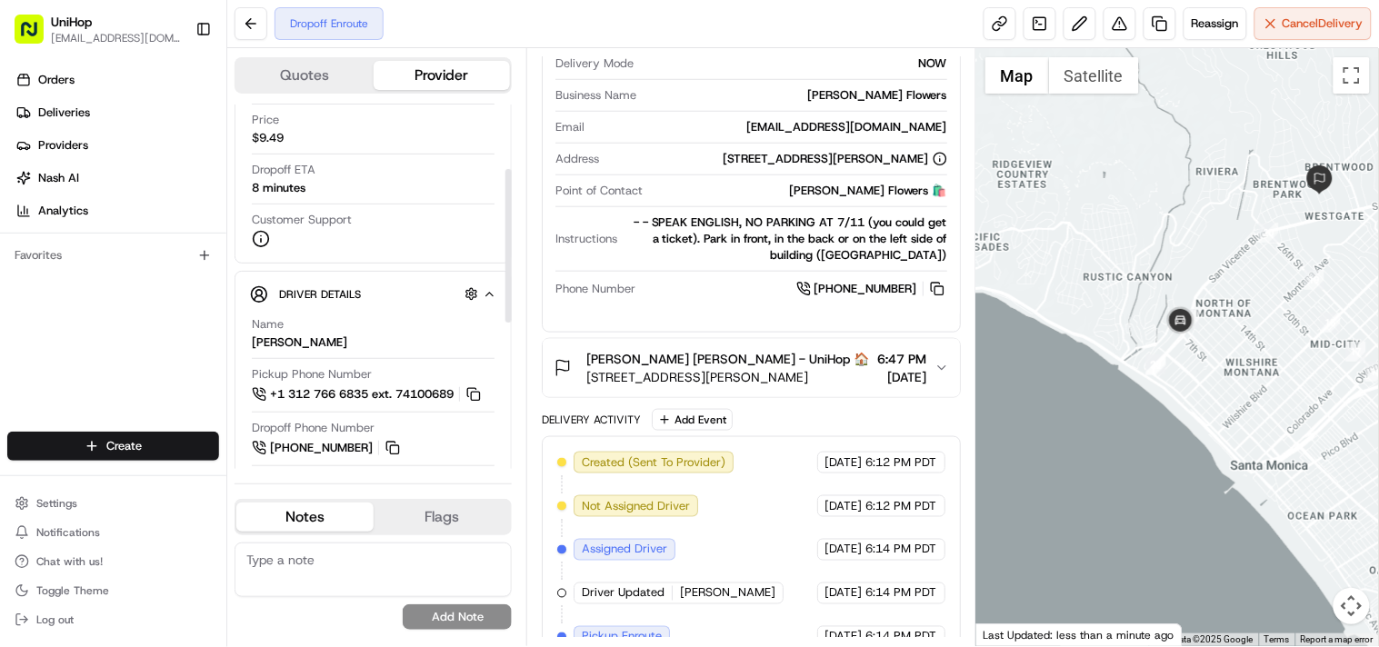
scroll to position [202, 0]
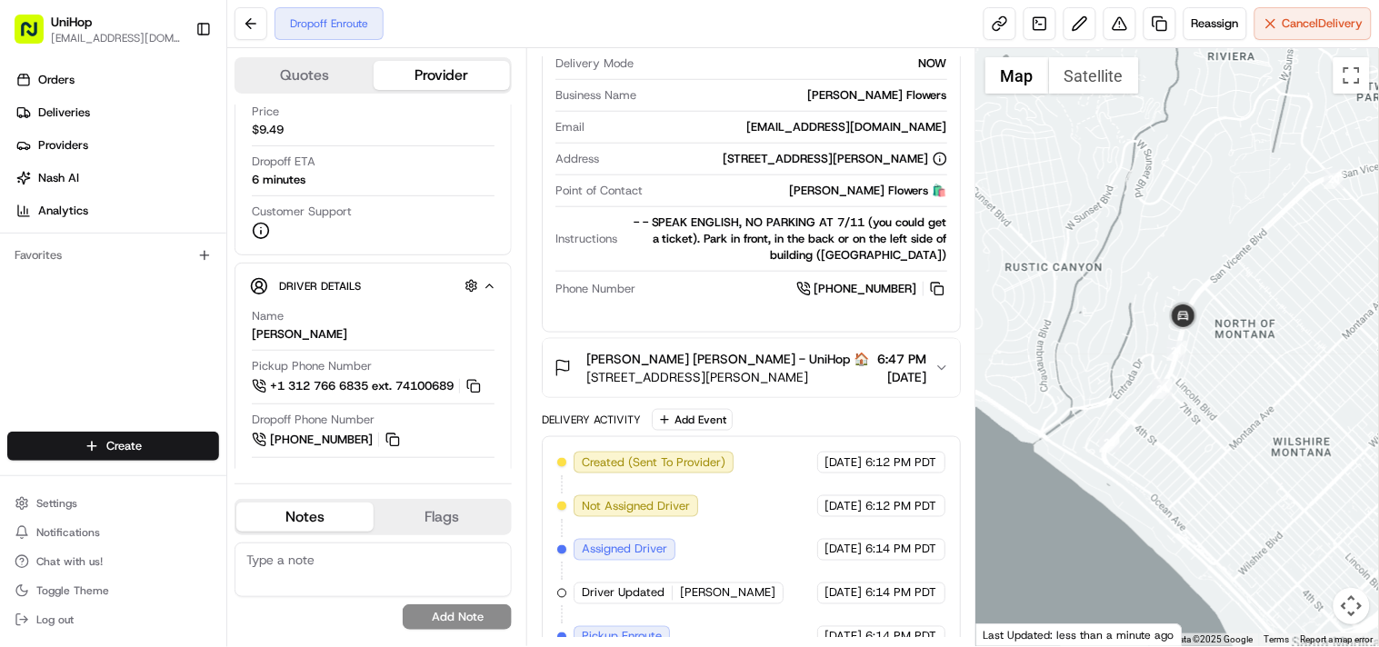
drag, startPoint x: 1256, startPoint y: 224, endPoint x: 1210, endPoint y: 259, distance: 57.7
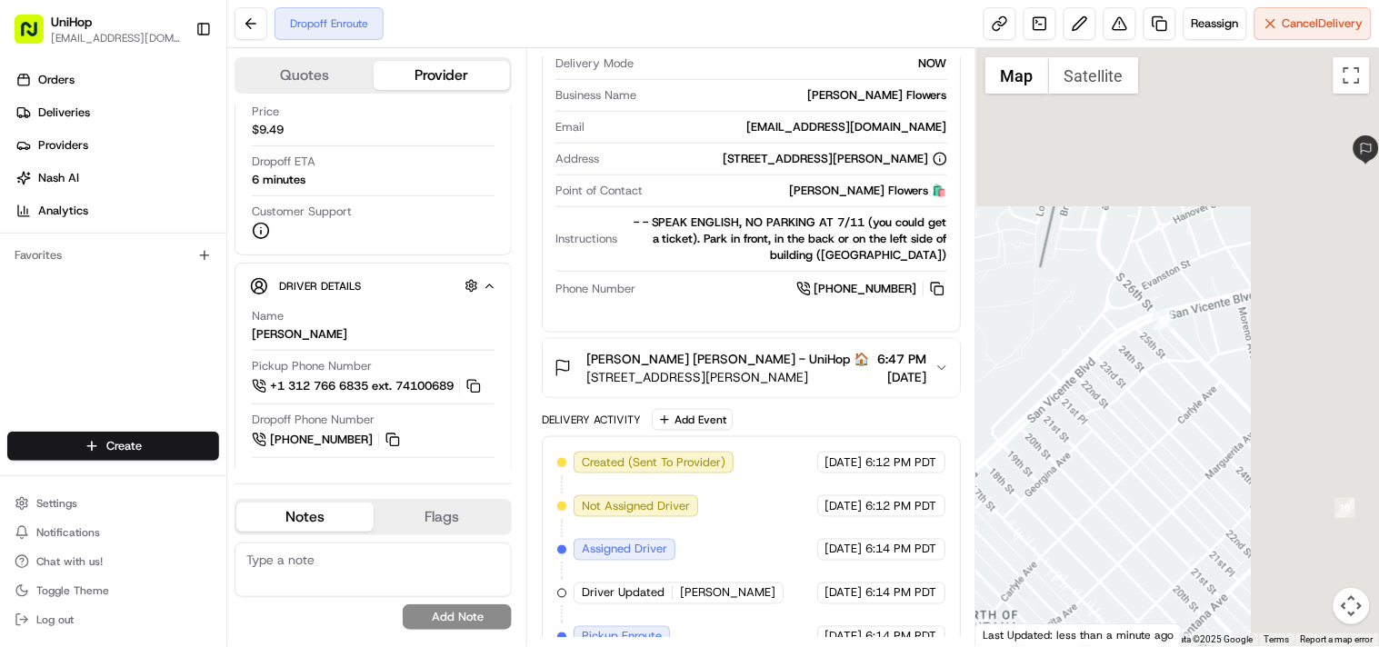
drag, startPoint x: 1029, startPoint y: 452, endPoint x: 965, endPoint y: 515, distance: 90.0
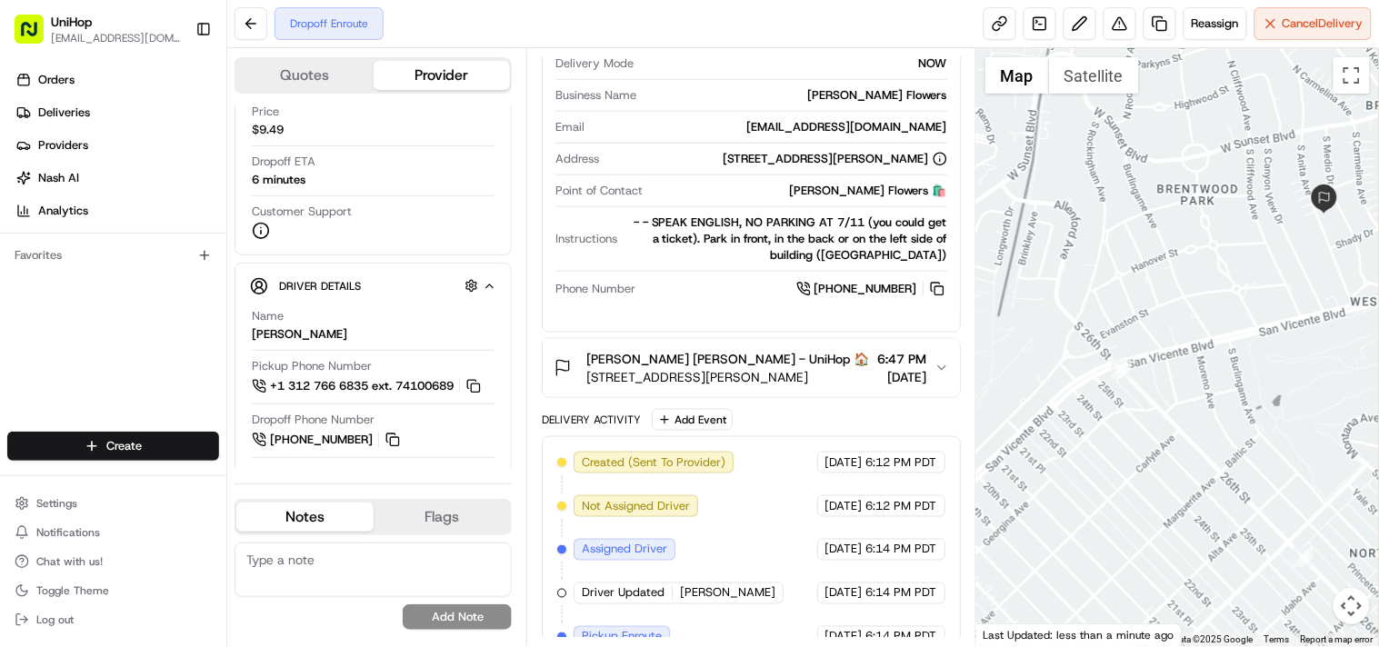
drag, startPoint x: 1184, startPoint y: 352, endPoint x: 1176, endPoint y: 358, distance: 9.7
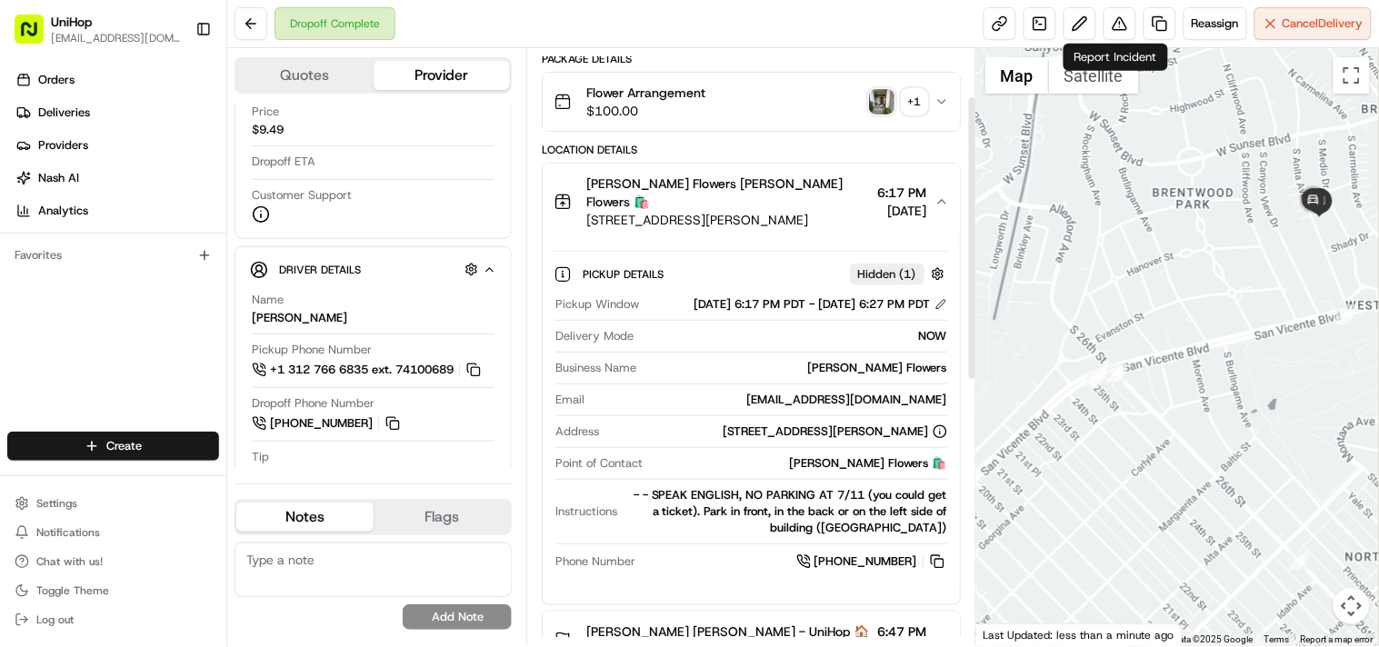
scroll to position [101, 0]
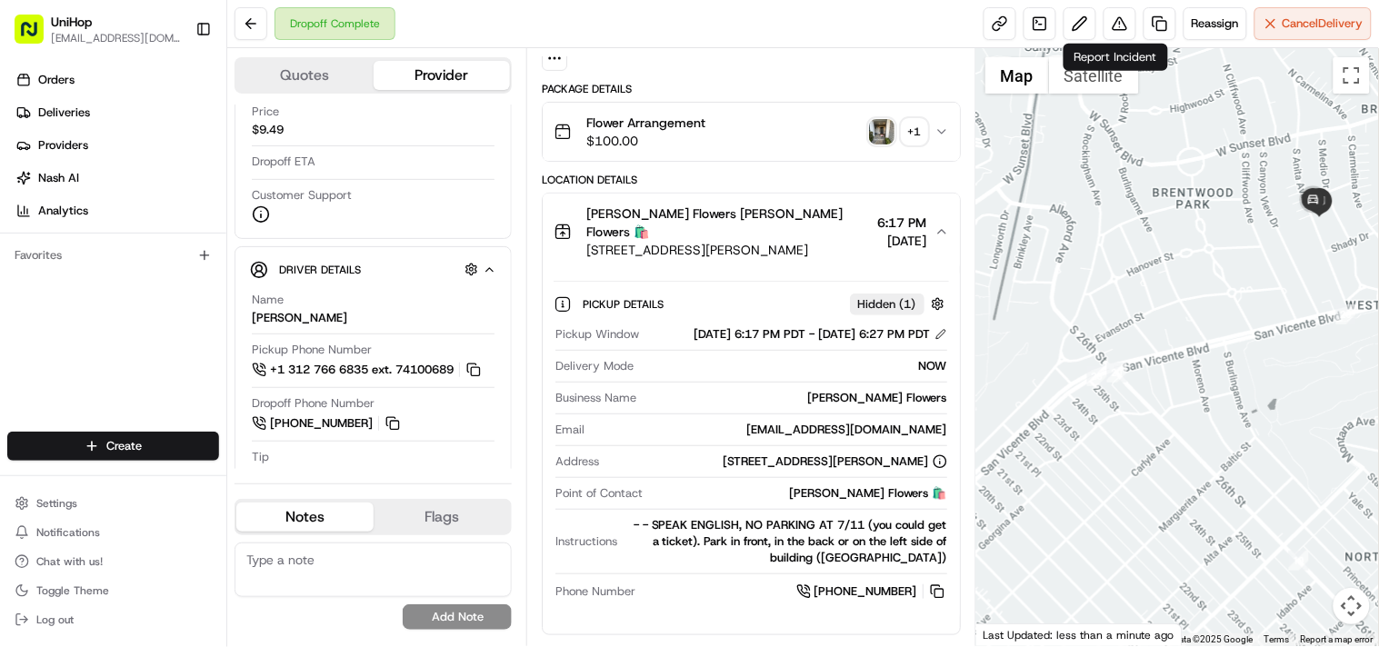
click at [883, 131] on img "button" at bounding box center [881, 131] width 25 height 25
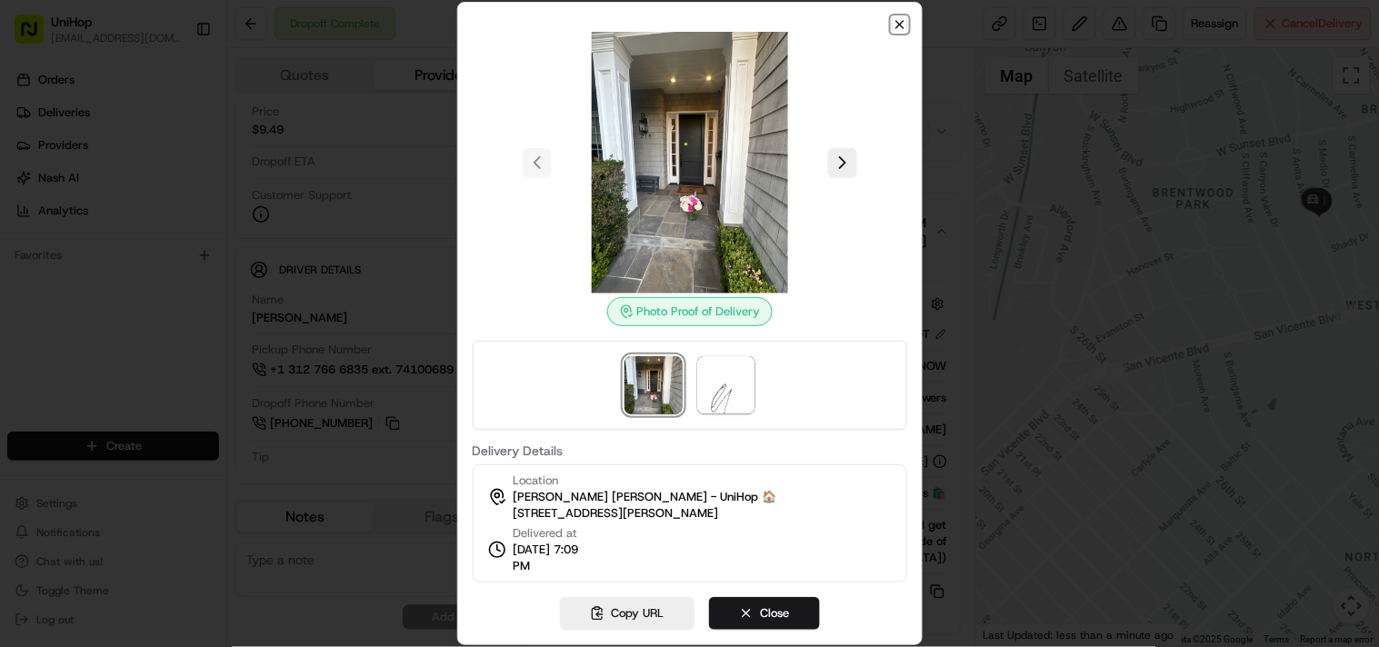
click at [897, 23] on icon "button" at bounding box center [899, 24] width 7 height 7
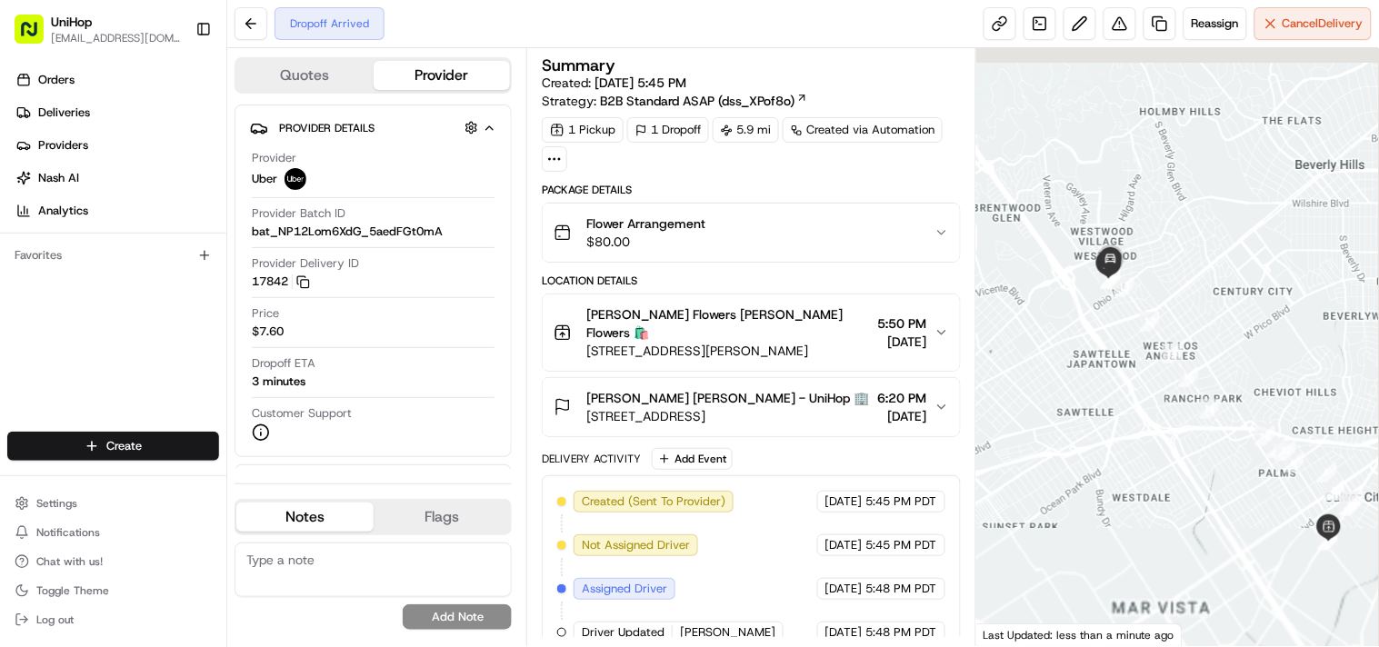
drag, startPoint x: 1080, startPoint y: 239, endPoint x: 1135, endPoint y: 305, distance: 85.2
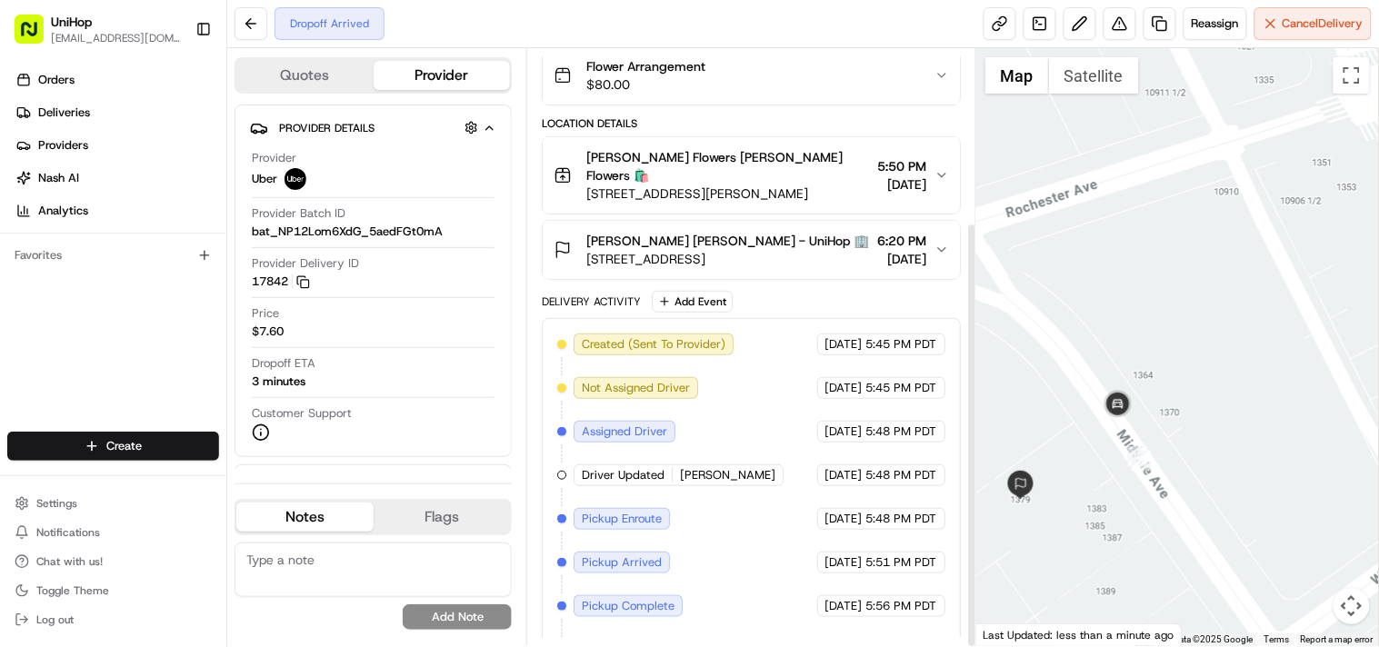
scroll to position [243, 0]
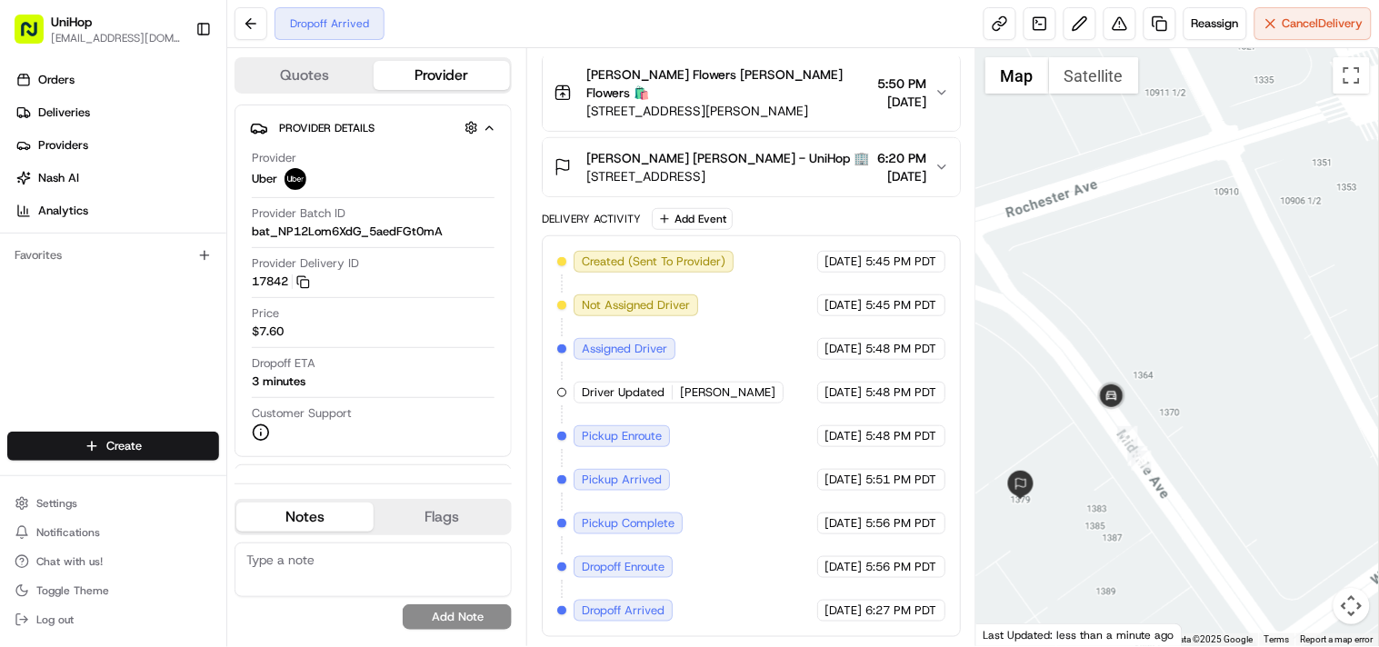
click at [935, 160] on icon "button" at bounding box center [942, 167] width 15 height 15
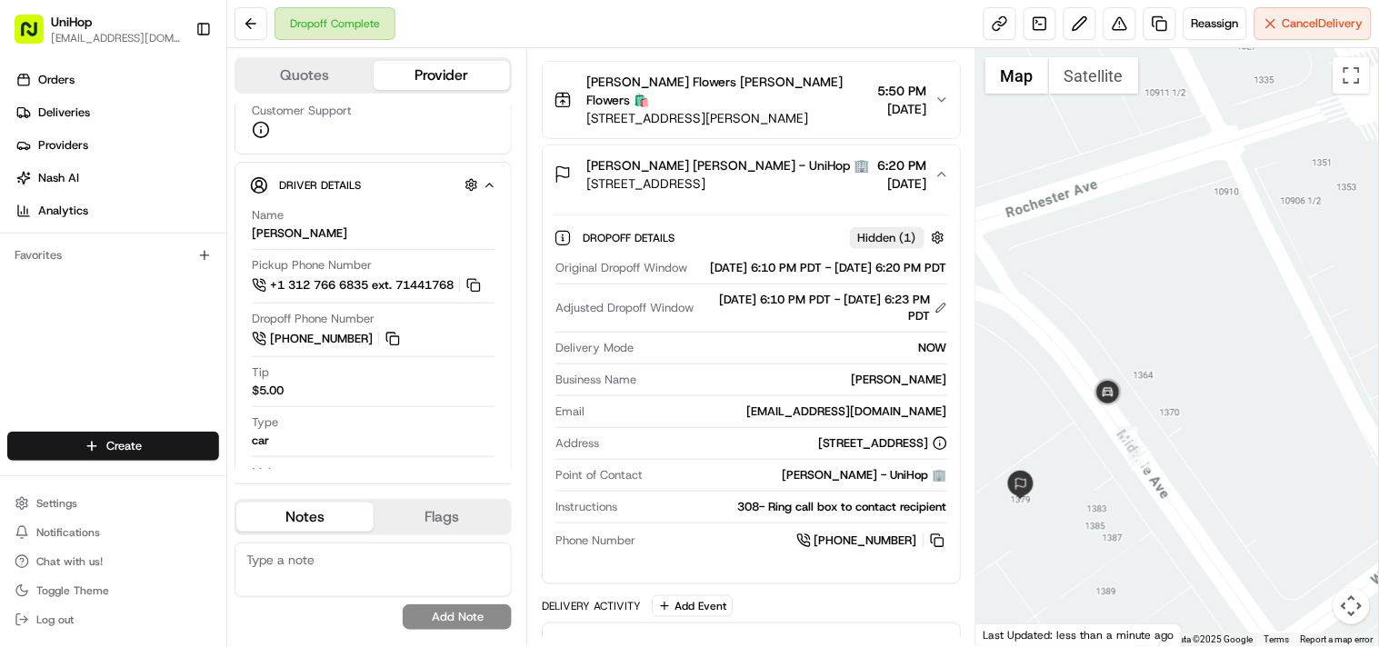
scroll to position [0, 0]
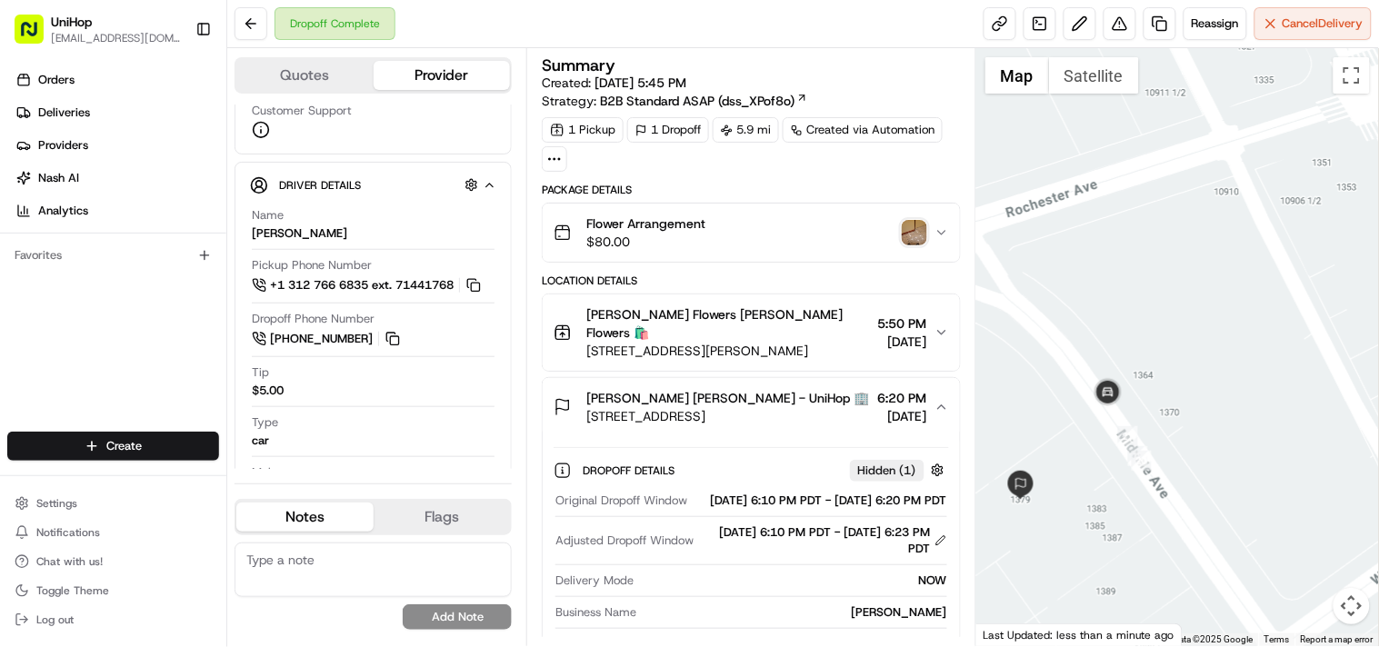
click at [916, 236] on img "button" at bounding box center [914, 232] width 25 height 25
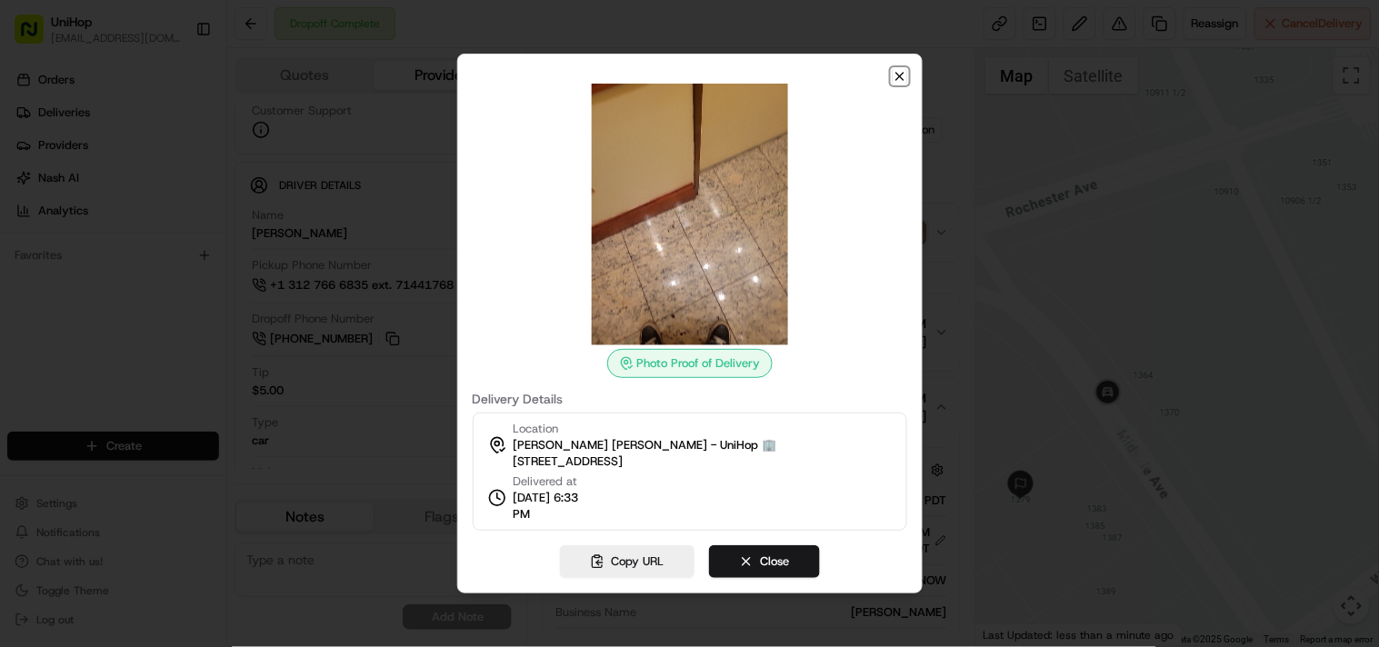
click at [896, 76] on icon "button" at bounding box center [900, 76] width 15 height 15
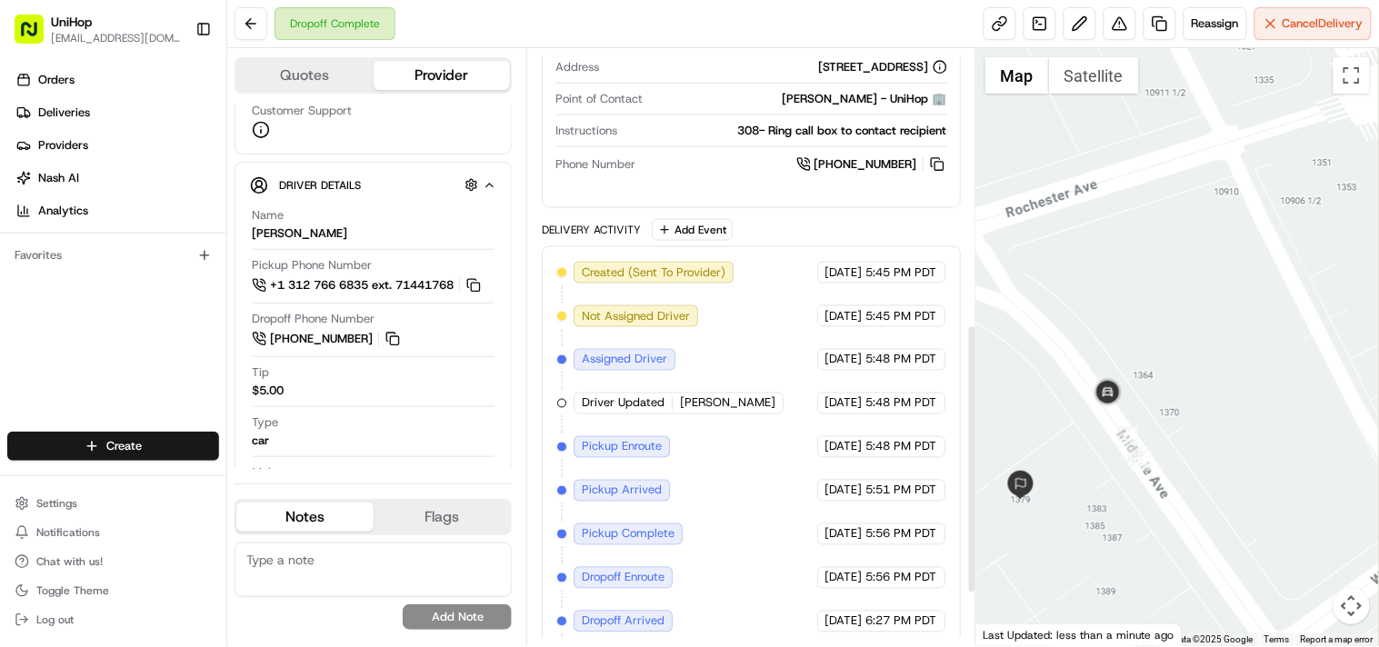
scroll to position [727, 0]
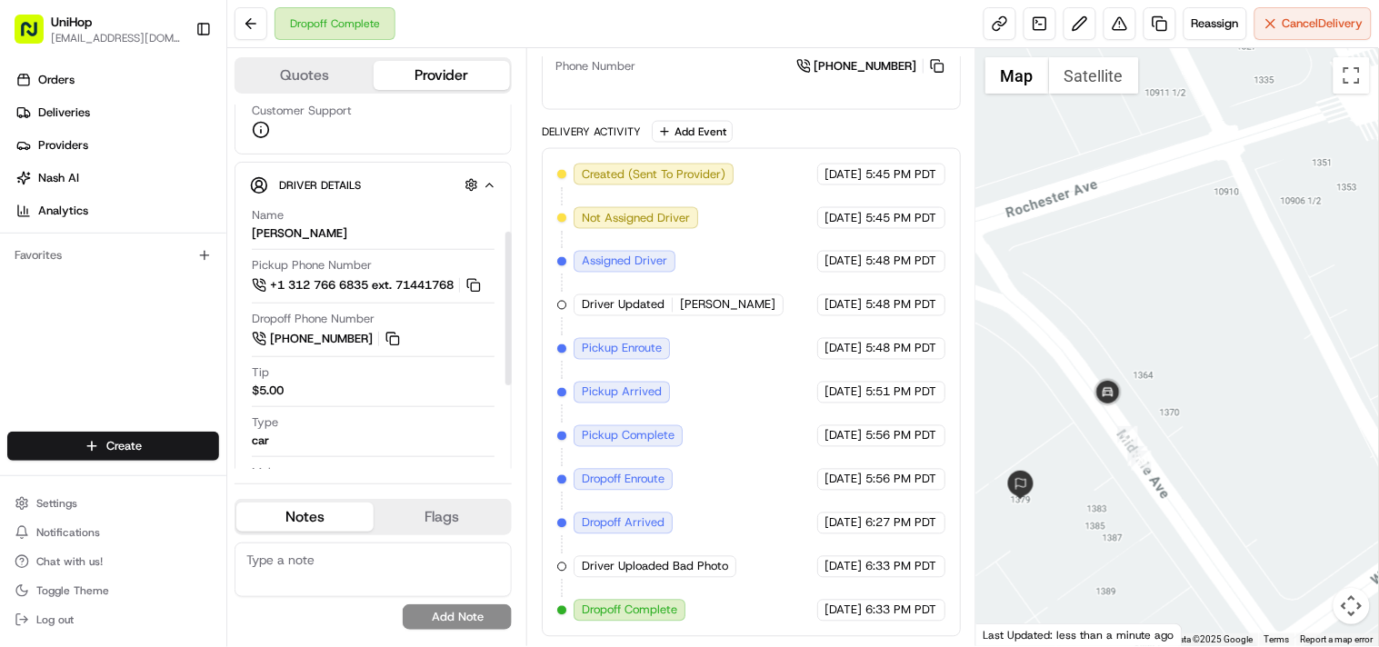
click at [143, 368] on div "Orders Deliveries Providers Nash AI Analytics Favorites" at bounding box center [113, 250] width 226 height 385
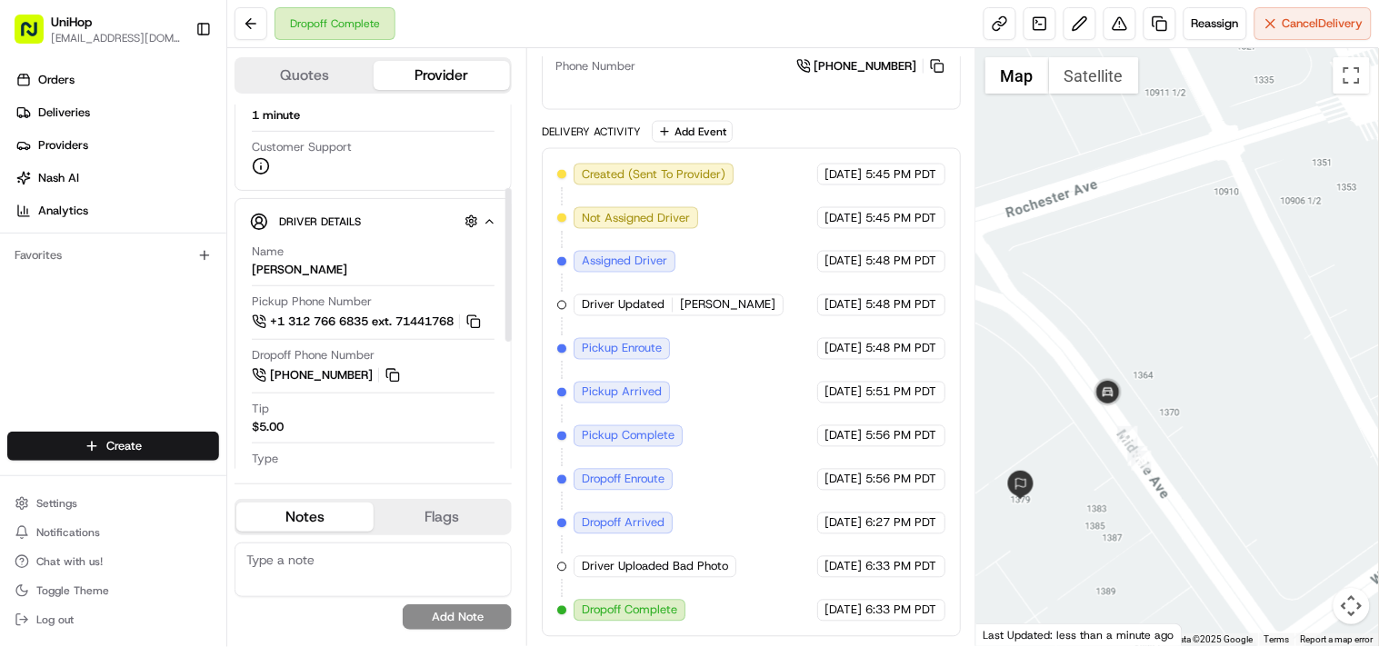
scroll to position [198, 0]
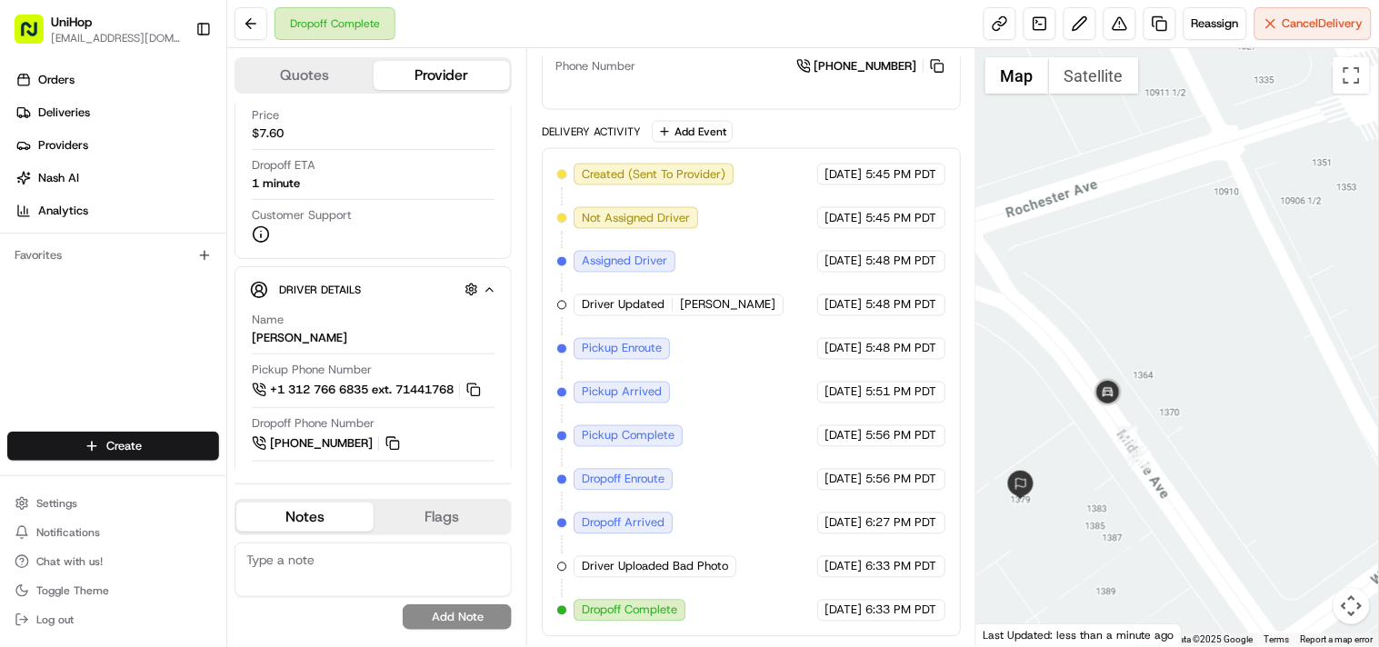
click at [114, 319] on div "Orders Deliveries Providers Nash AI Analytics Favorites" at bounding box center [113, 250] width 226 height 385
click at [75, 365] on div "Orders Deliveries Providers Nash AI Analytics Favorites" at bounding box center [113, 250] width 226 height 385
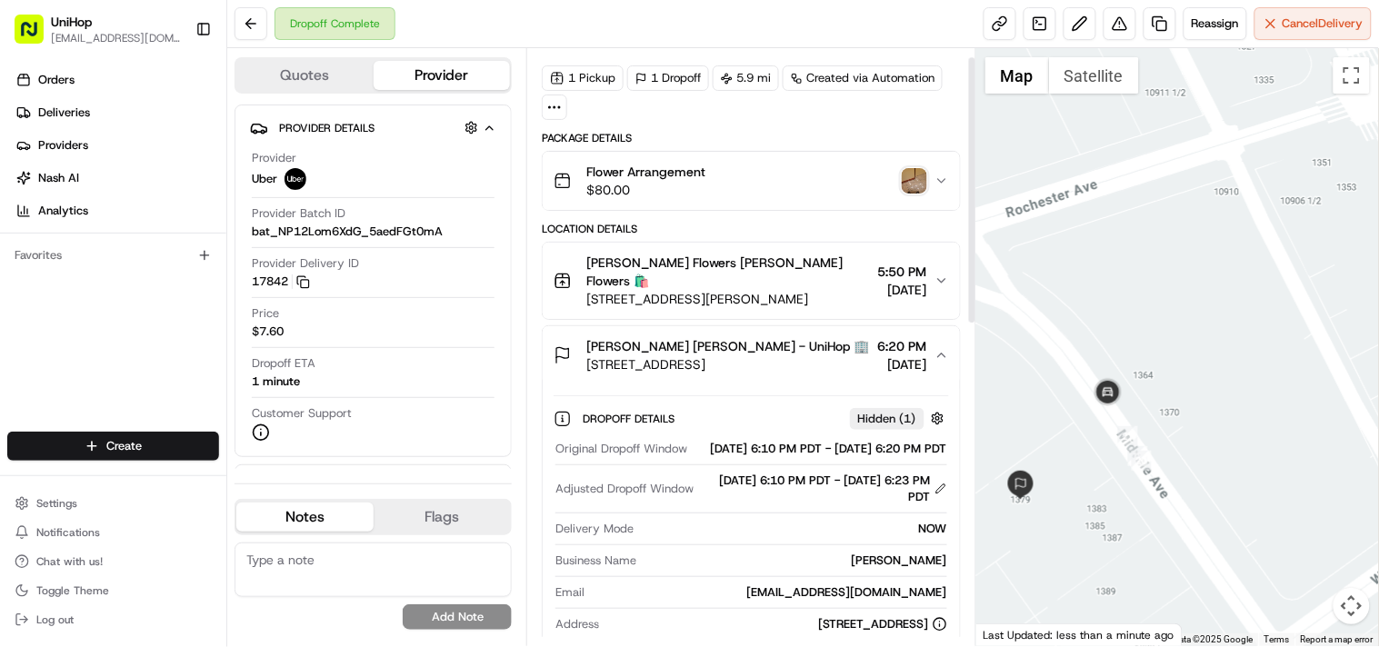
scroll to position [20, 0]
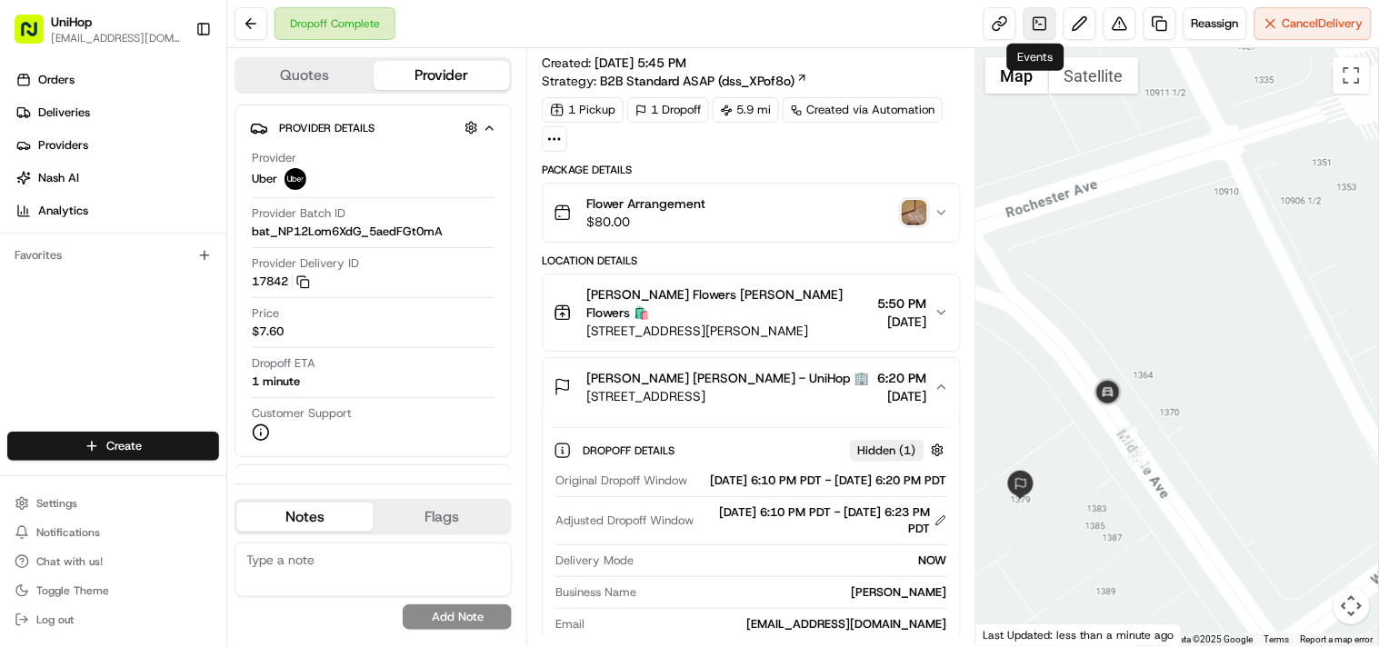
click at [1035, 23] on link at bounding box center [1040, 23] width 33 height 33
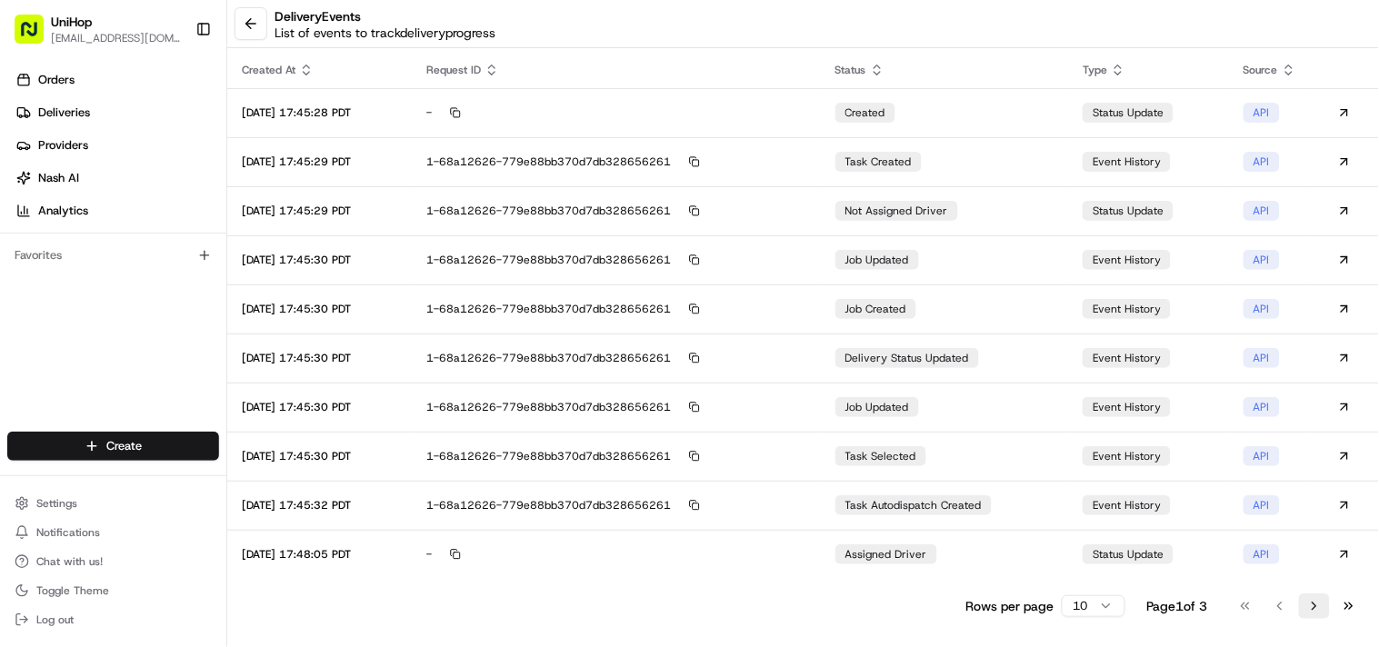
click at [1241, 582] on button "Go to next page" at bounding box center [1314, 606] width 31 height 25
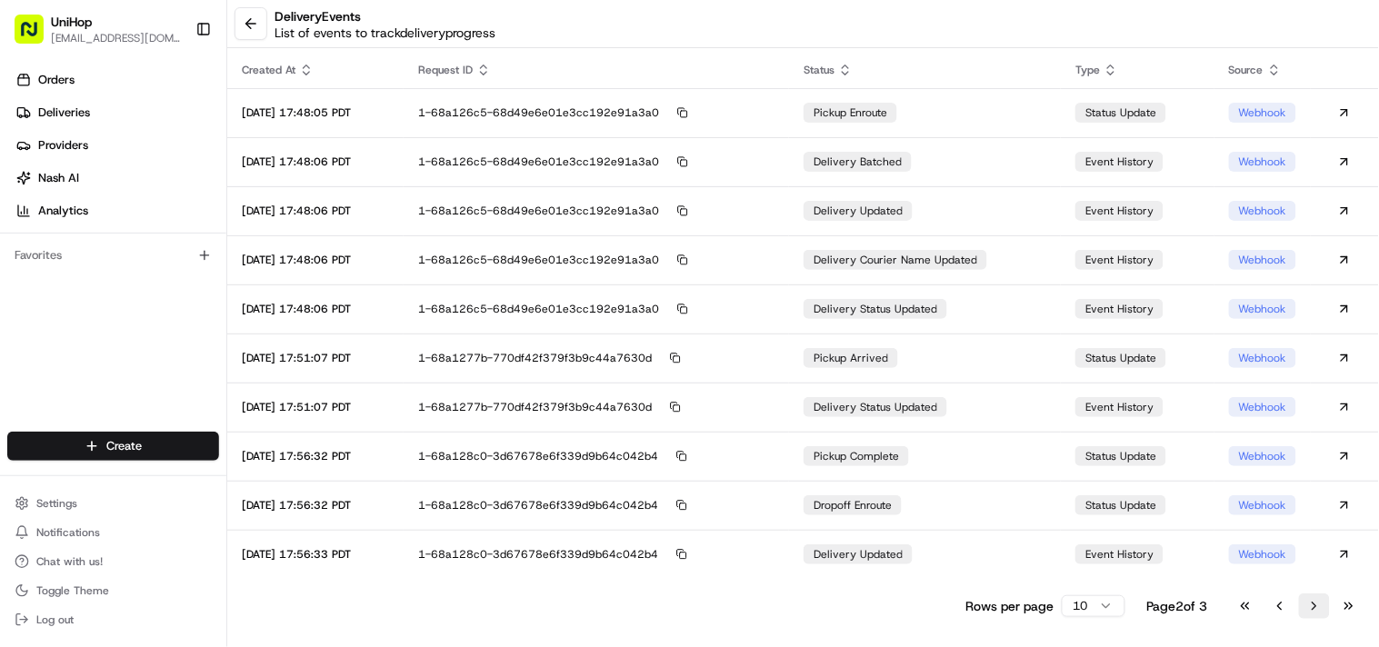
click at [1241, 582] on button "Go to next page" at bounding box center [1314, 606] width 31 height 25
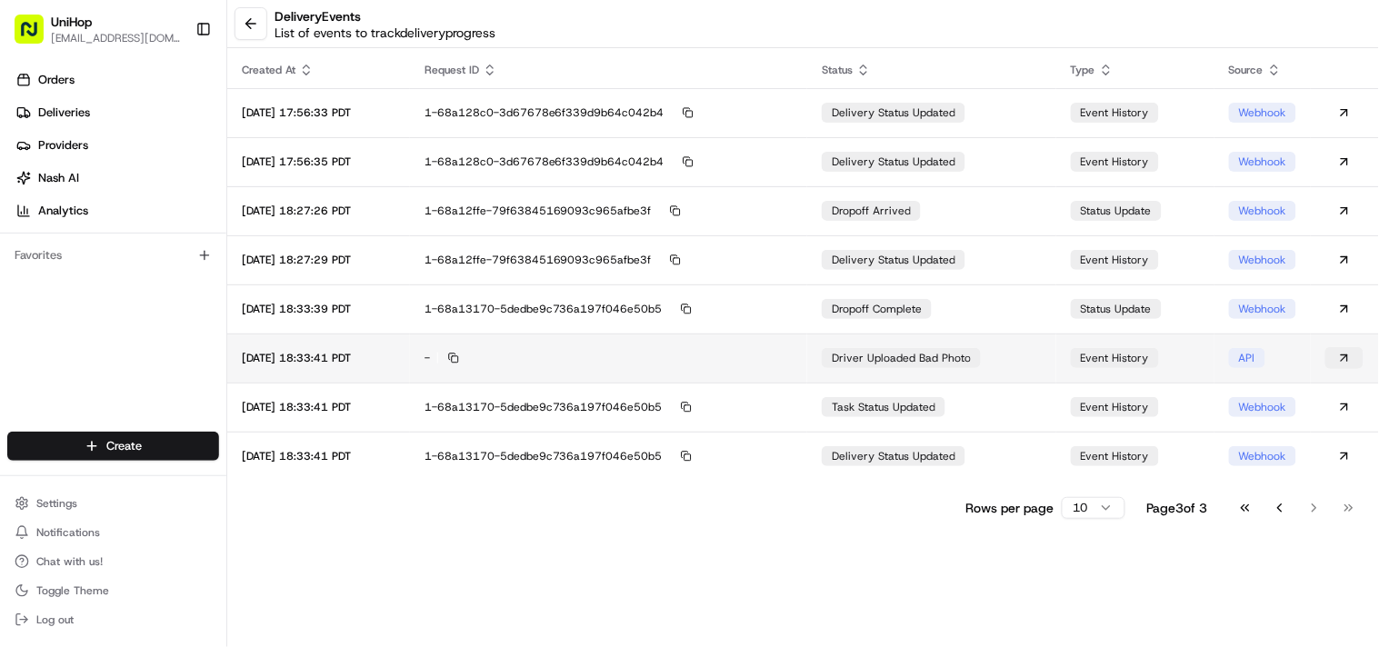
click at [1241, 360] on button at bounding box center [1345, 358] width 38 height 22
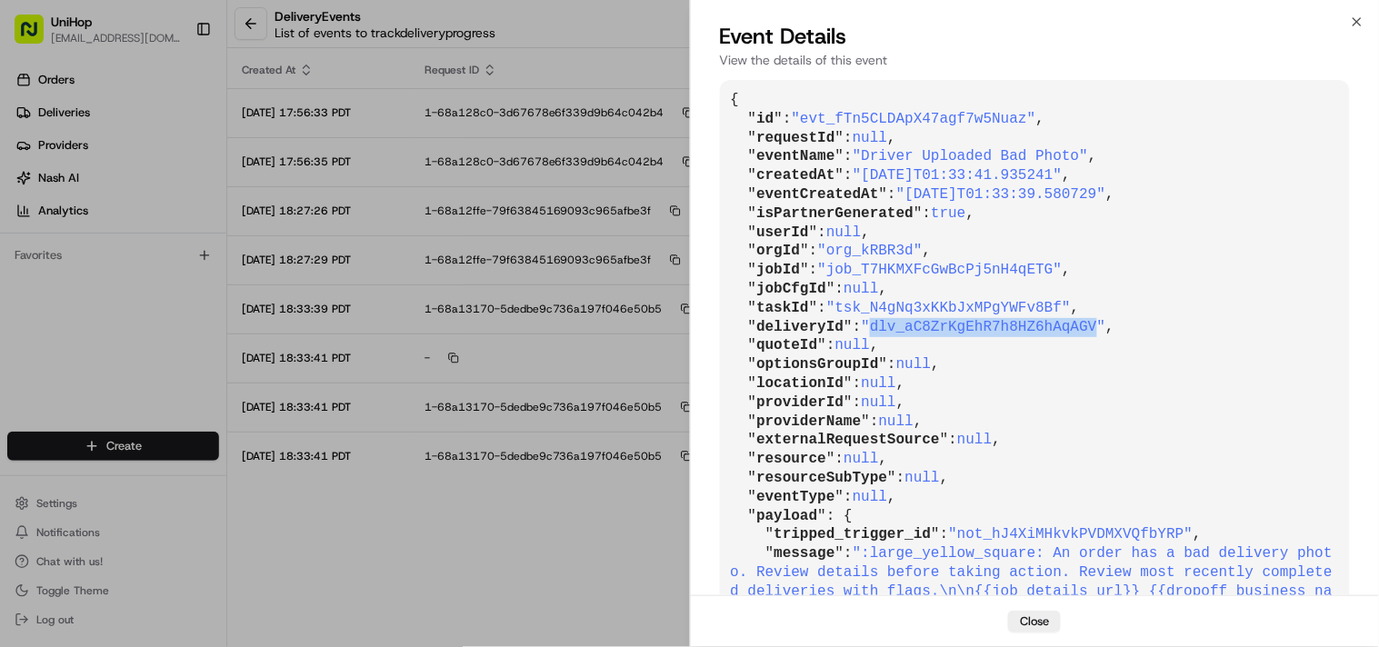
drag, startPoint x: 866, startPoint y: 325, endPoint x: 1074, endPoint y: 320, distance: 207.3
click at [1074, 320] on span ""dlv_aC8ZrKgEhR7h8HZ6hAqAGV"" at bounding box center [984, 327] width 245 height 16
copy span "dlv_aC8ZrKgEhR7h8HZ6hAqAGV"
click at [1241, 21] on icon "button" at bounding box center [1357, 21] width 7 height 7
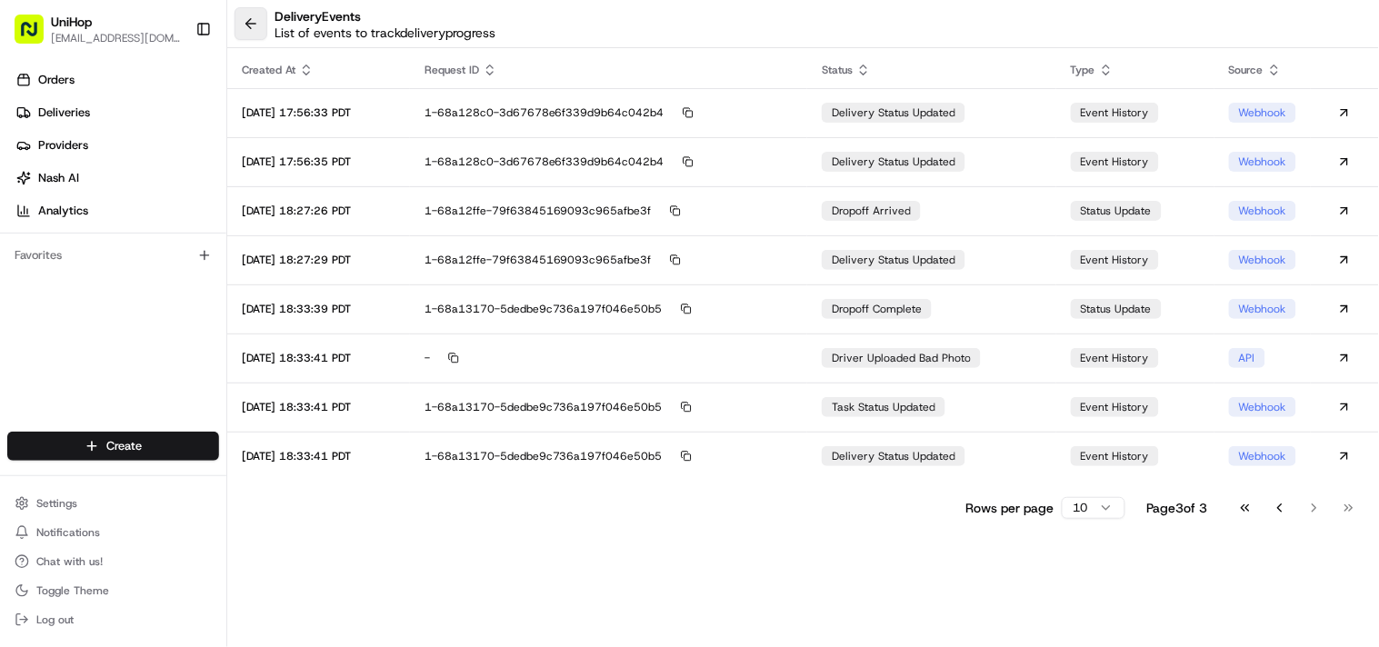
click at [246, 20] on button at bounding box center [251, 23] width 33 height 33
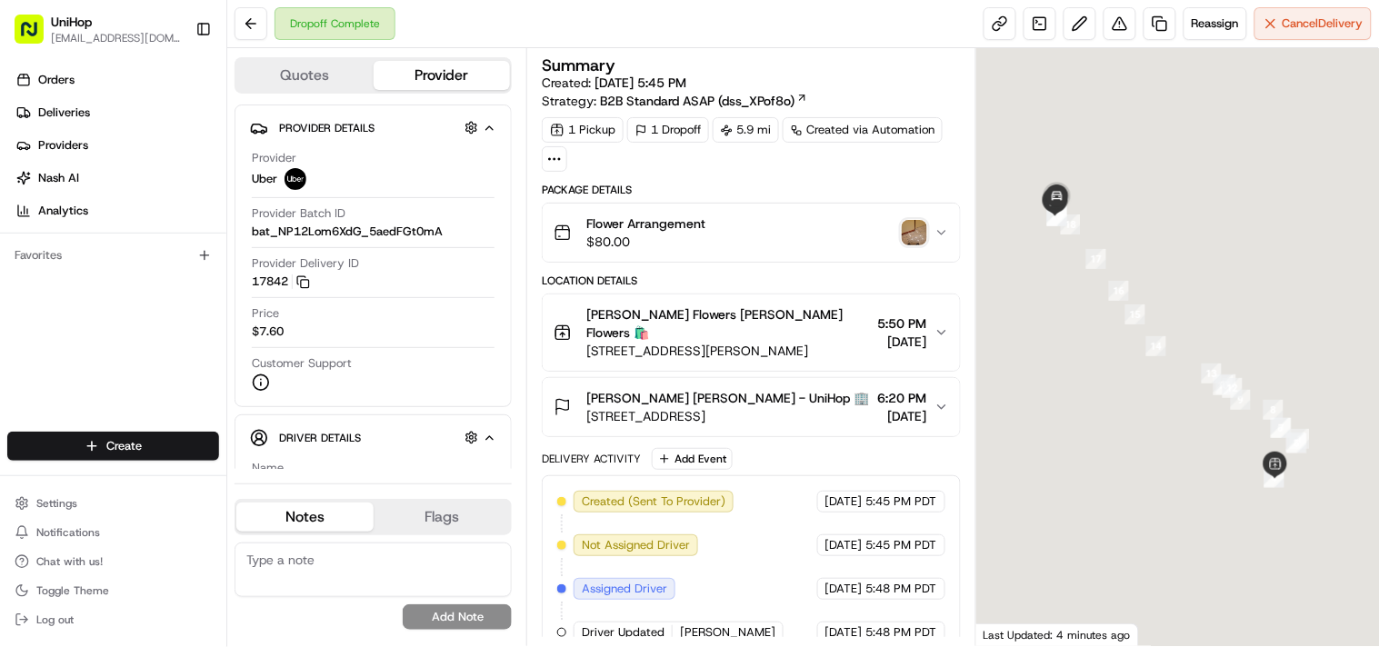
click at [309, 569] on textarea at bounding box center [373, 570] width 277 height 55
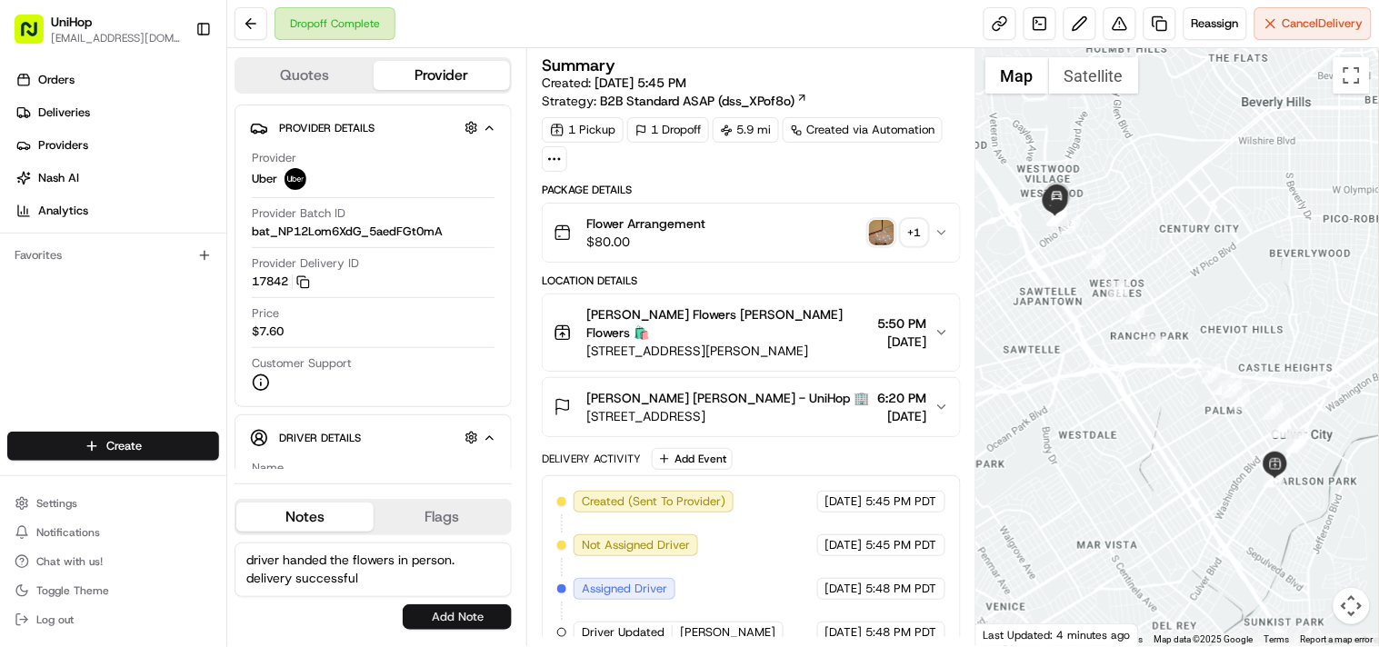
type textarea "driver handed the flowers in person. delivery successful"
click at [432, 582] on button "Add Note" at bounding box center [457, 617] width 109 height 25
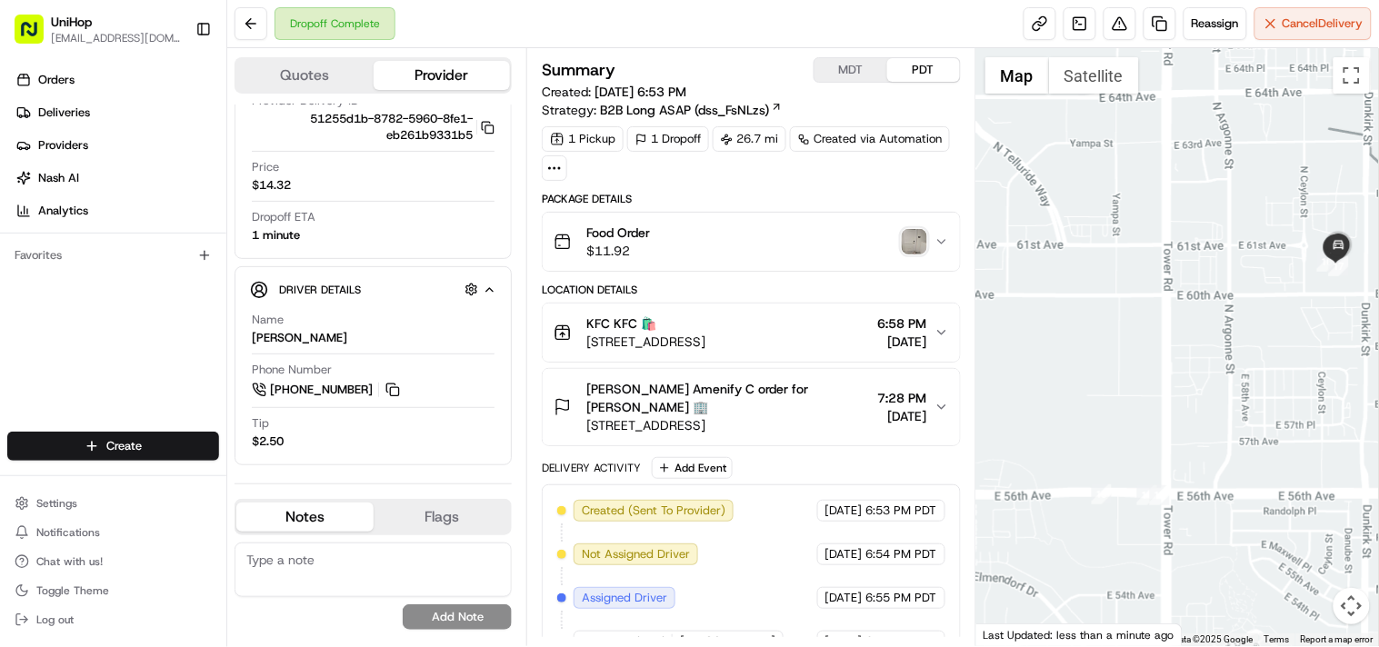
click at [918, 245] on img "button" at bounding box center [914, 241] width 25 height 25
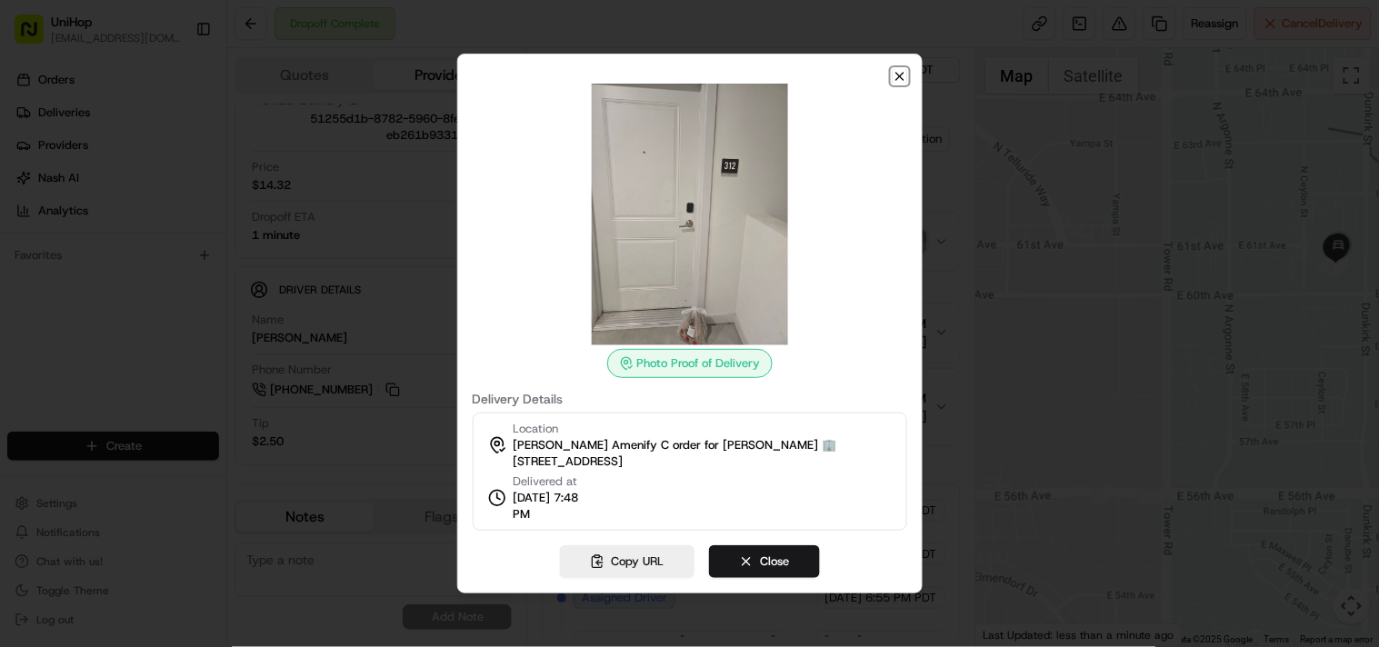
click at [900, 76] on icon "button" at bounding box center [899, 76] width 7 height 7
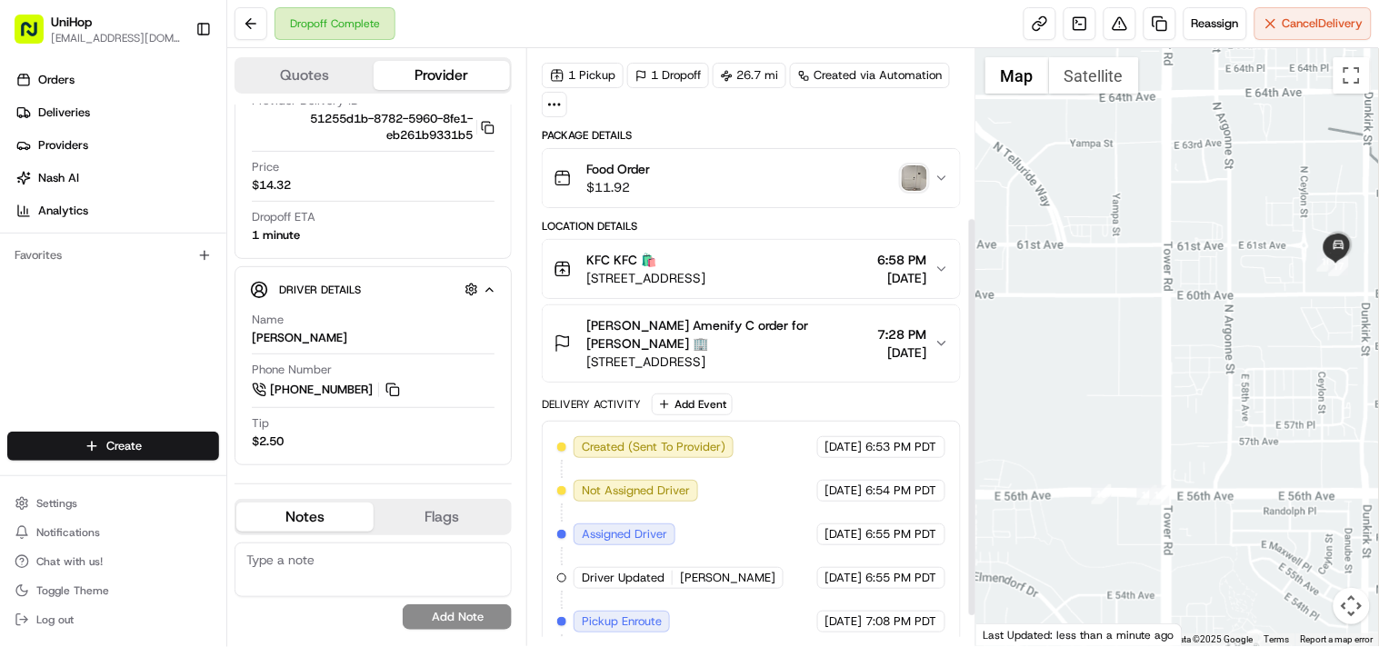
scroll to position [295, 0]
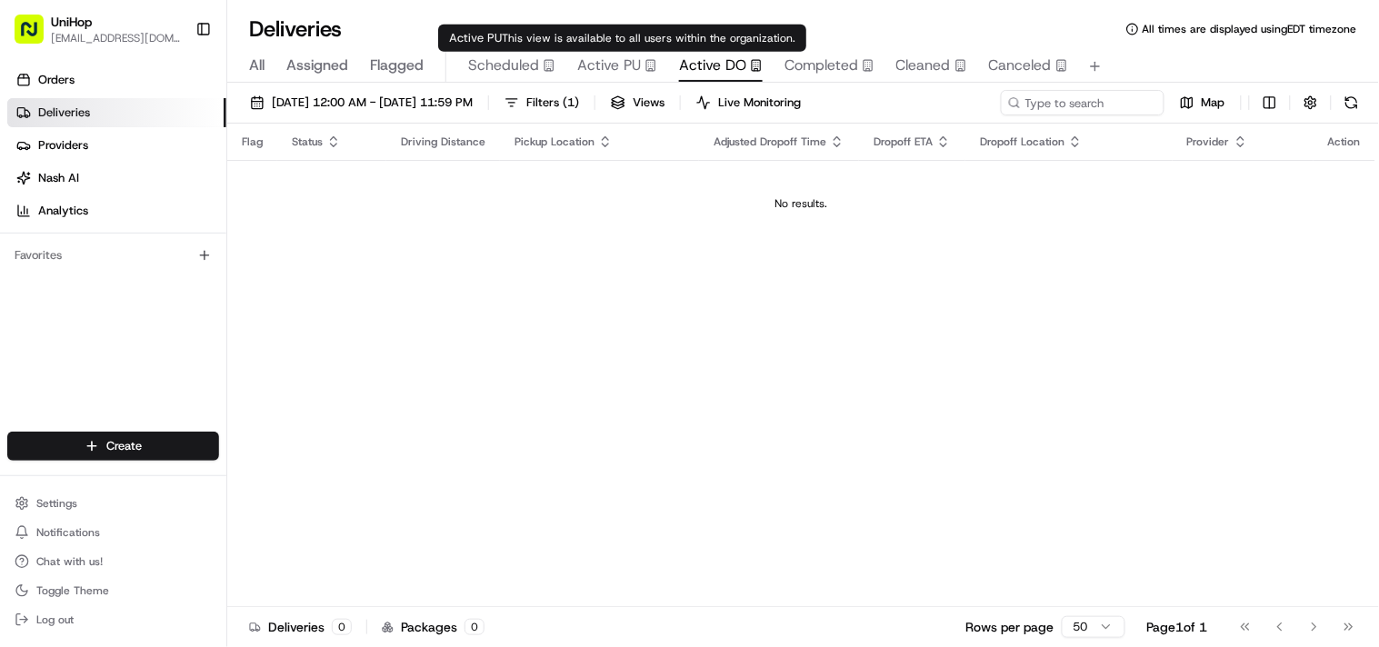
click at [627, 65] on span "Active PU" at bounding box center [609, 66] width 64 height 22
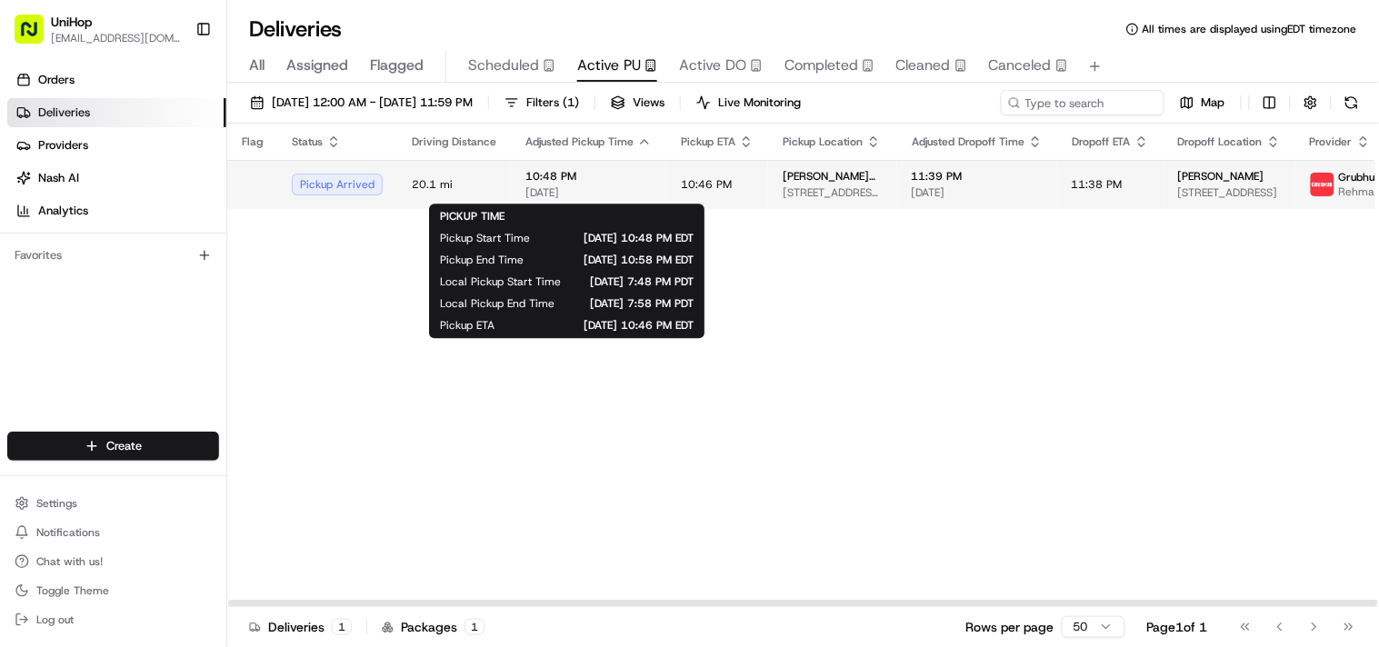
click at [529, 185] on span "[DATE]" at bounding box center [589, 192] width 126 height 15
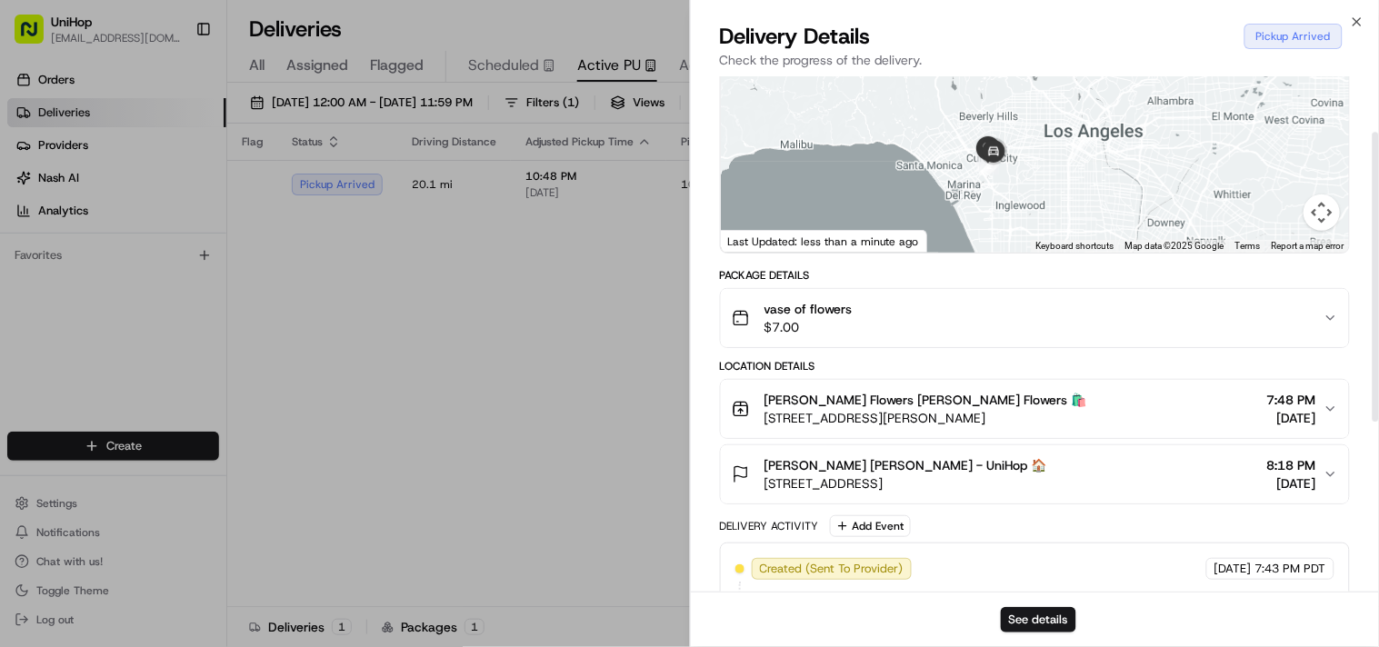
scroll to position [97, 0]
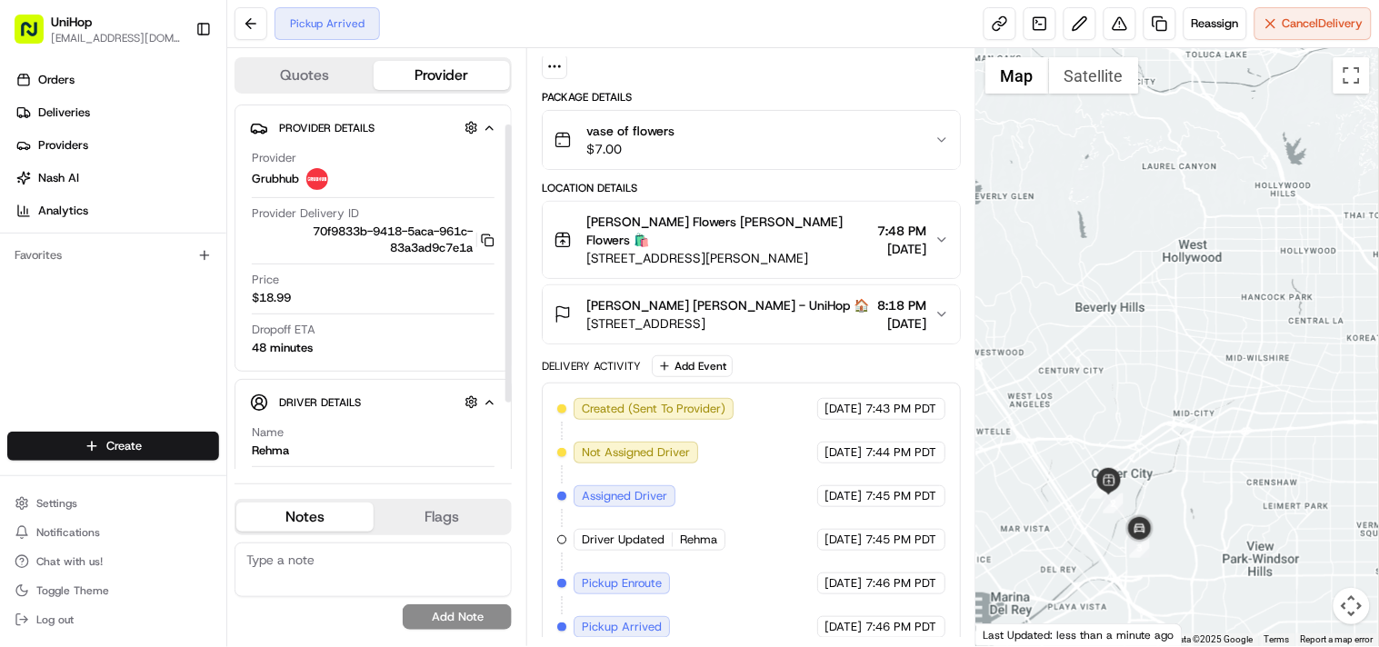
scroll to position [101, 0]
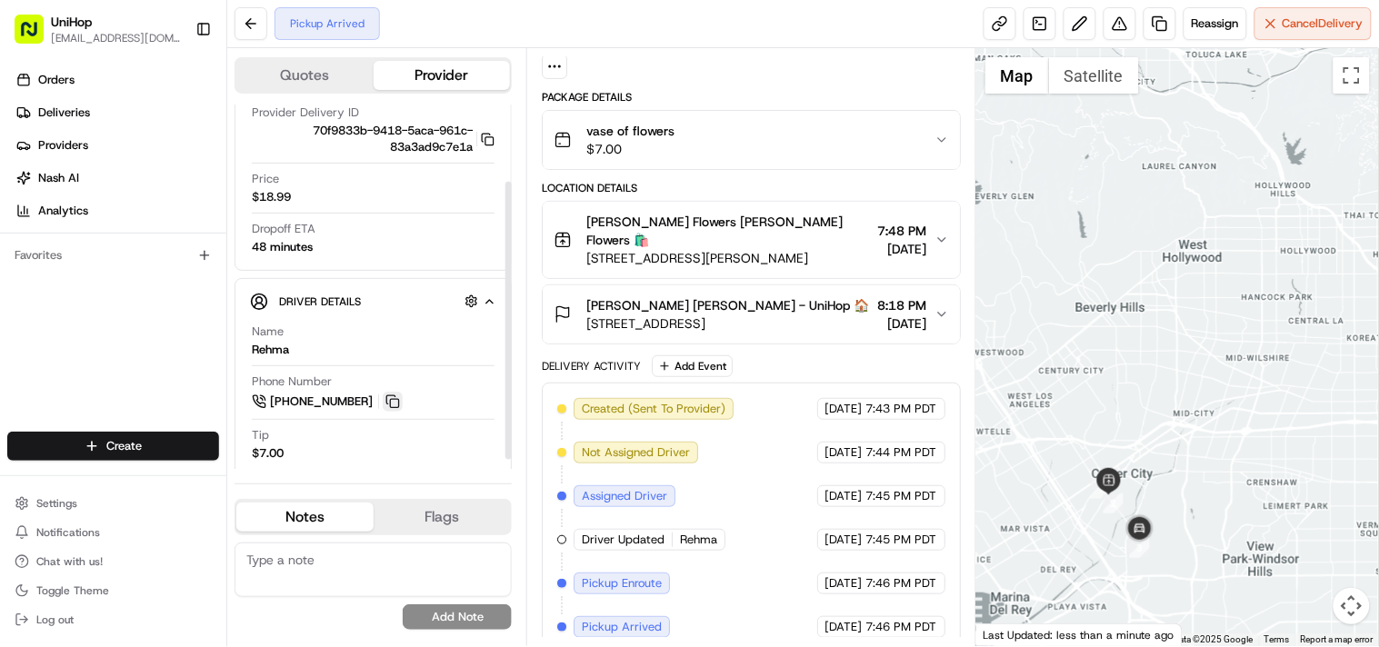
click at [391, 401] on button at bounding box center [393, 402] width 20 height 20
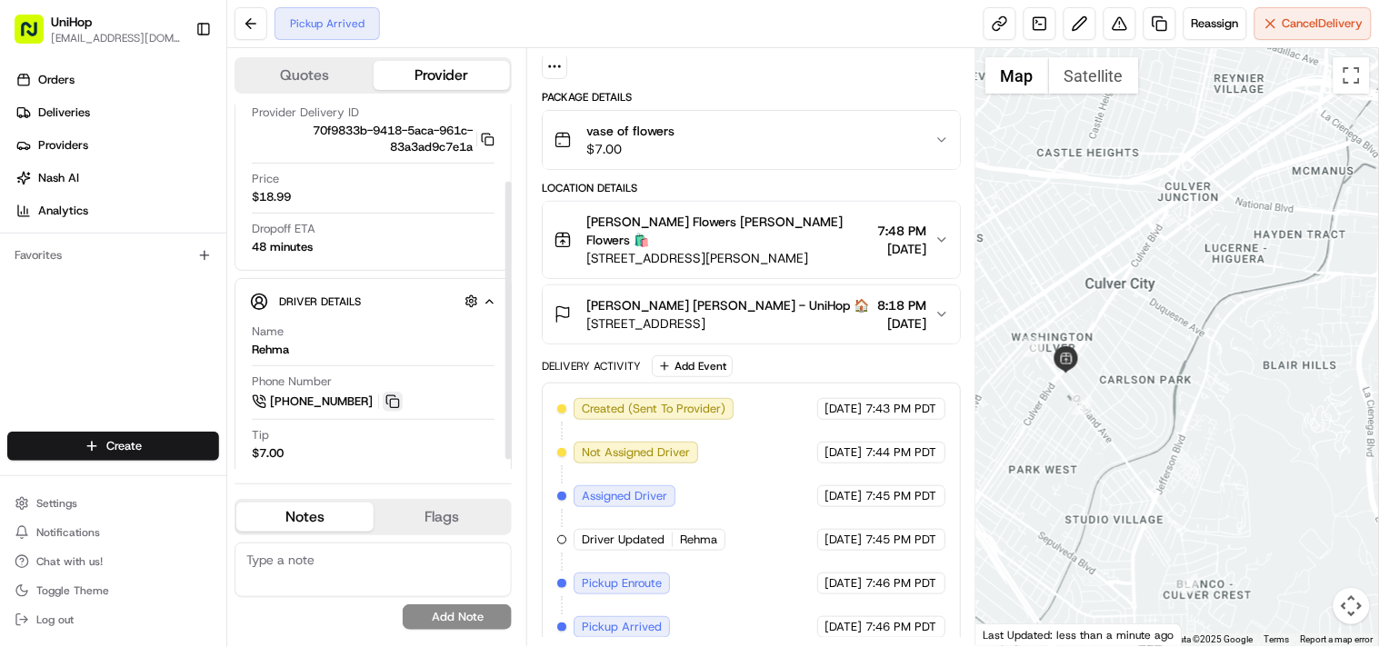
click at [388, 403] on button at bounding box center [393, 402] width 20 height 20
drag, startPoint x: 585, startPoint y: 241, endPoint x: 733, endPoint y: 246, distance: 148.3
click at [733, 246] on div "Sada's Flowers Sada's Flowers 🛍️ 10612 Culver Blvd, Culver City, CA 90232, USA" at bounding box center [712, 240] width 316 height 55
click at [696, 249] on span "[STREET_ADDRESS][PERSON_NAME]" at bounding box center [728, 258] width 284 height 18
click at [715, 188] on div "Location Details" at bounding box center [751, 188] width 418 height 15
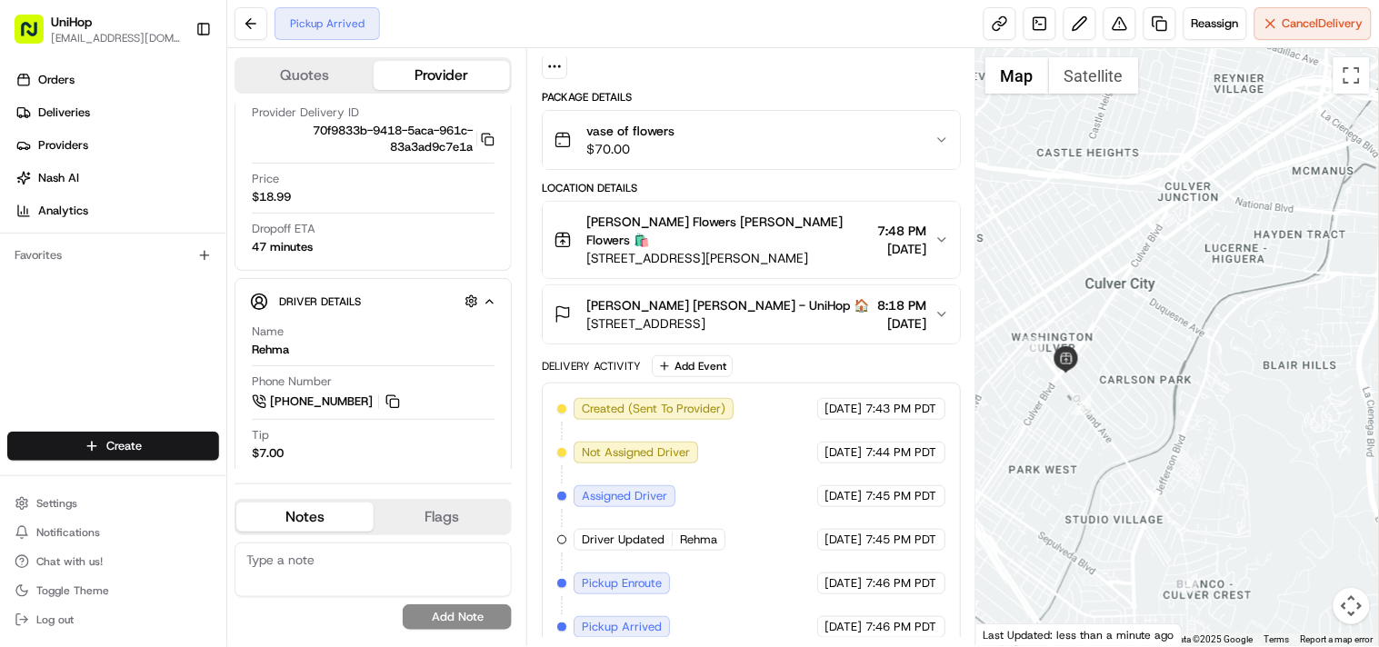
drag, startPoint x: 634, startPoint y: 245, endPoint x: 766, endPoint y: 245, distance: 131.8
click at [766, 249] on span "[STREET_ADDRESS][PERSON_NAME]" at bounding box center [728, 258] width 284 height 18
copy span "Culver Blvd, Culver City"
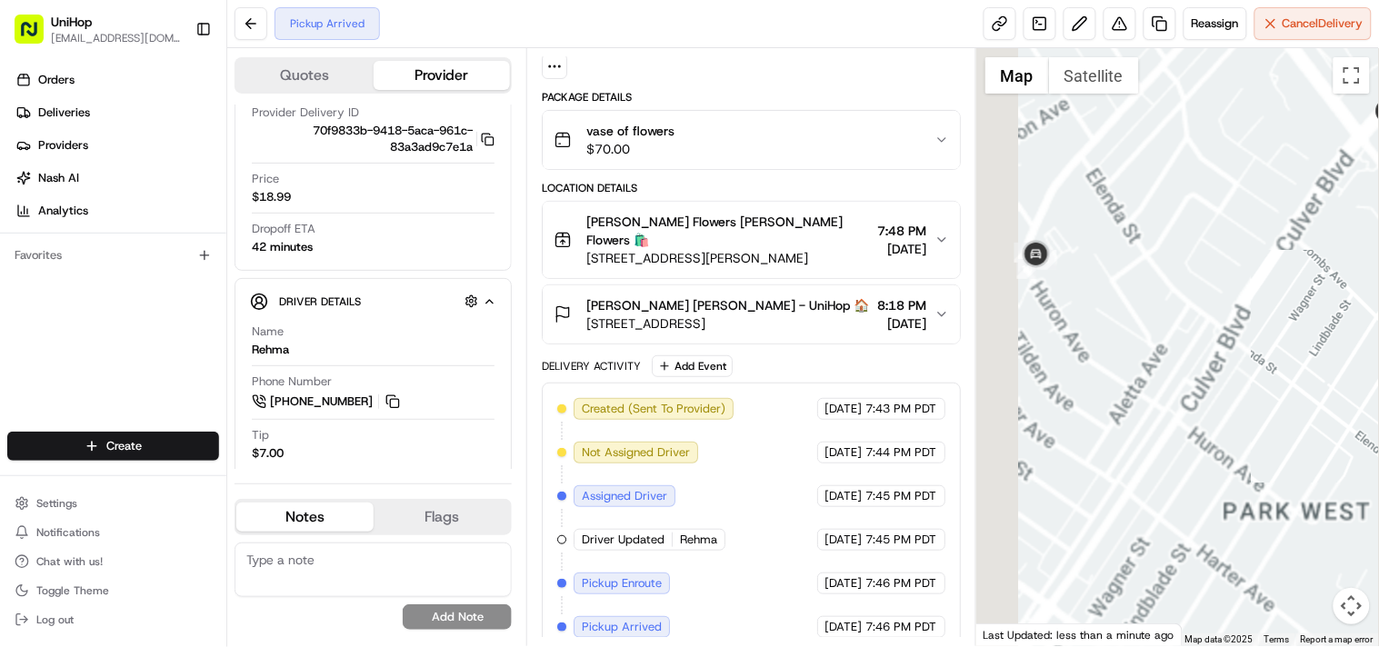
drag, startPoint x: 1047, startPoint y: 230, endPoint x: 1174, endPoint y: 266, distance: 131.5
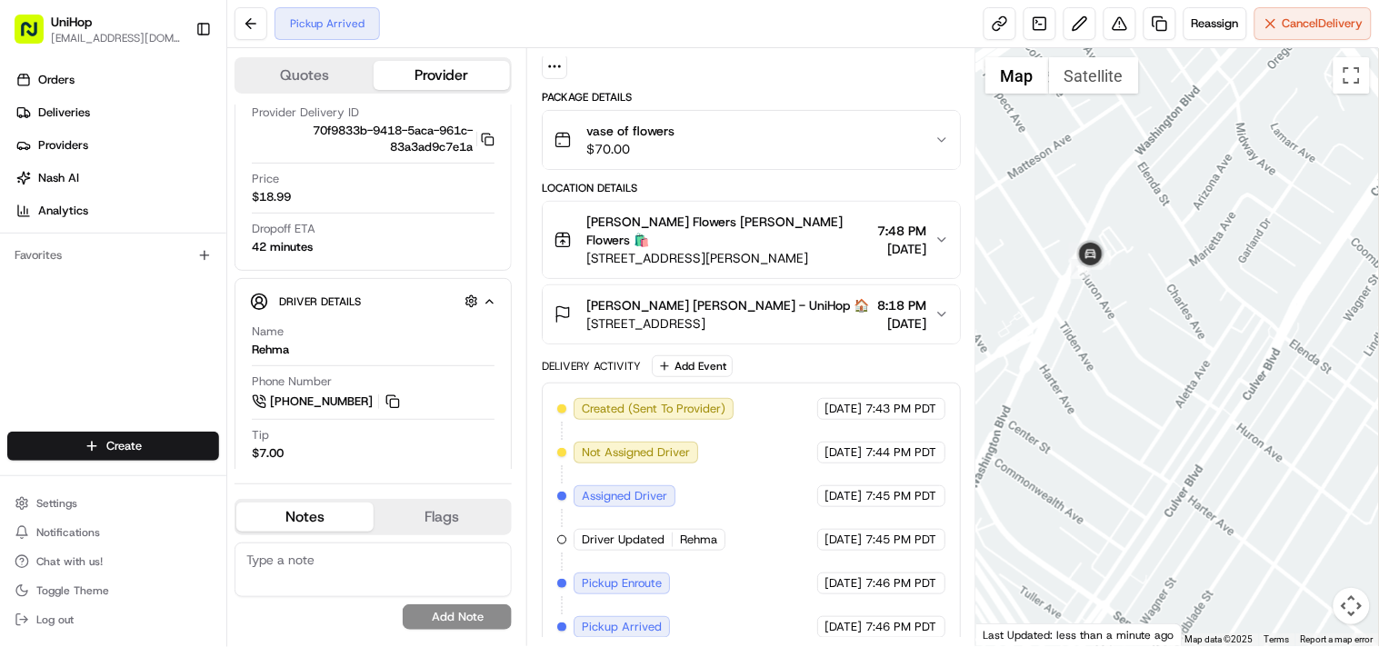
drag, startPoint x: 1094, startPoint y: 265, endPoint x: 1151, endPoint y: 265, distance: 57.3
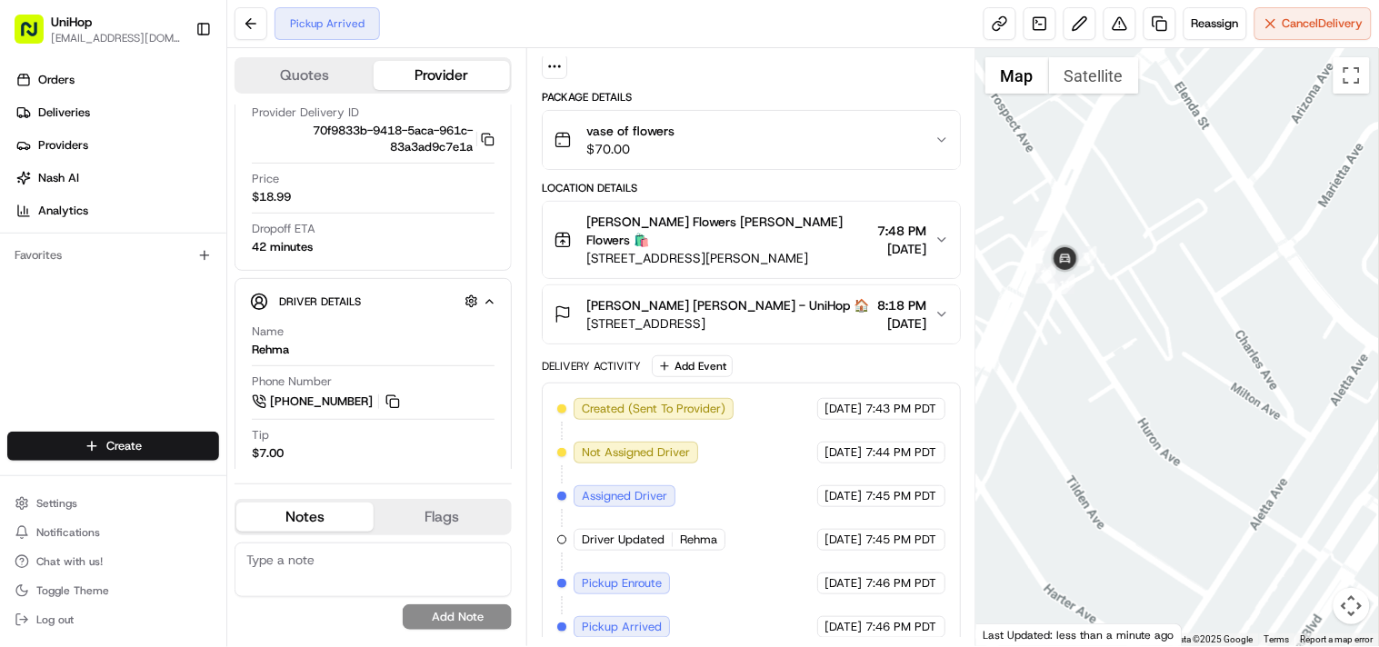
click at [940, 238] on icon "button" at bounding box center [941, 240] width 7 height 4
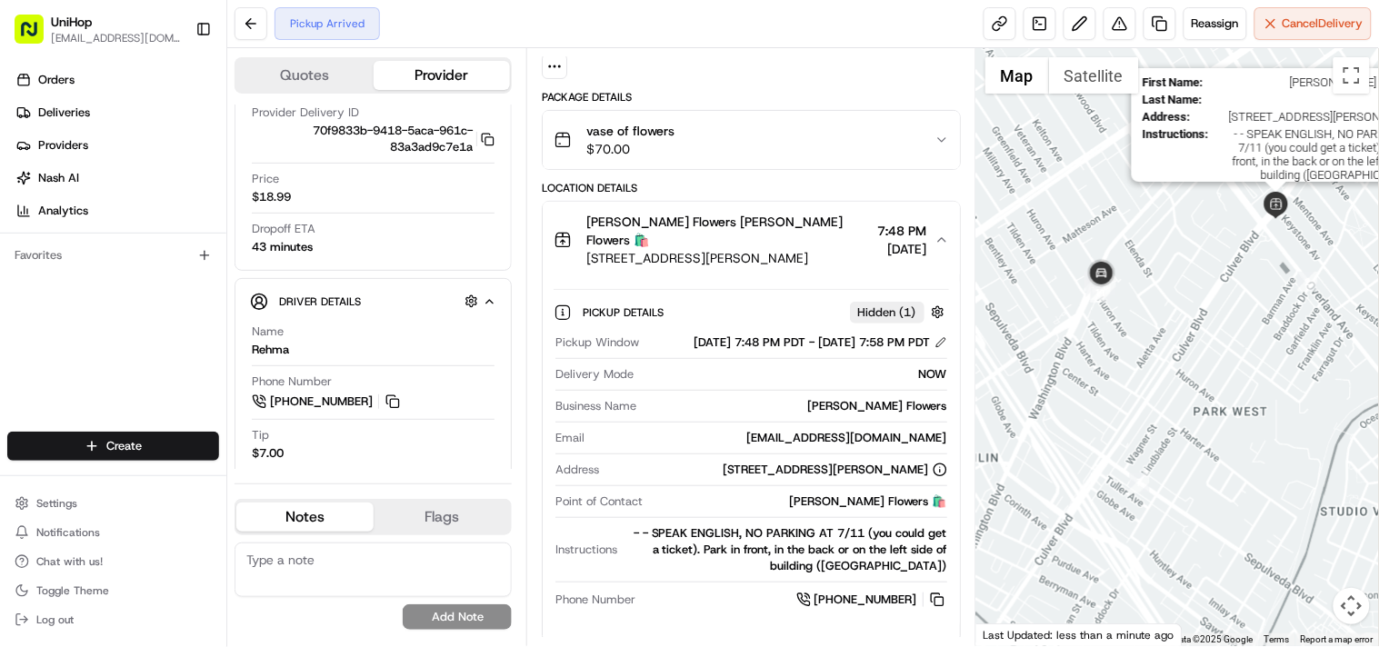
click at [1289, 219] on img at bounding box center [1276, 205] width 27 height 27
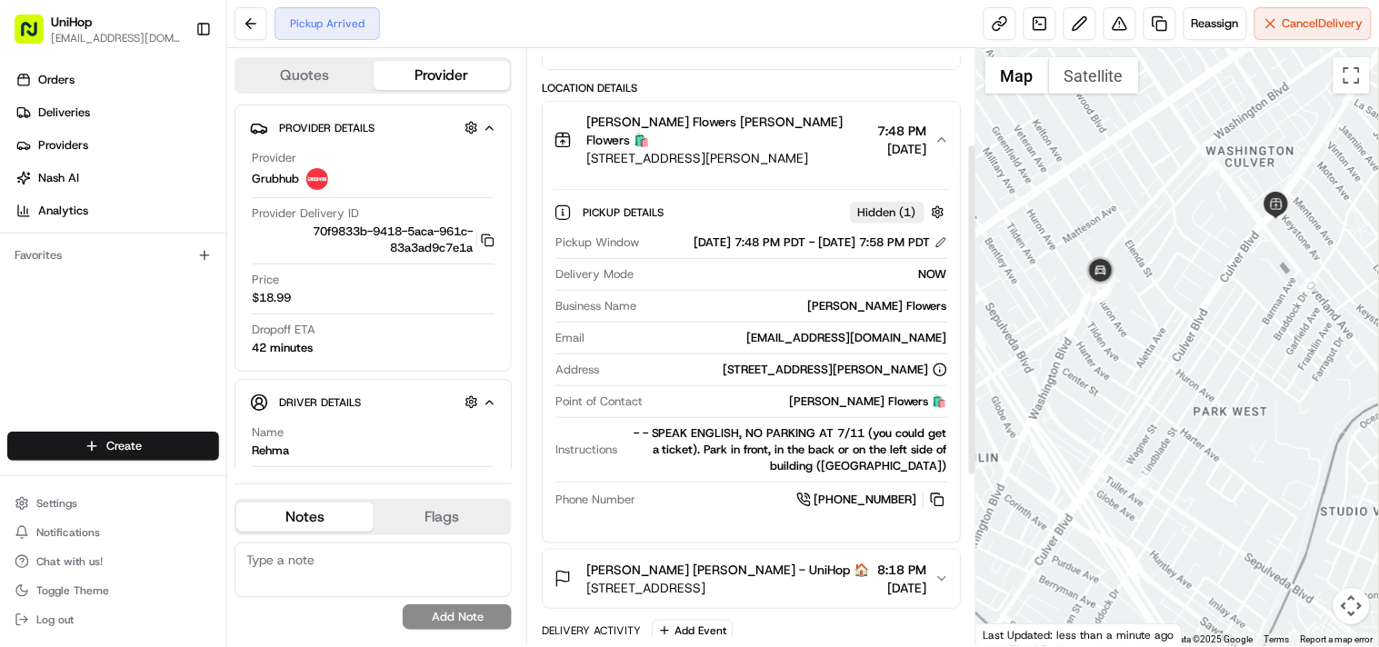
scroll to position [171, 0]
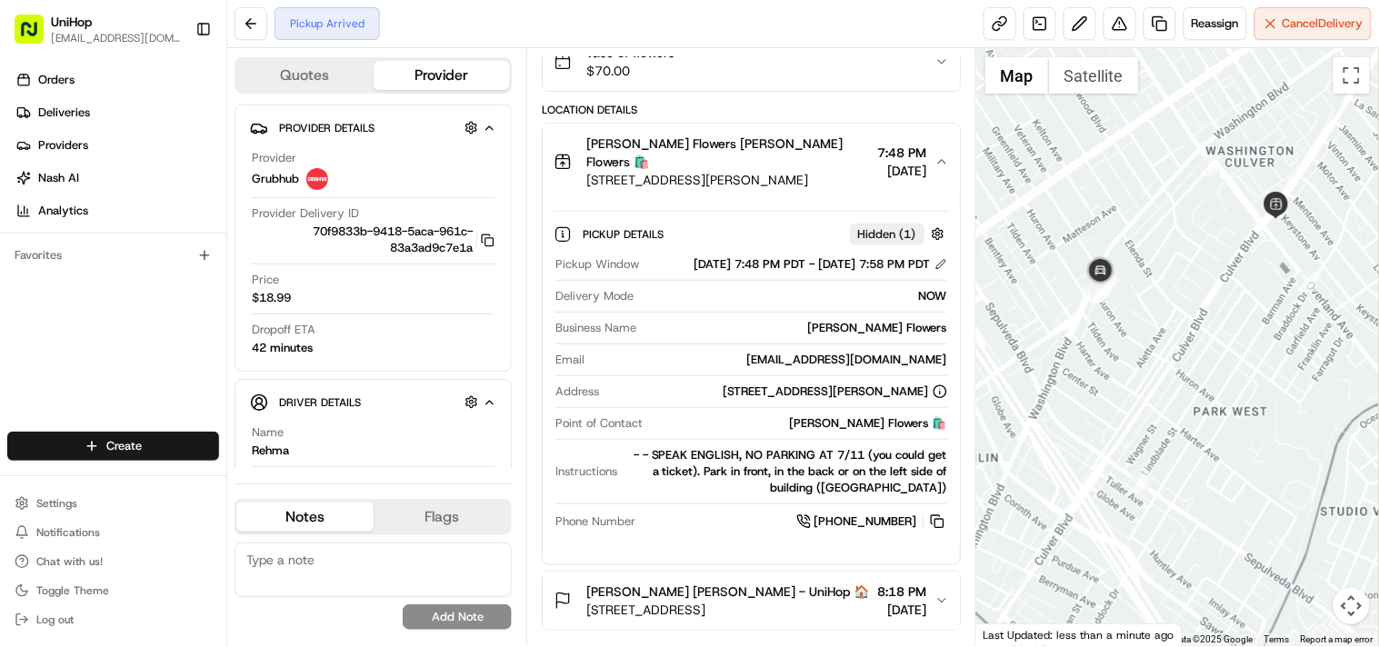
click at [131, 320] on div "Orders Deliveries Providers Nash AI Analytics Favorites" at bounding box center [113, 250] width 226 height 385
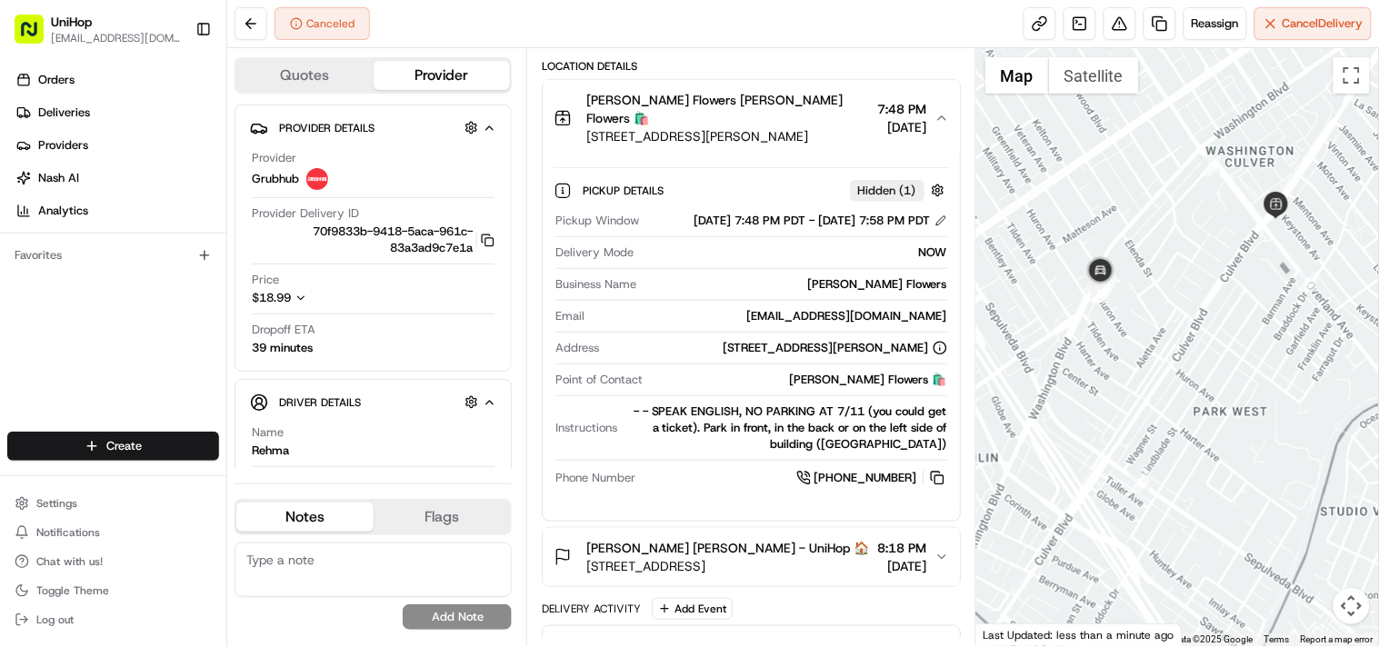
scroll to position [518, 0]
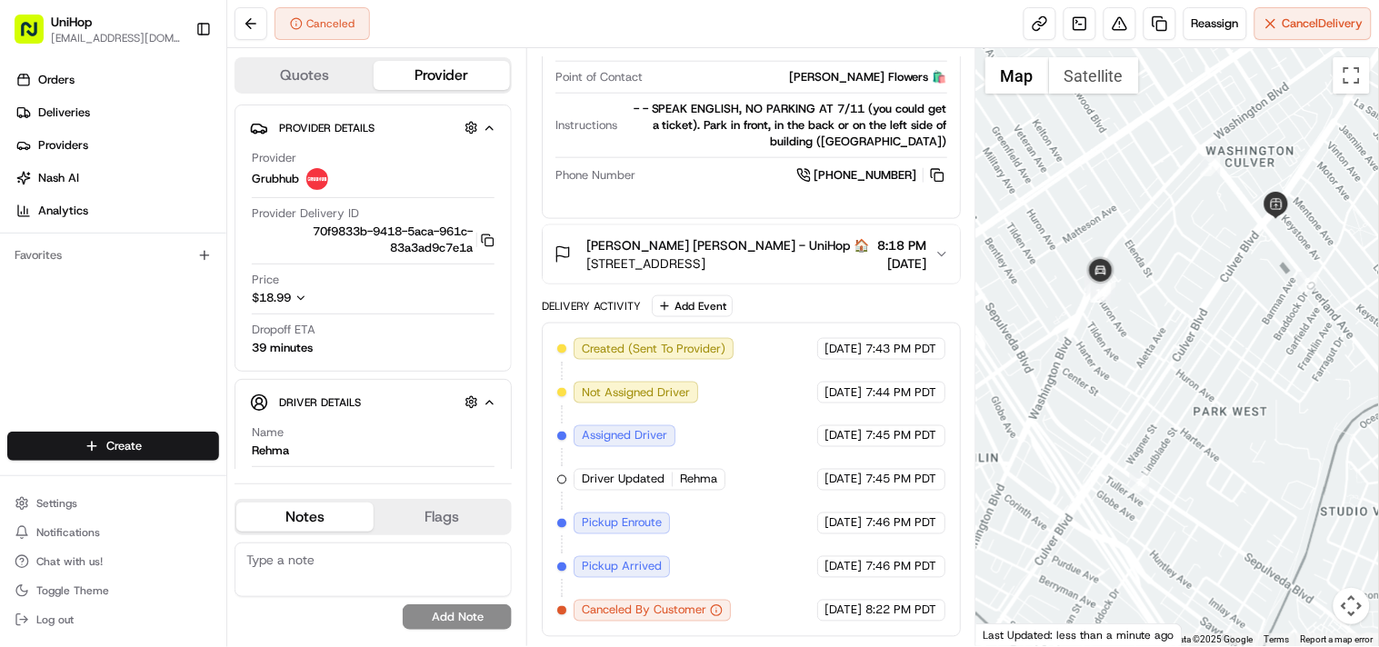
click at [94, 311] on div "Orders Deliveries Providers Nash AI Analytics Favorites" at bounding box center [113, 250] width 226 height 385
click at [102, 346] on div "Orders Deliveries Providers Nash AI Analytics Favorites" at bounding box center [113, 250] width 226 height 385
click at [936, 248] on icon "button" at bounding box center [942, 254] width 15 height 15
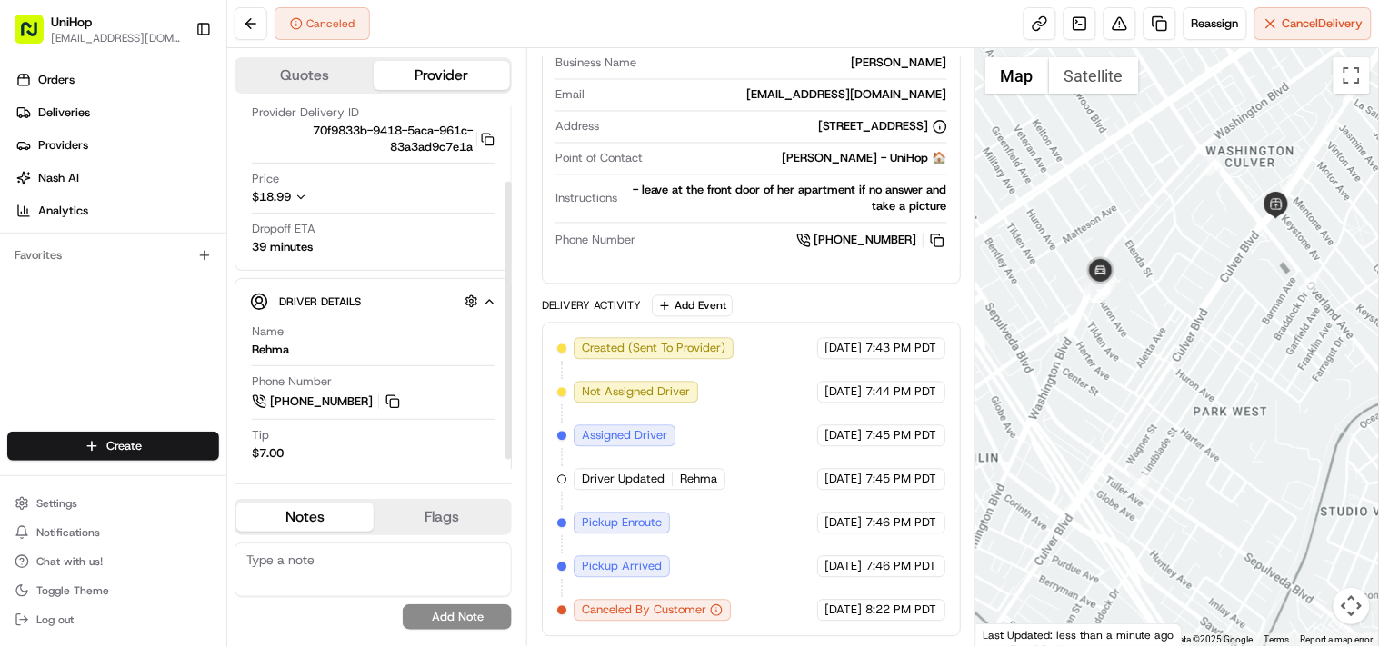
scroll to position [0, 0]
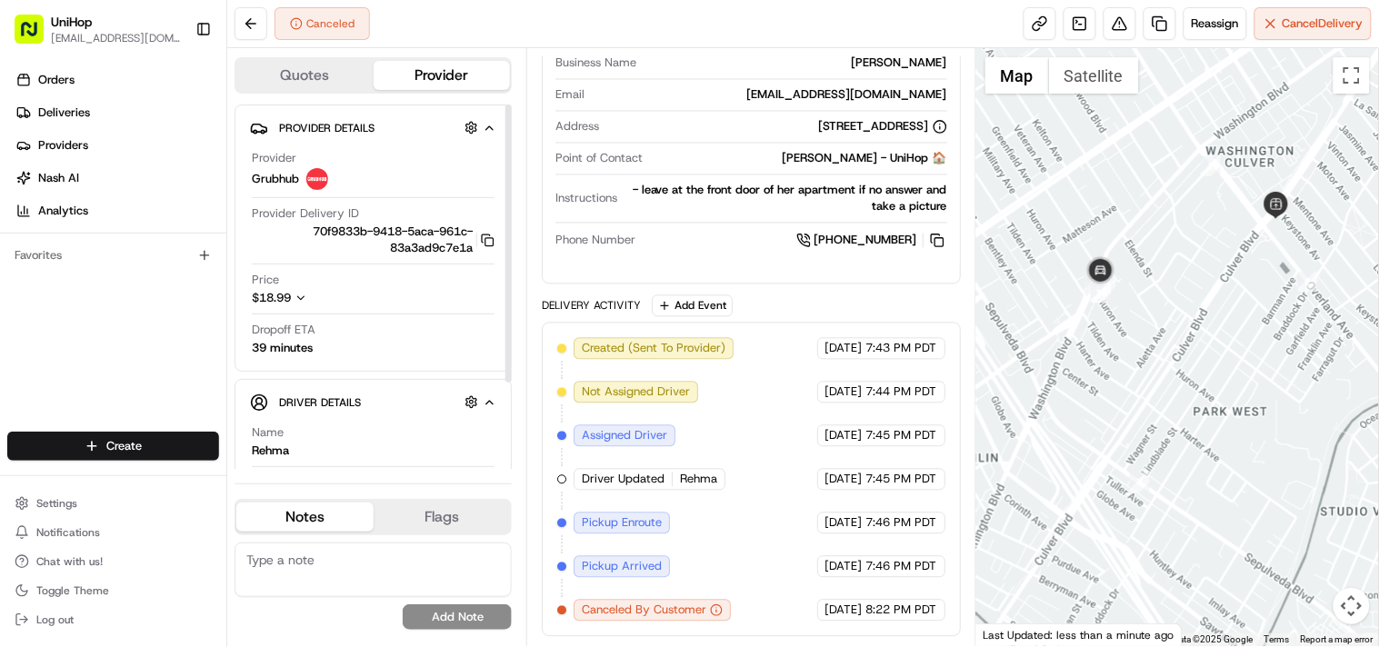
click at [493, 128] on icon "button" at bounding box center [490, 128] width 14 height 15
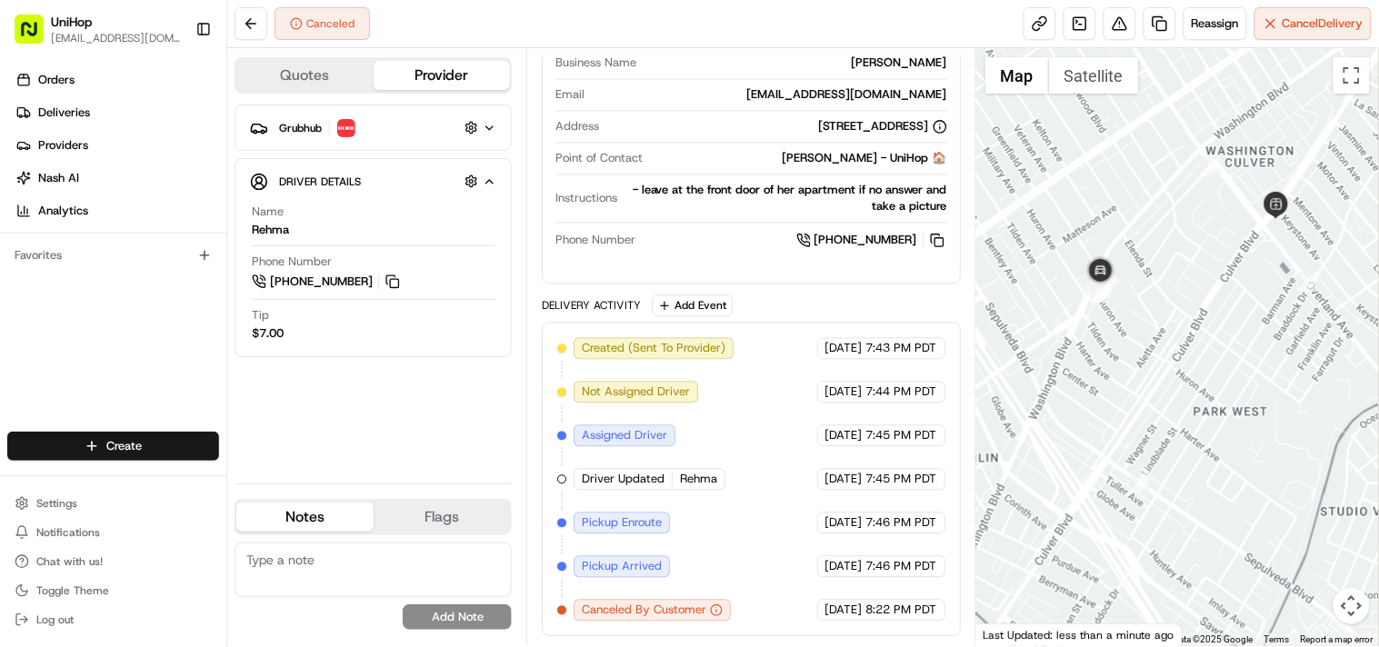
click at [493, 128] on icon "button" at bounding box center [490, 128] width 14 height 15
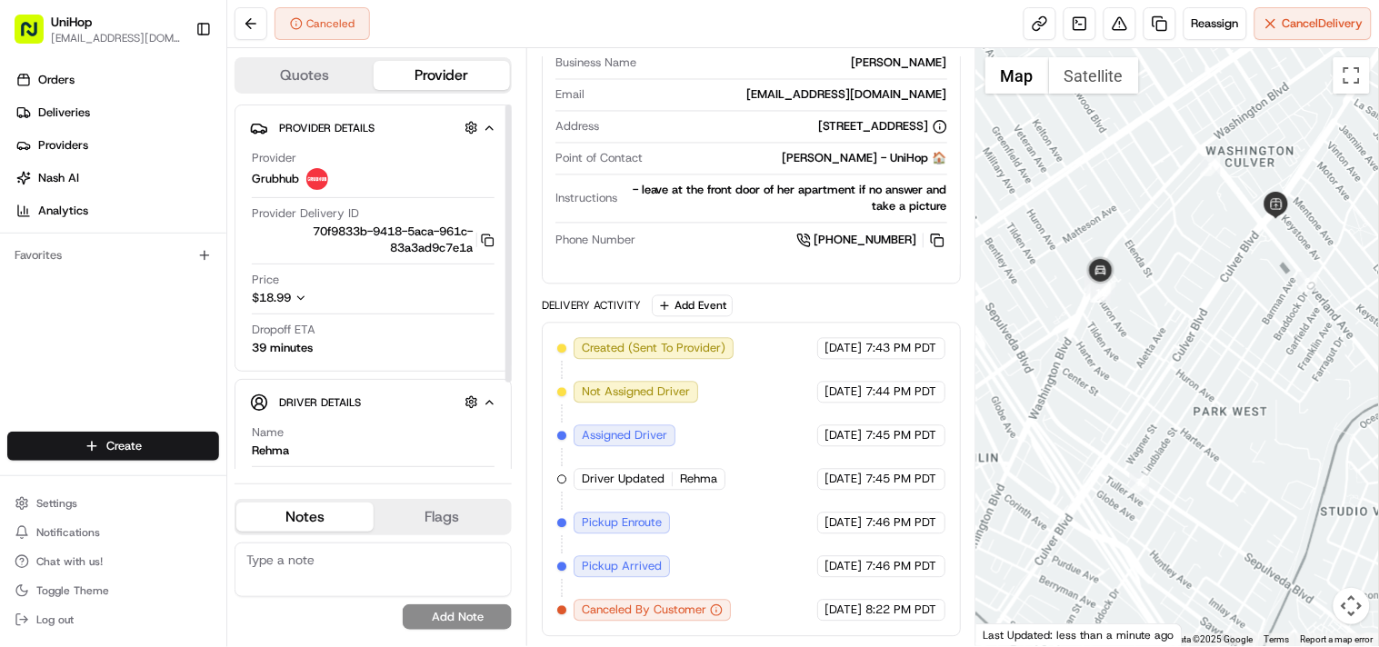
click at [486, 400] on icon "button" at bounding box center [490, 402] width 14 height 15
click at [493, 400] on icon "button" at bounding box center [490, 402] width 14 height 15
drag, startPoint x: 512, startPoint y: 315, endPoint x: 518, endPoint y: 453, distance: 138.3
click at [512, 453] on div at bounding box center [509, 330] width 6 height 278
drag, startPoint x: 509, startPoint y: 384, endPoint x: 531, endPoint y: 232, distance: 153.4
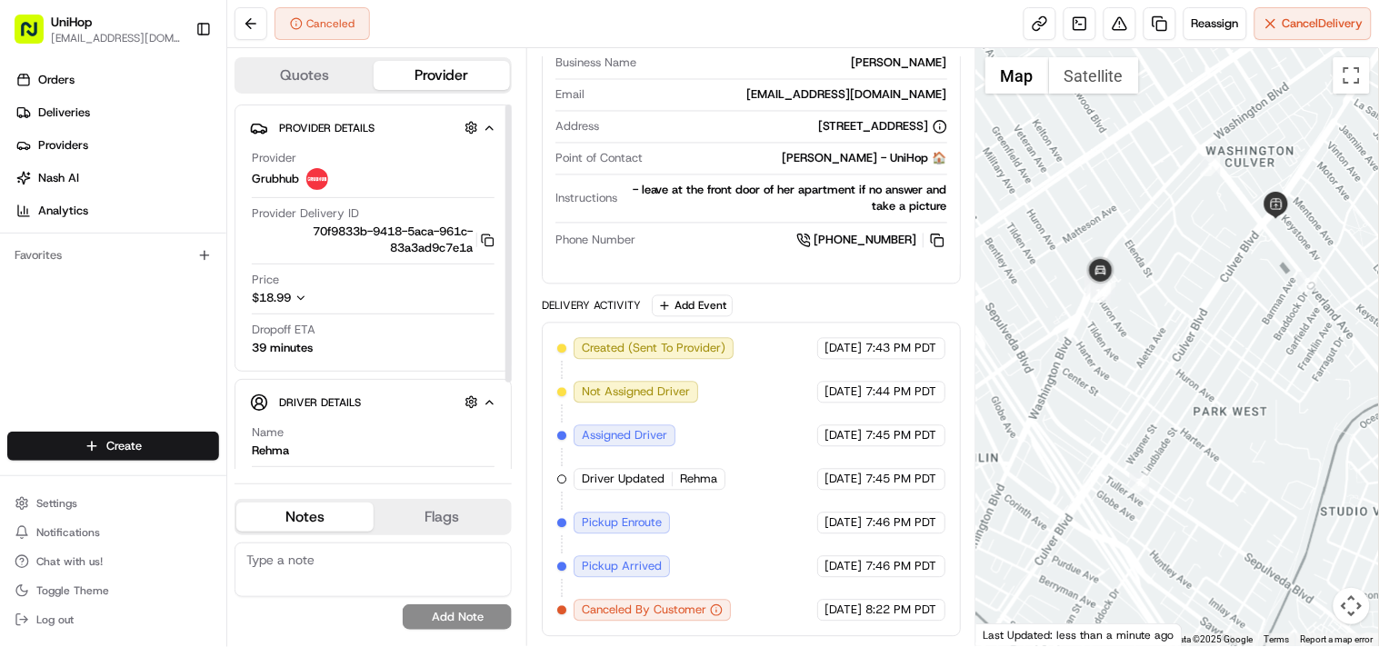
click at [512, 232] on div at bounding box center [509, 244] width 6 height 278
click at [250, 23] on button at bounding box center [251, 23] width 33 height 33
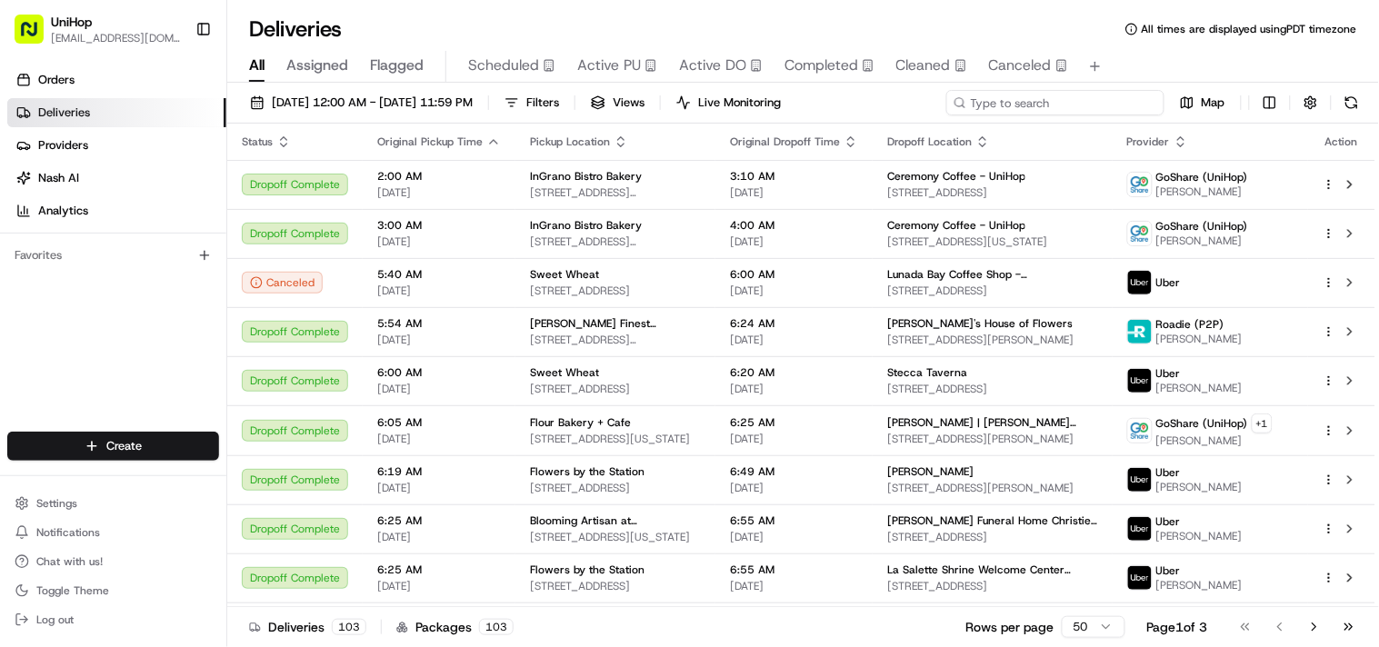
click at [1036, 100] on input at bounding box center [1055, 102] width 218 height 25
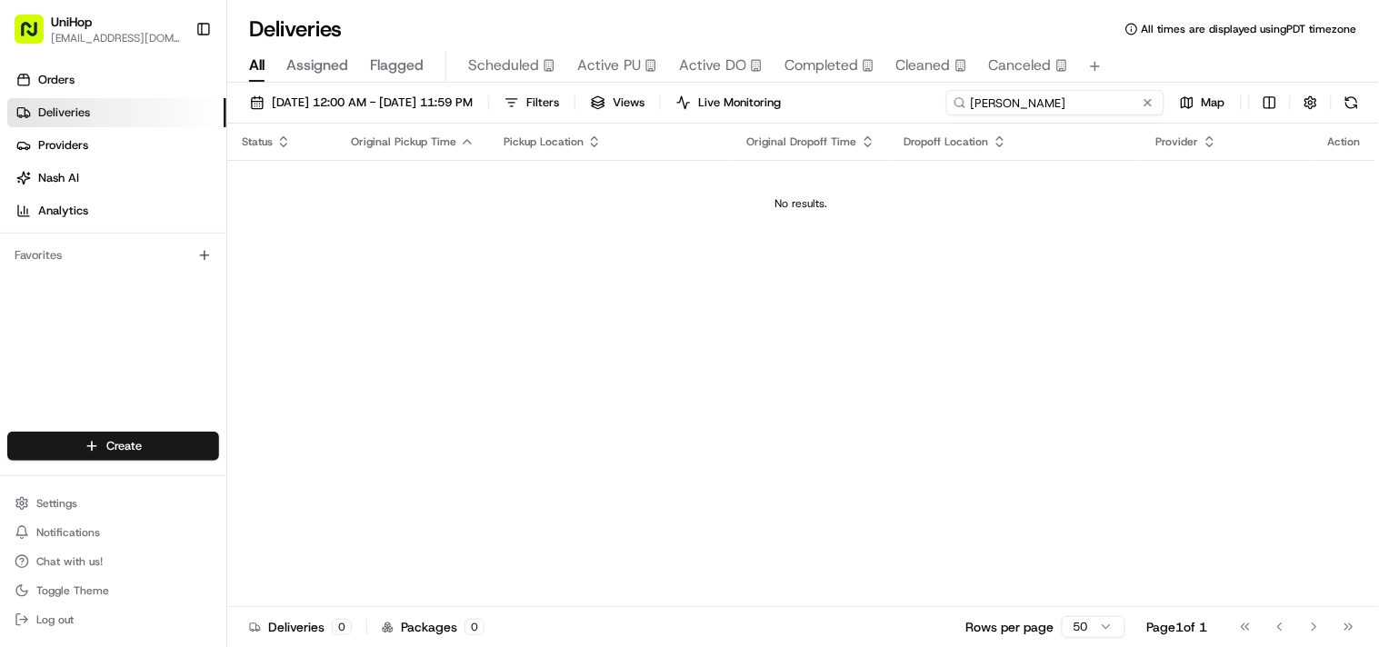
drag, startPoint x: 1011, startPoint y: 98, endPoint x: 950, endPoint y: 115, distance: 63.1
click at [950, 115] on div "camille" at bounding box center [1055, 102] width 218 height 25
type input "camille"
click at [1143, 101] on button at bounding box center [1148, 103] width 18 height 18
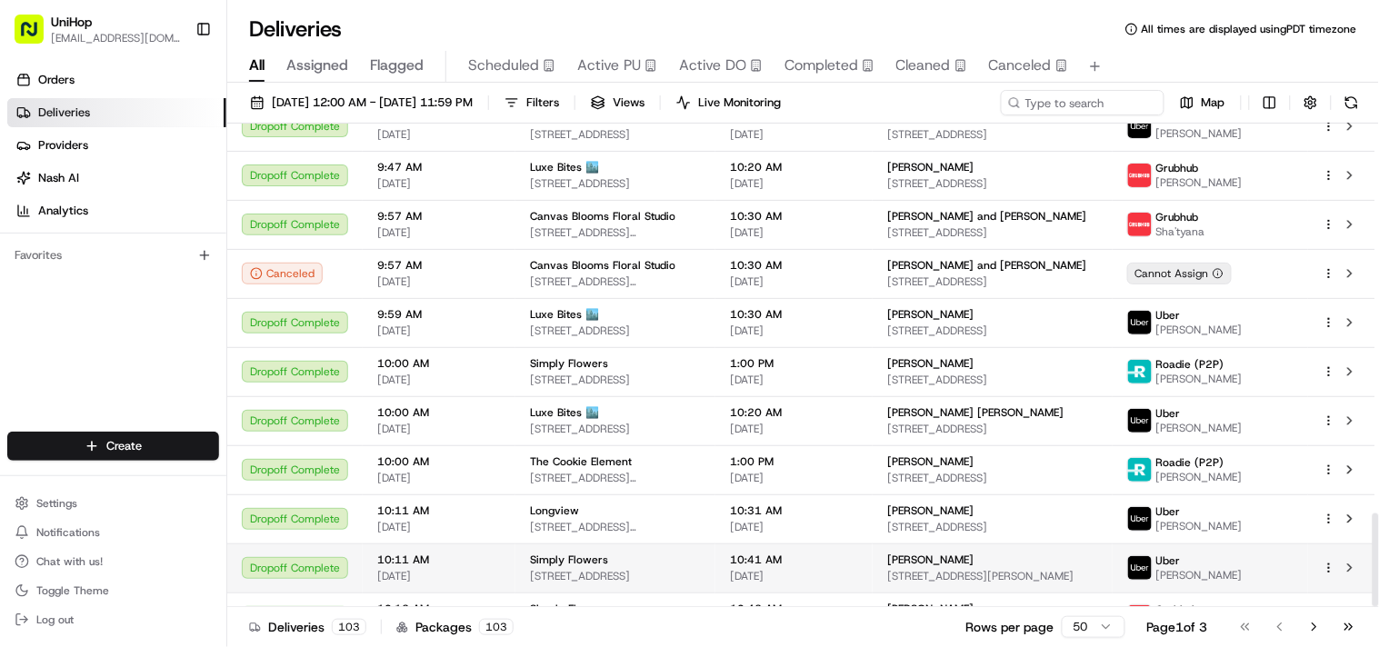
scroll to position [2012, 0]
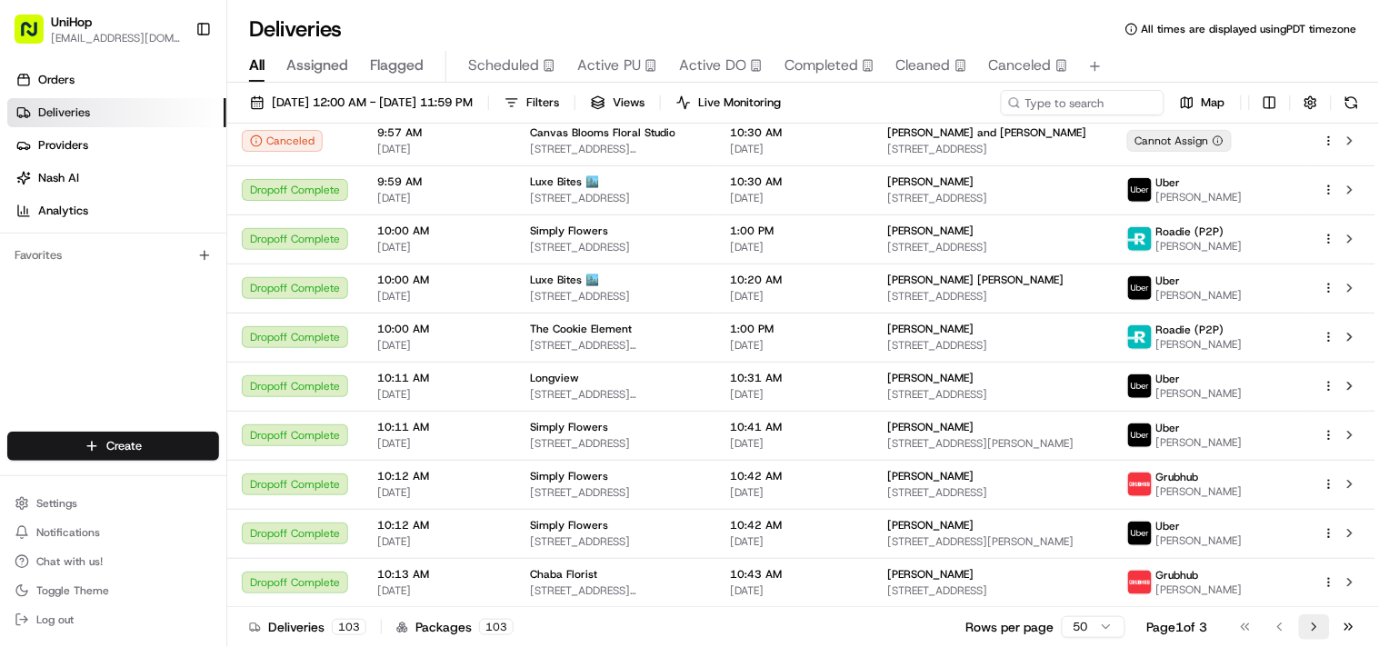
click at [1314, 634] on button "Go to next page" at bounding box center [1314, 627] width 31 height 25
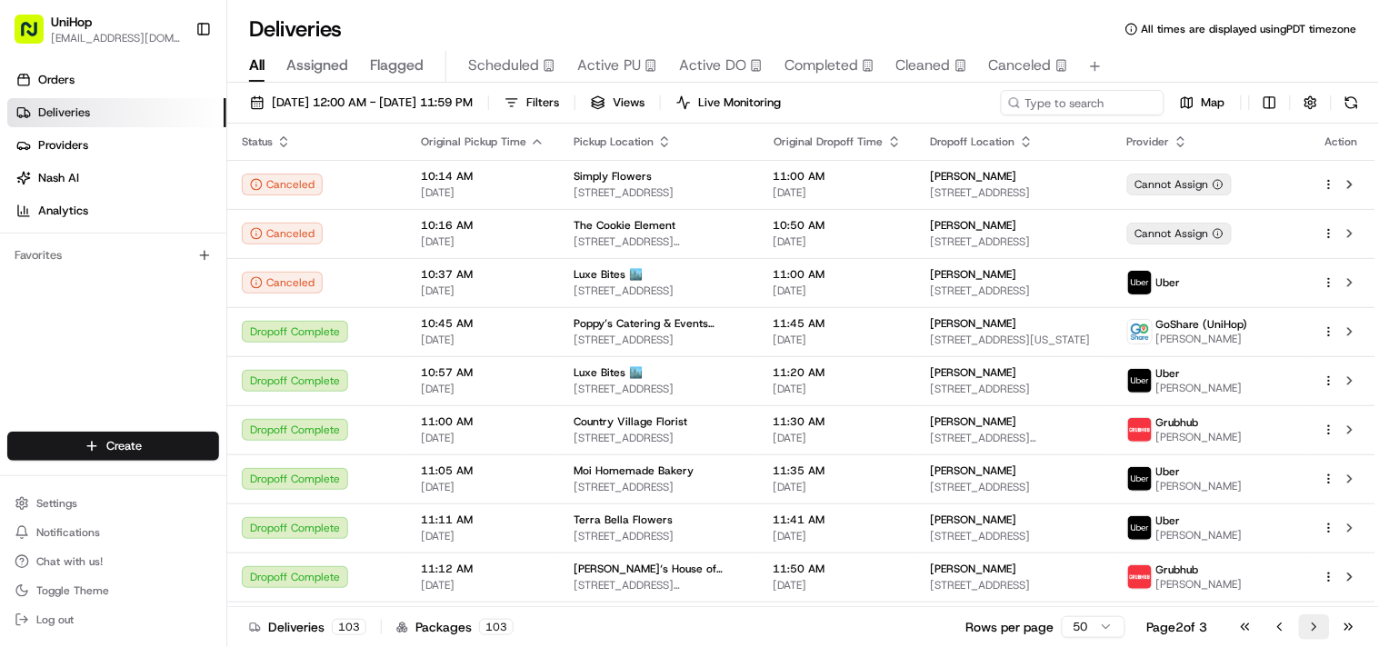
click at [1319, 625] on button "Go to next page" at bounding box center [1314, 627] width 31 height 25
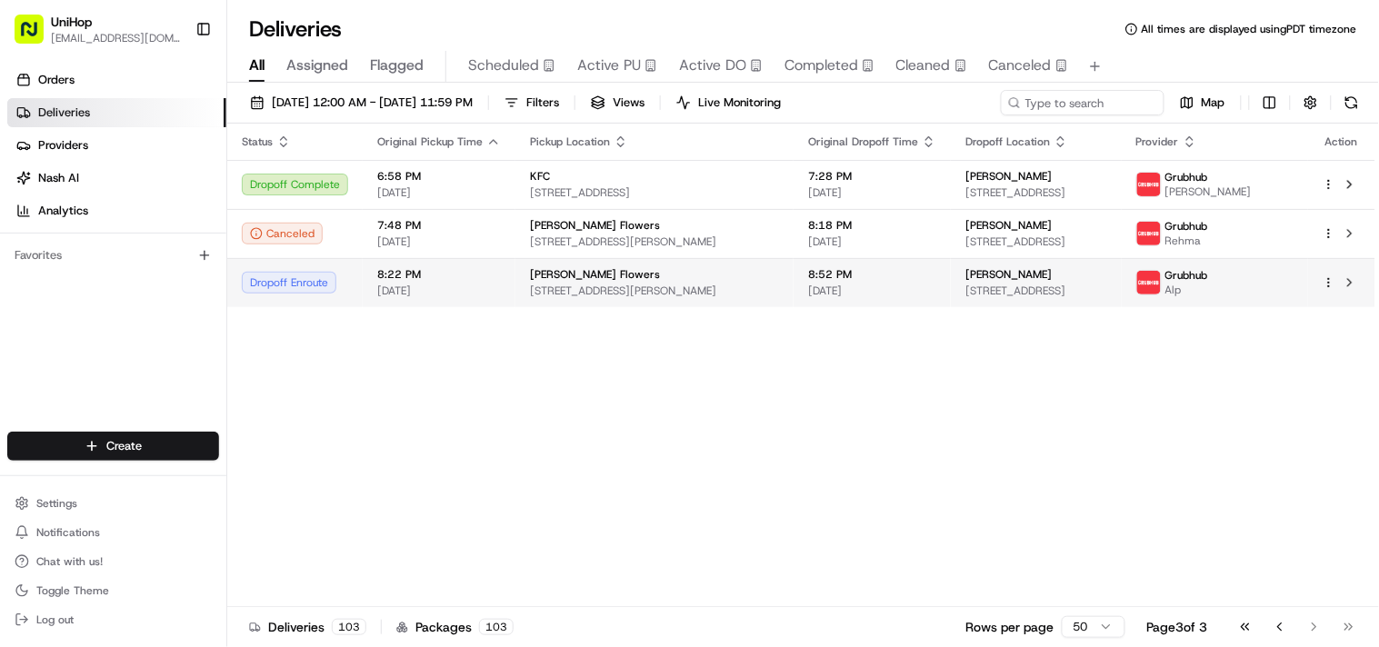
click at [636, 295] on span "[STREET_ADDRESS][PERSON_NAME]" at bounding box center [654, 291] width 249 height 15
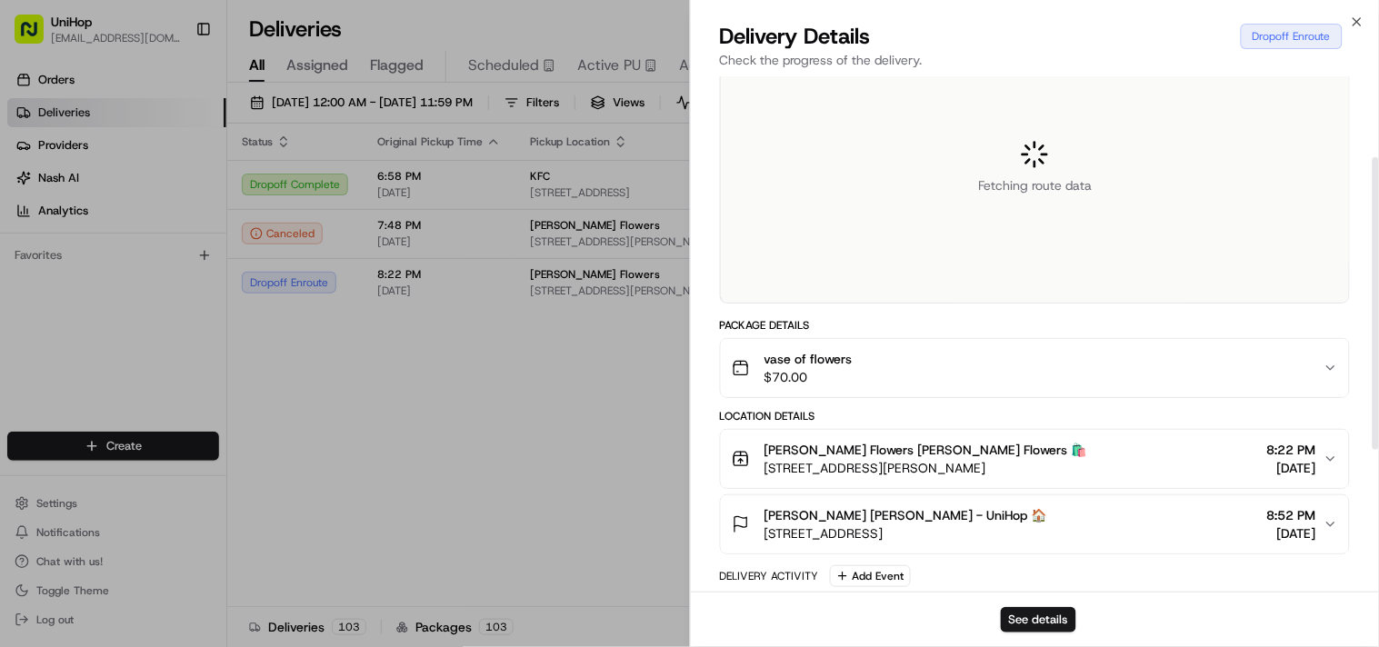
scroll to position [202, 0]
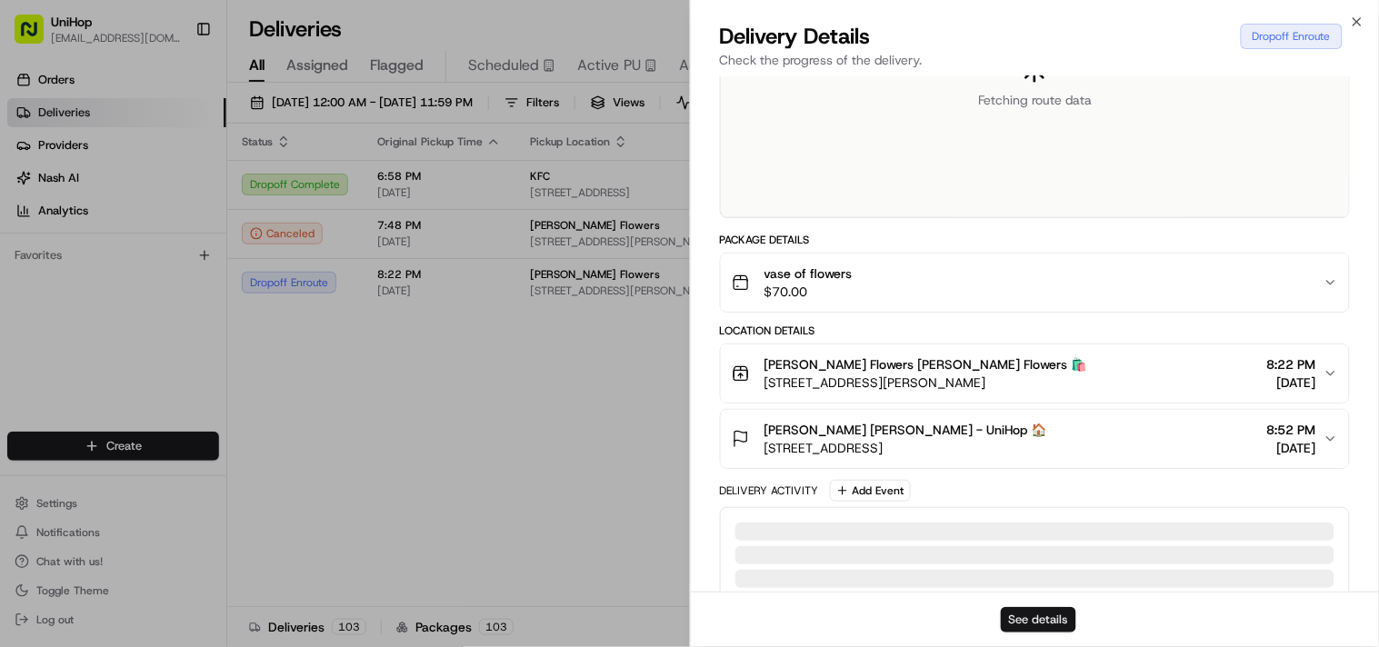
click at [1046, 627] on button "See details" at bounding box center [1038, 619] width 75 height 25
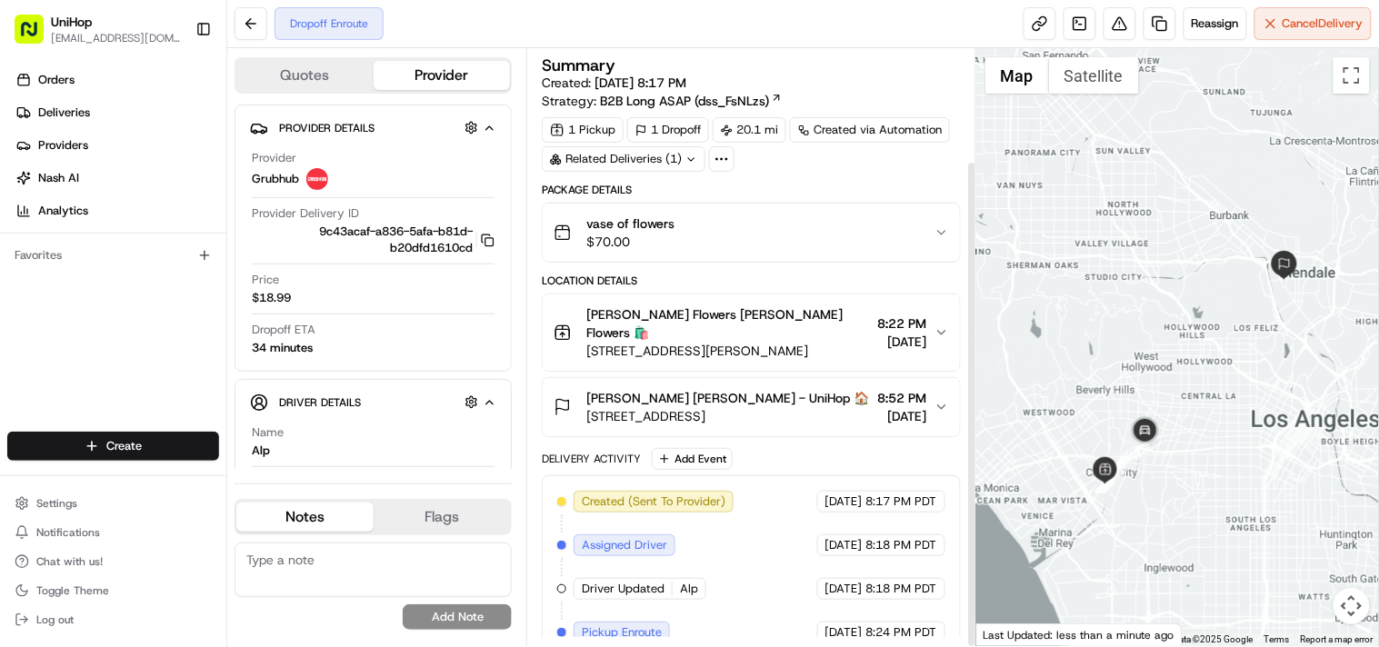
scroll to position [137, 0]
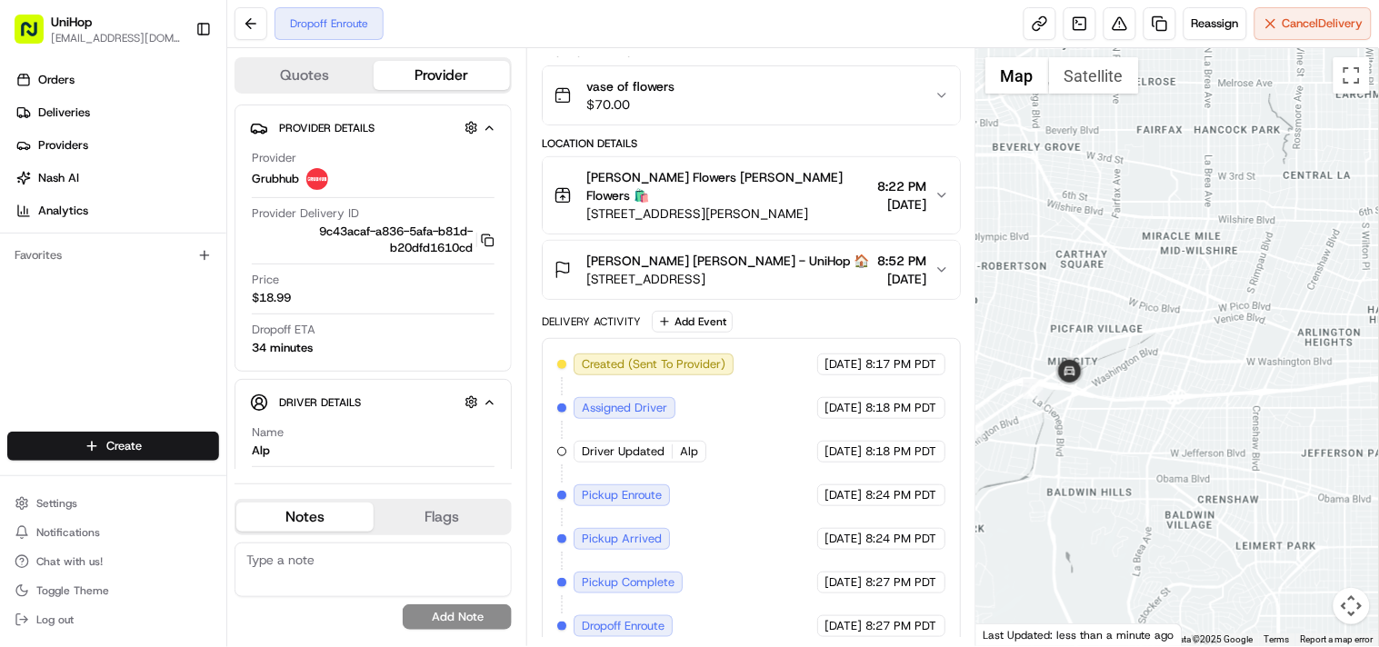
drag, startPoint x: 1271, startPoint y: 286, endPoint x: 1157, endPoint y: 384, distance: 149.6
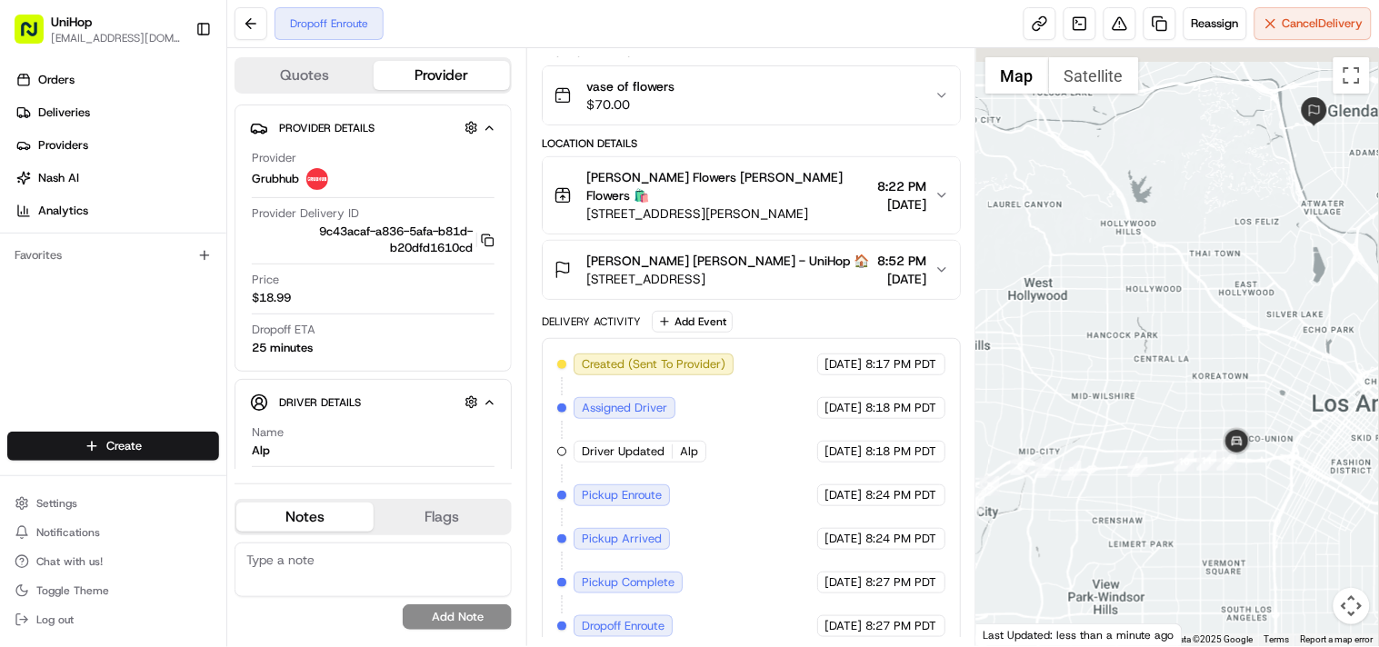
drag, startPoint x: 1271, startPoint y: 337, endPoint x: 1259, endPoint y: 385, distance: 49.6
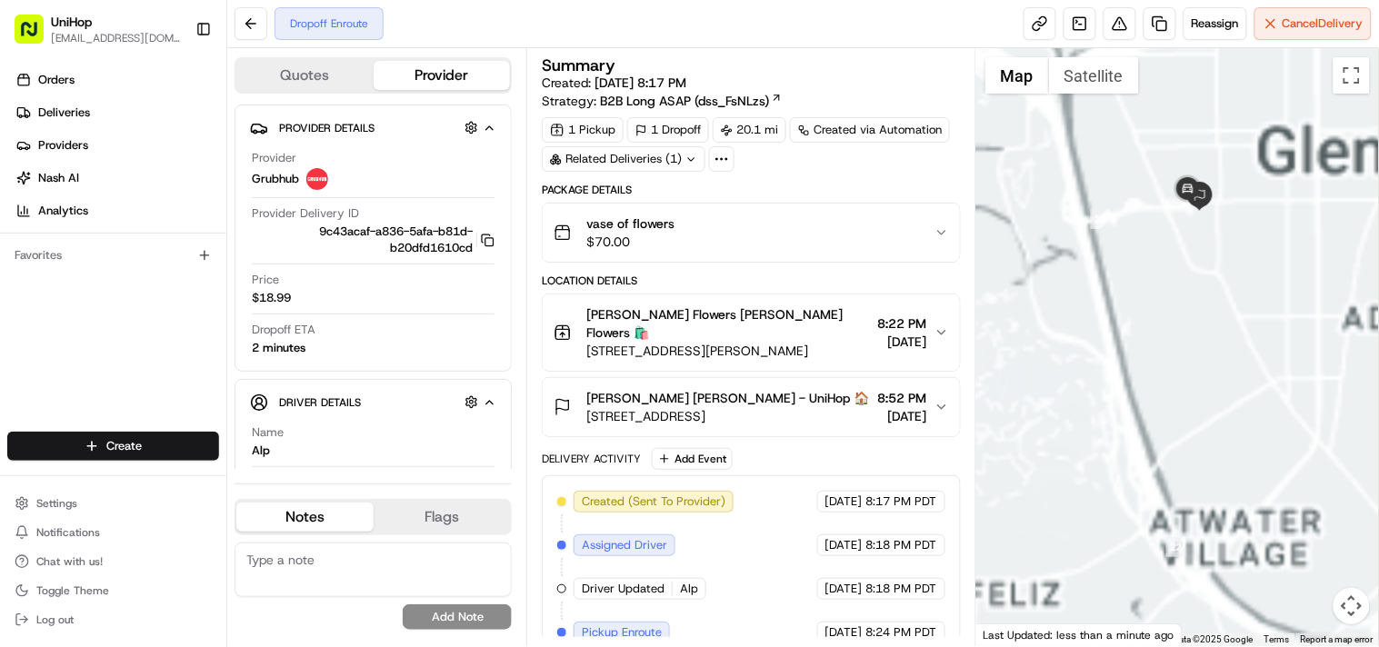
drag, startPoint x: 1241, startPoint y: 209, endPoint x: 1076, endPoint y: 332, distance: 206.0
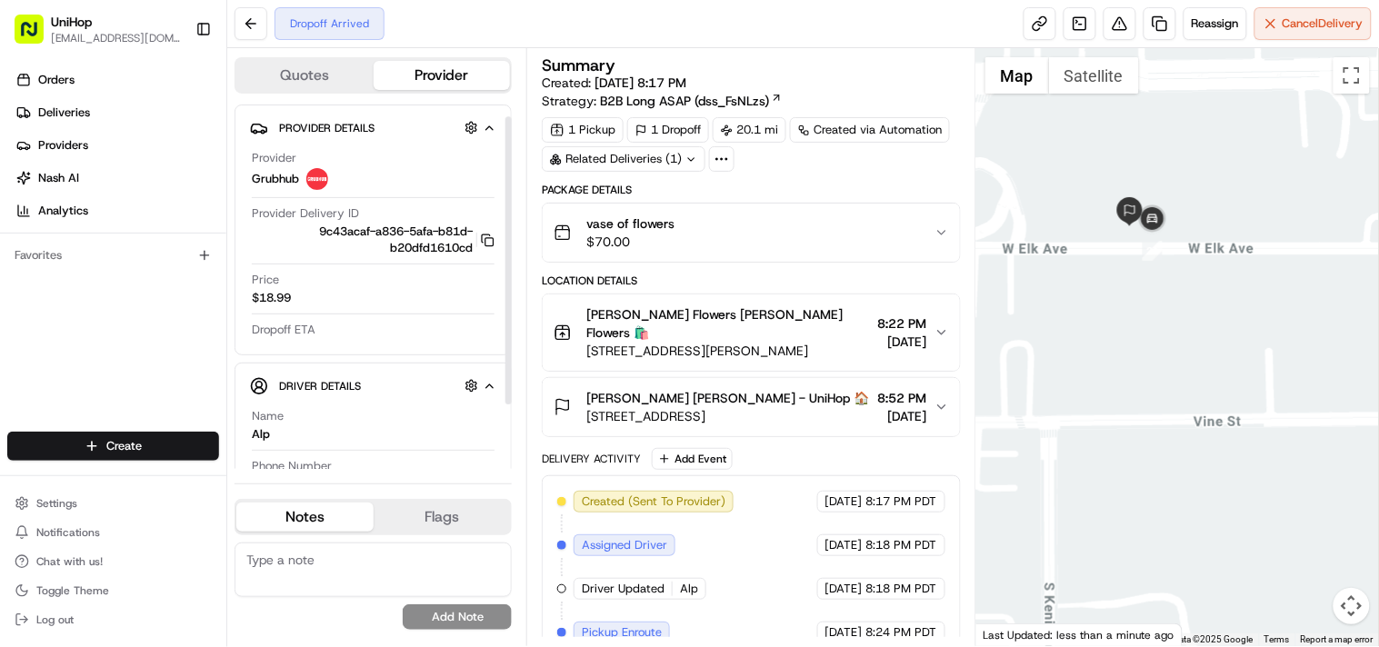
scroll to position [96, 0]
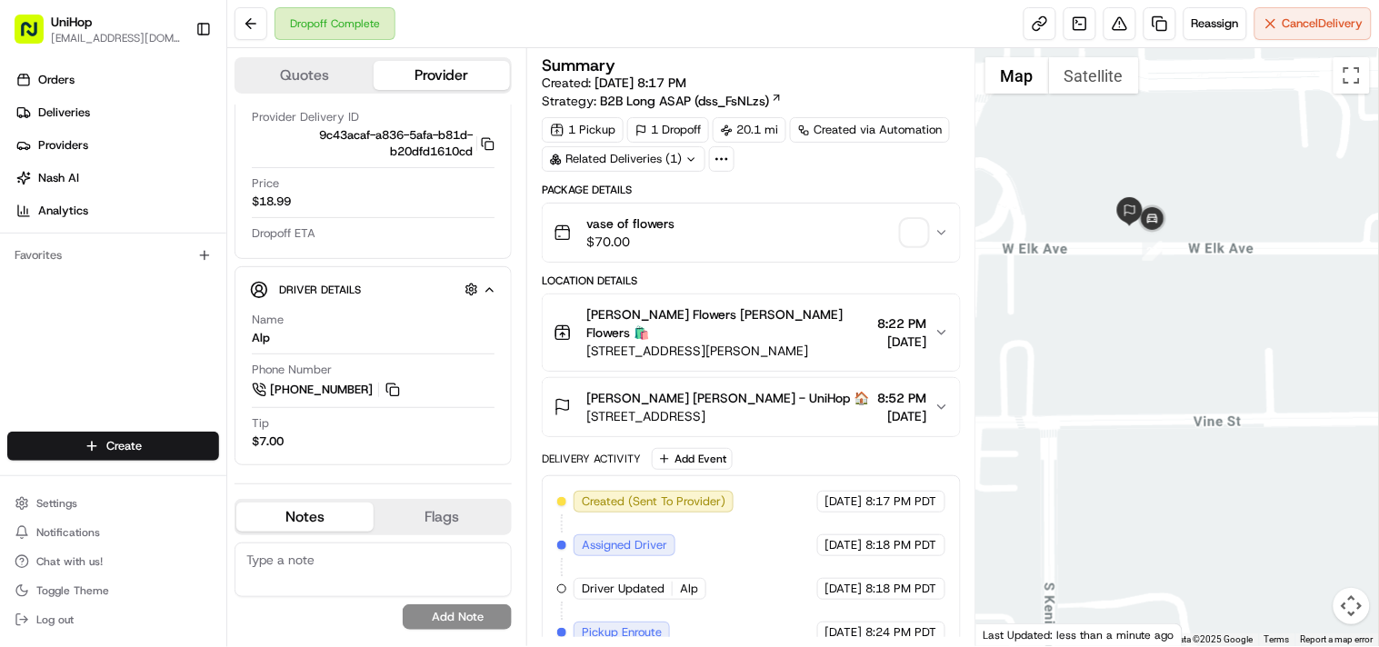
click at [941, 400] on icon "button" at bounding box center [942, 407] width 15 height 15
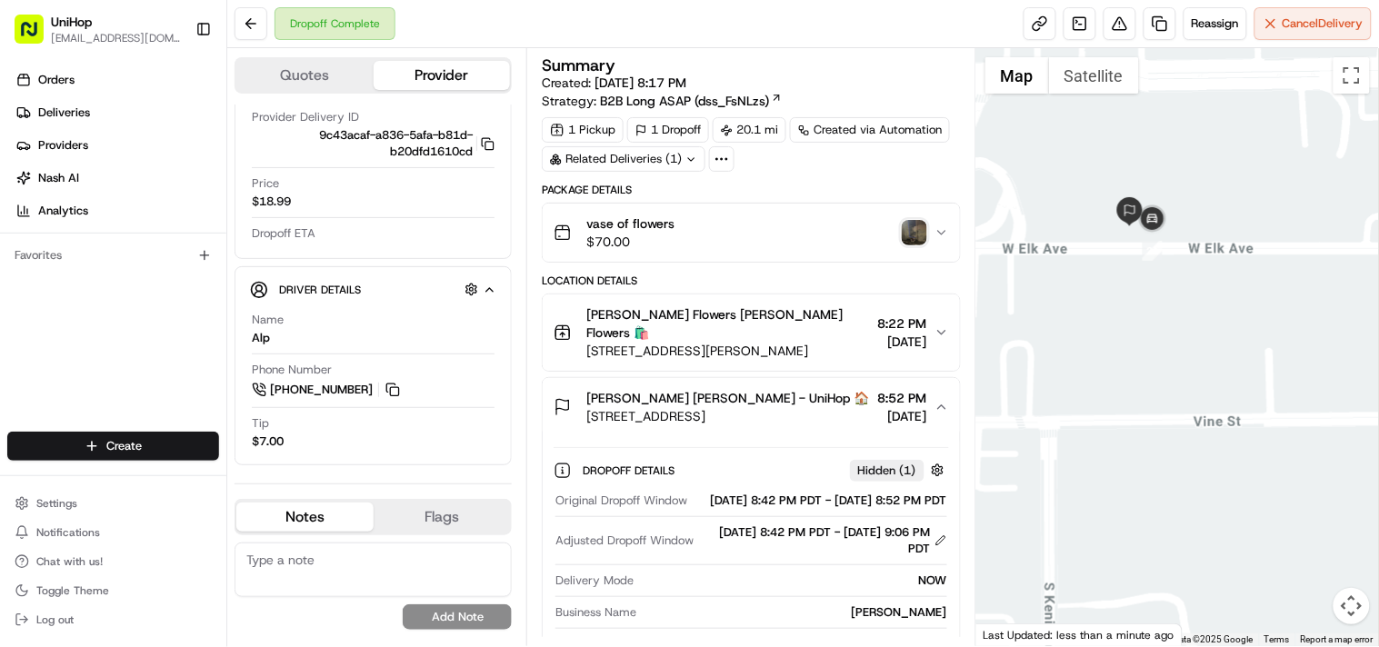
click at [919, 230] on img "button" at bounding box center [914, 232] width 25 height 25
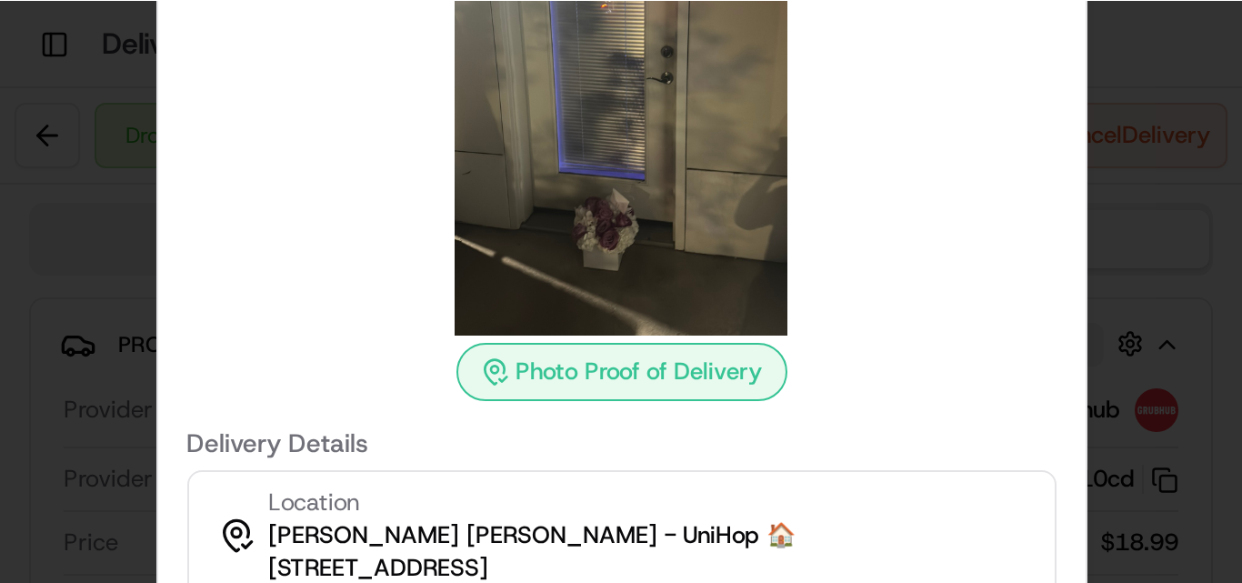
scroll to position [0, 0]
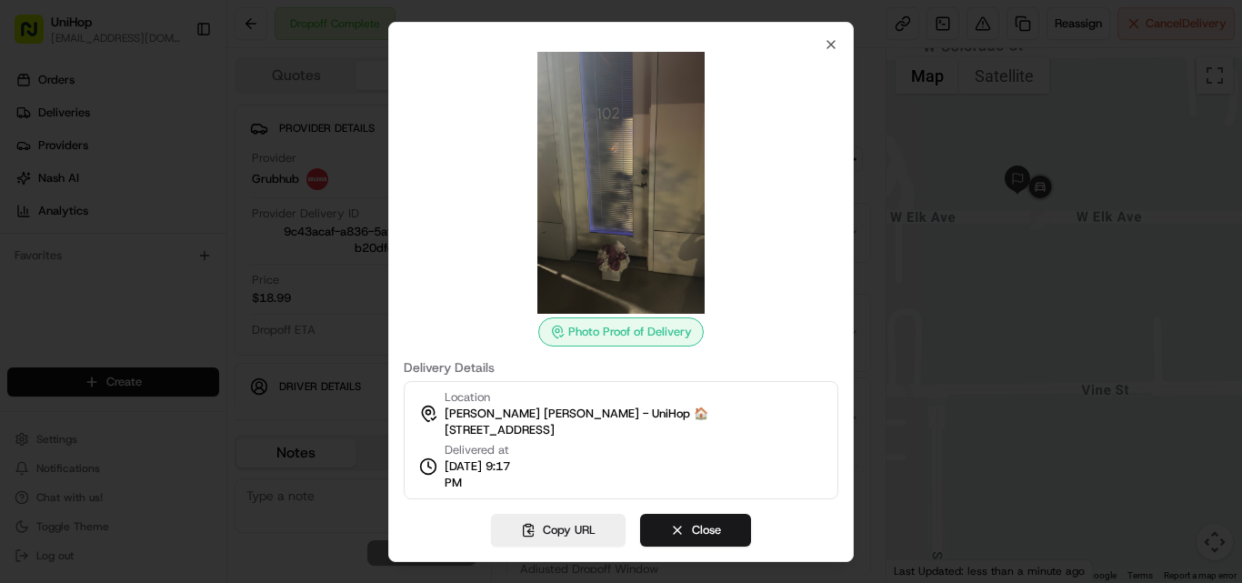
click at [894, 215] on div at bounding box center [621, 291] width 1242 height 583
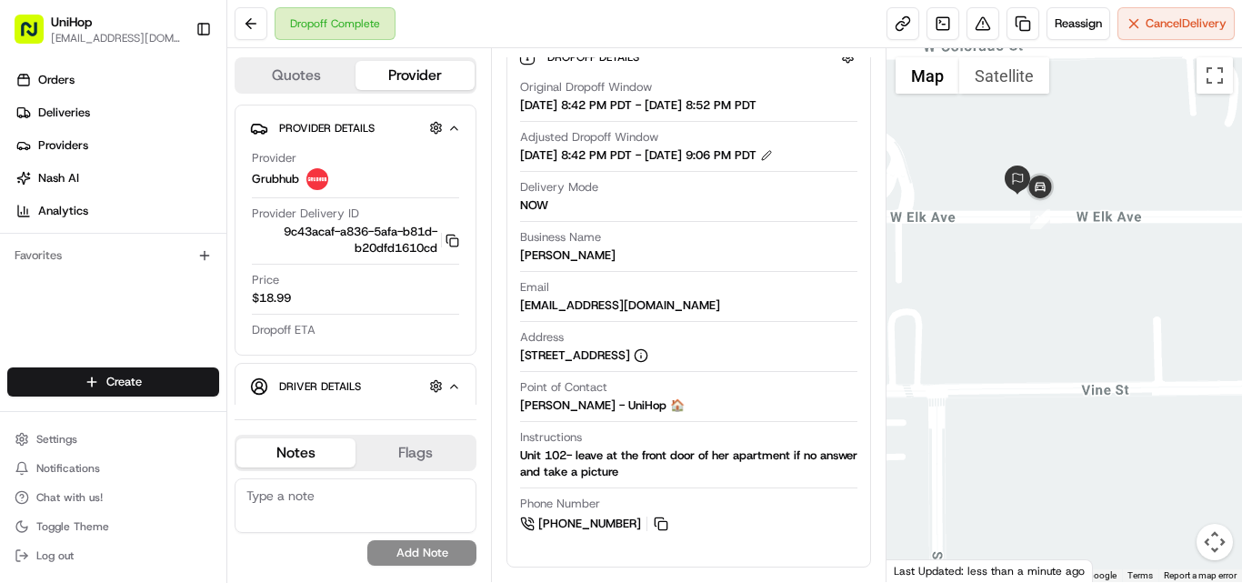
scroll to position [865, 0]
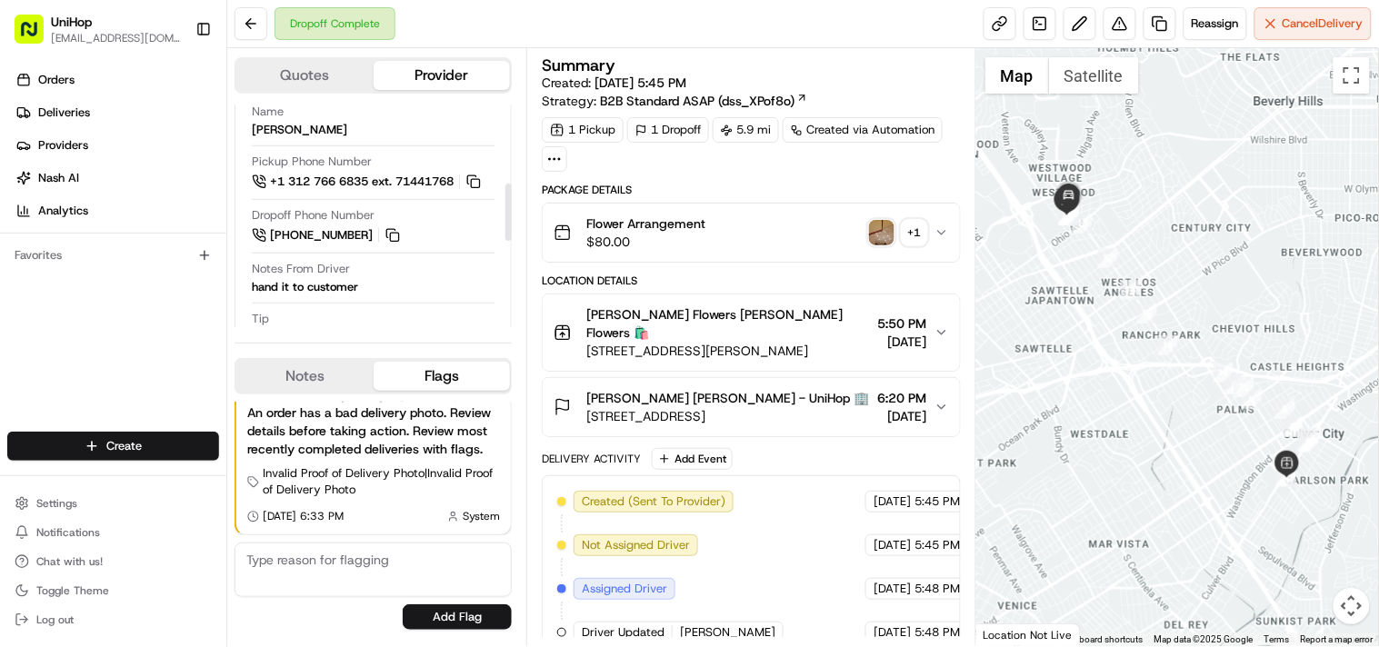
scroll to position [303, 0]
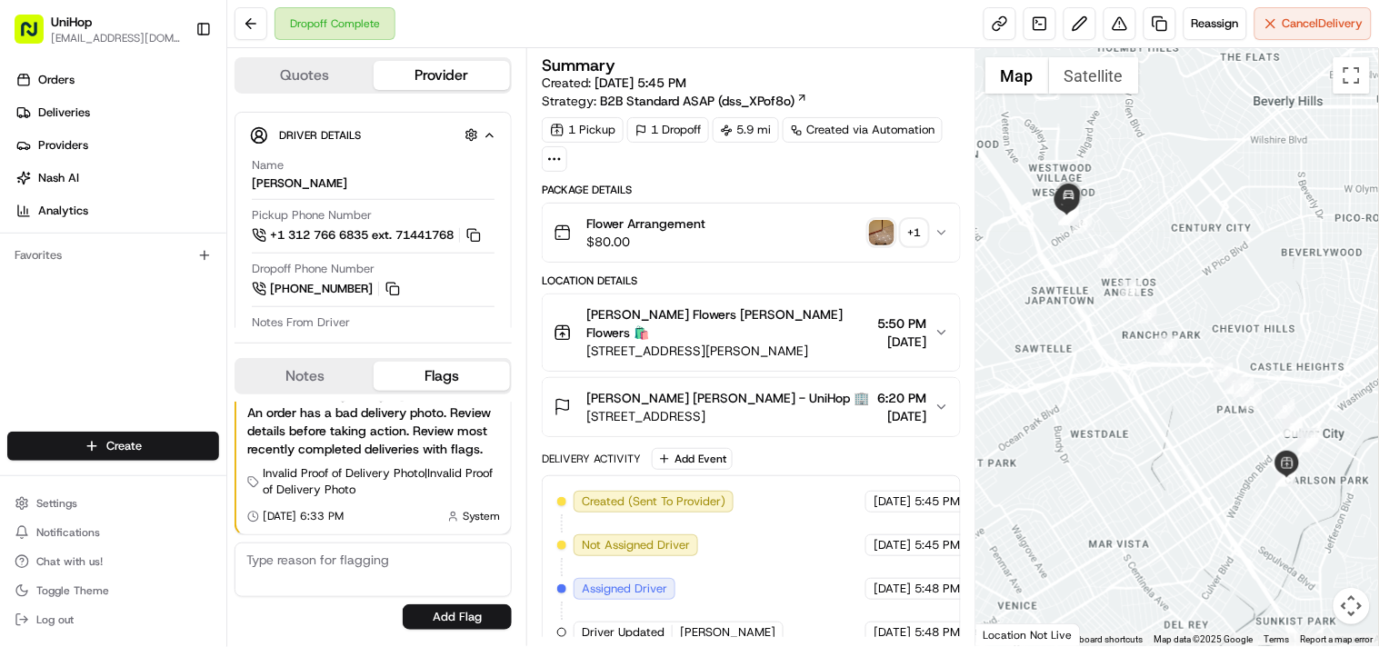
click at [874, 234] on img "button" at bounding box center [881, 232] width 25 height 25
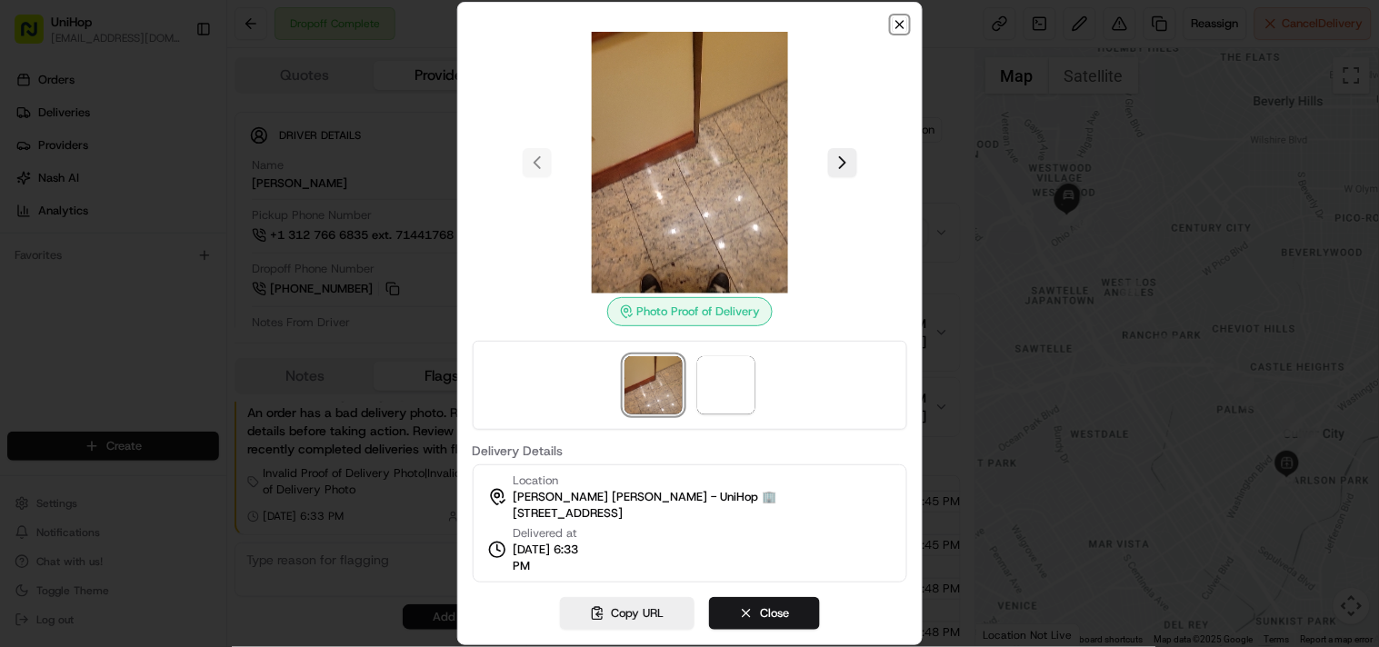
click at [905, 28] on icon "button" at bounding box center [900, 24] width 15 height 15
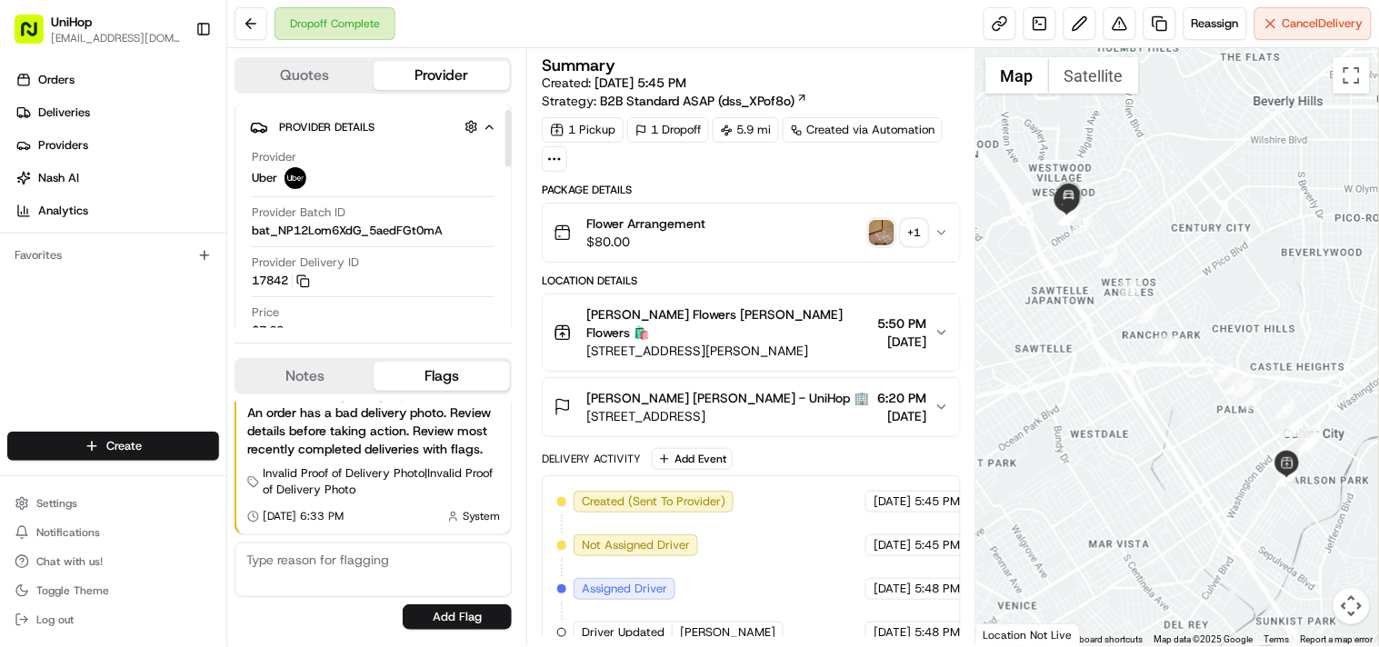
scroll to position [0, 0]
click at [931, 320] on div "Sada's Flowers Sada's Flowers 🛍️ 10612 Culver Blvd, Culver City, CA 90232, USA …" at bounding box center [744, 332] width 380 height 55
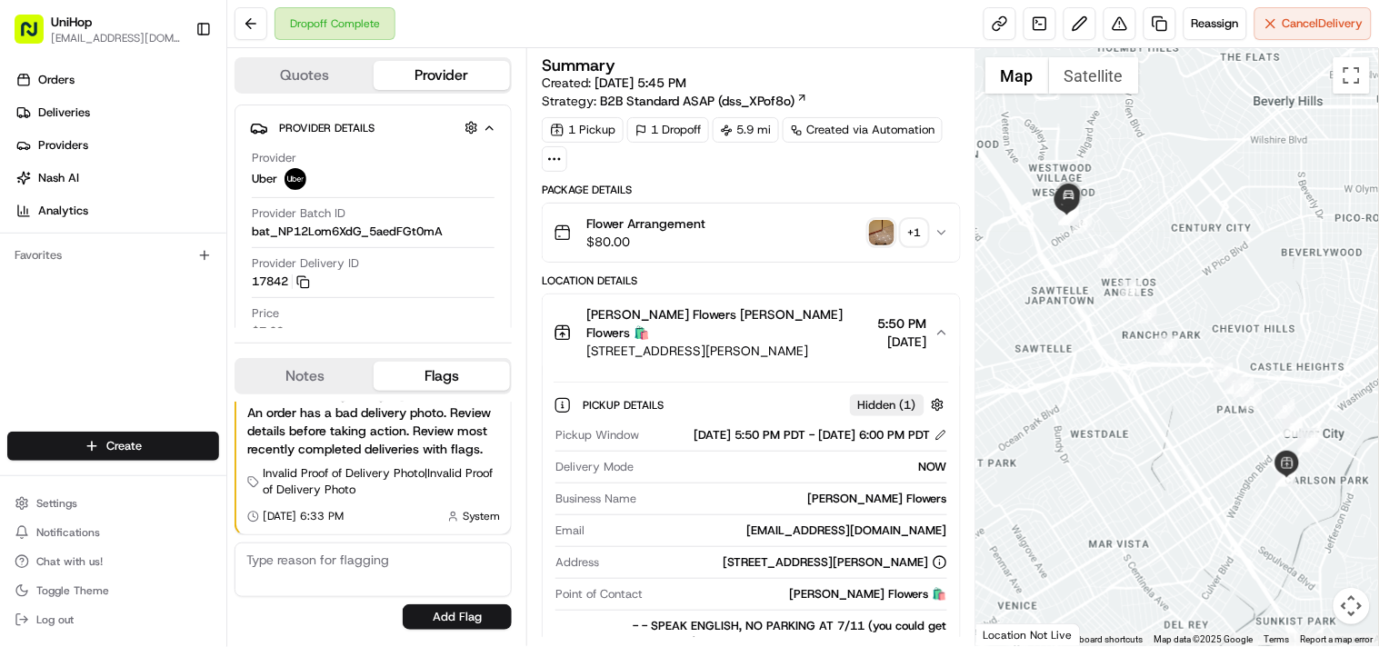
scroll to position [101, 0]
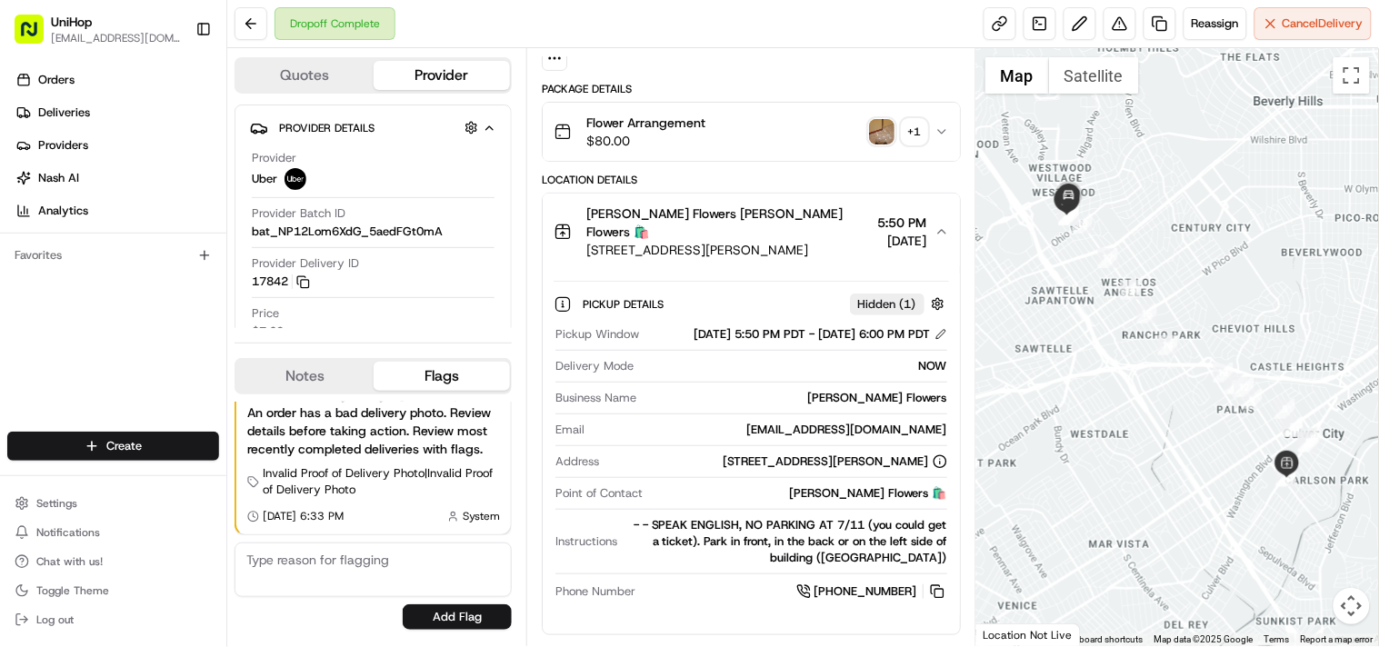
click at [106, 304] on div "Orders Deliveries Providers Nash AI Analytics Favorites" at bounding box center [113, 250] width 226 height 385
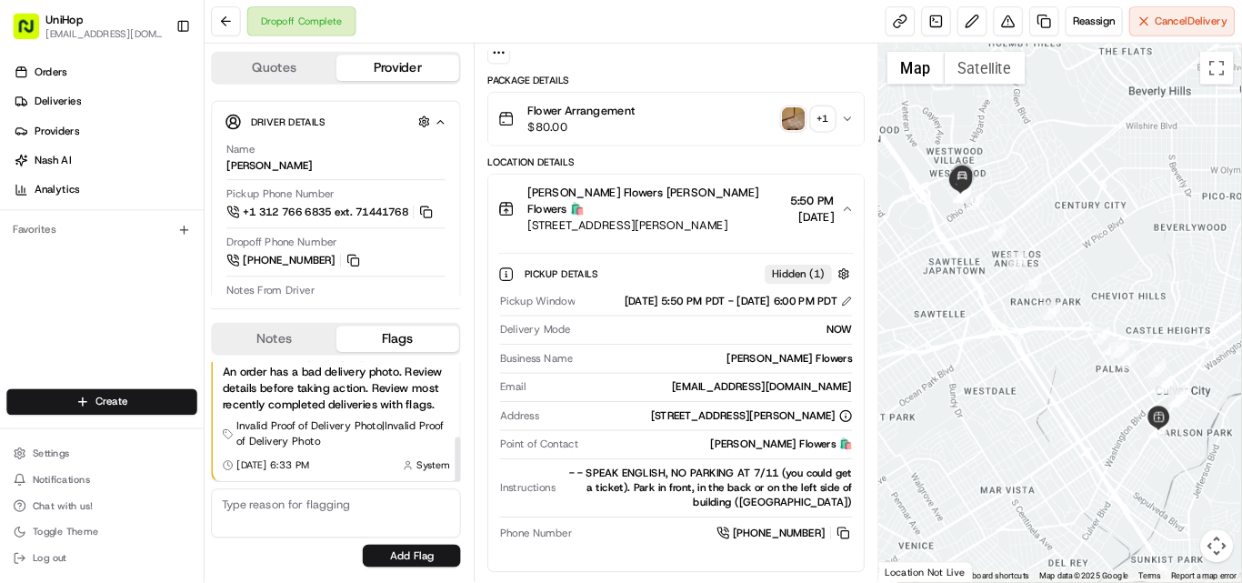
scroll to position [223, 0]
click at [300, 370] on button "Notes" at bounding box center [304, 376] width 137 height 29
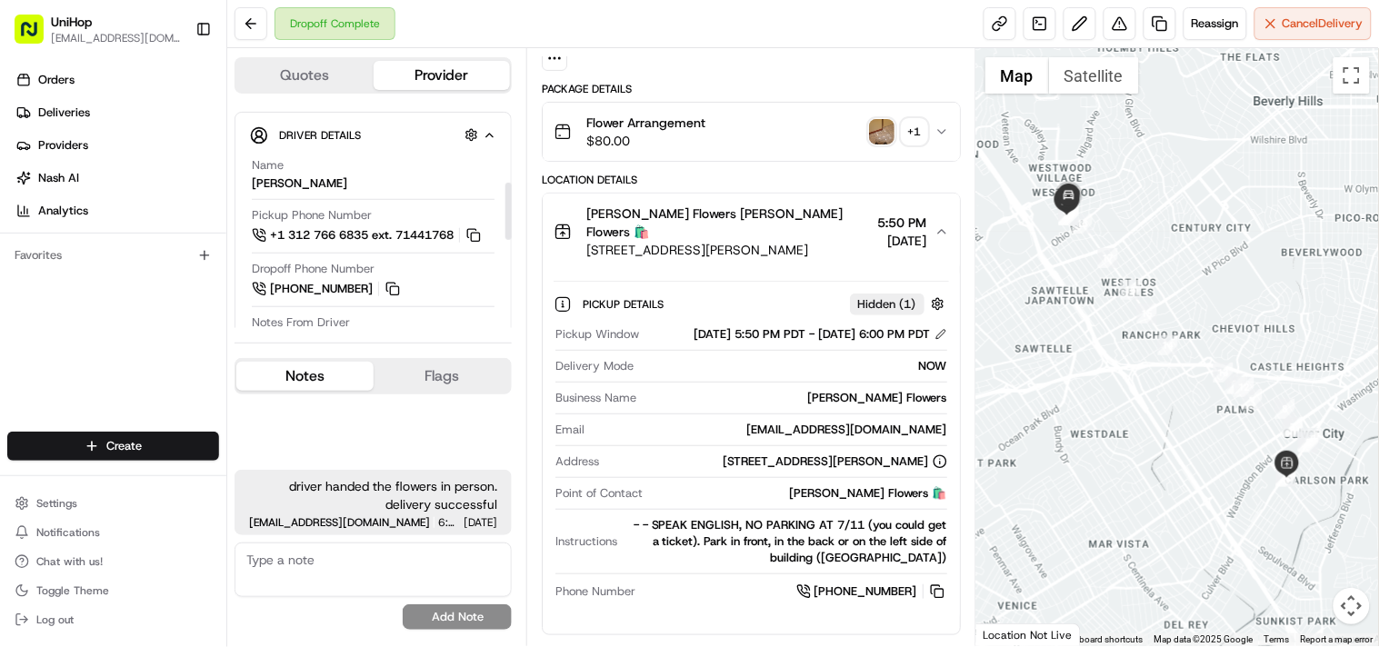
click at [153, 318] on div "Orders Deliveries Providers Nash AI Analytics Favorites" at bounding box center [113, 250] width 226 height 385
click at [131, 350] on div "Orders Deliveries Providers Nash AI Analytics Favorites" at bounding box center [113, 250] width 226 height 385
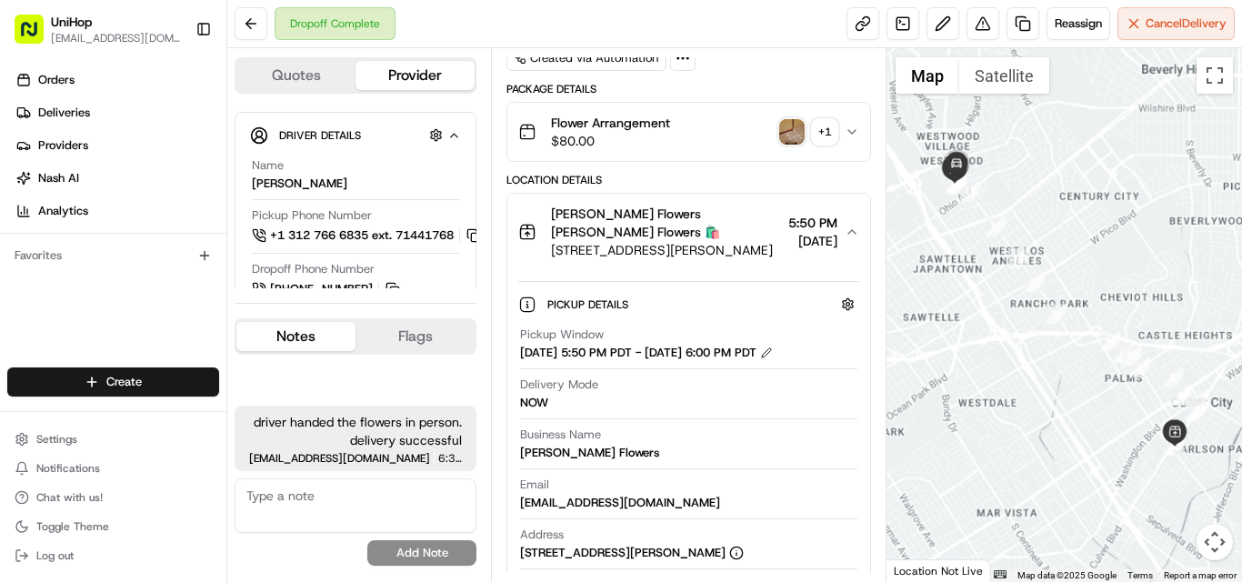
scroll to position [101, 0]
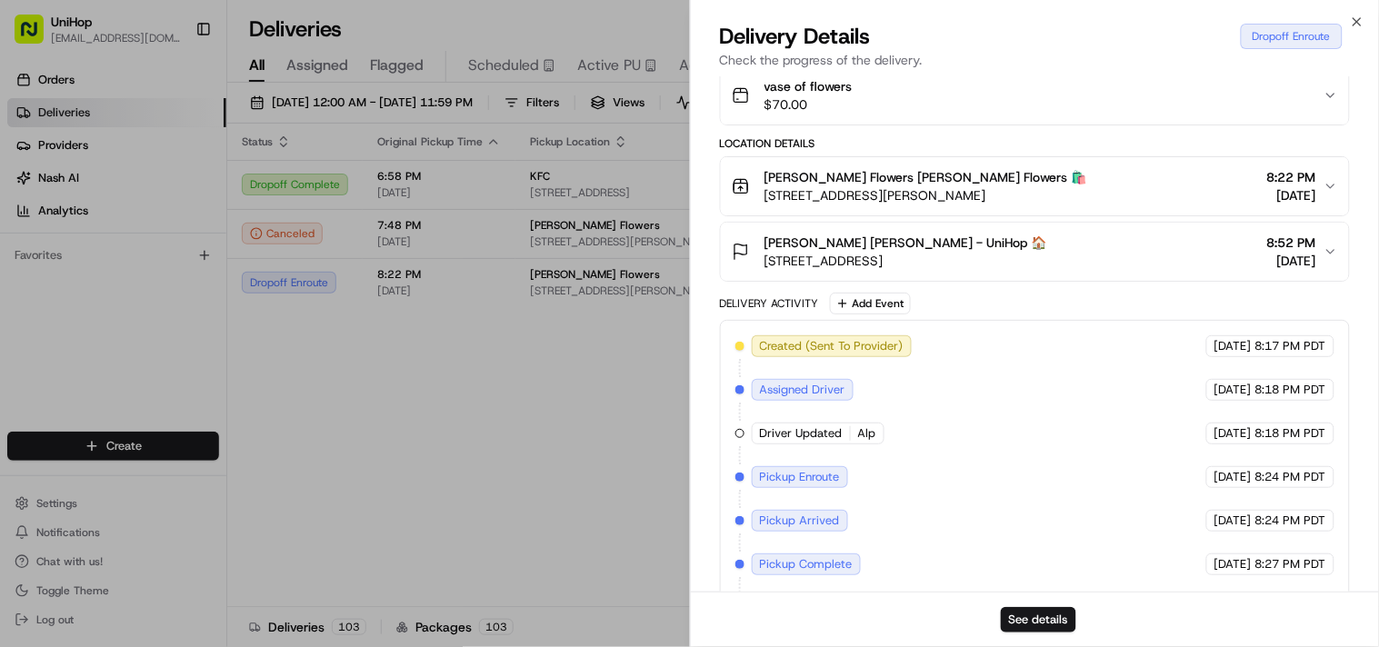
scroll to position [444, 0]
